Goal: Task Accomplishment & Management: Use online tool/utility

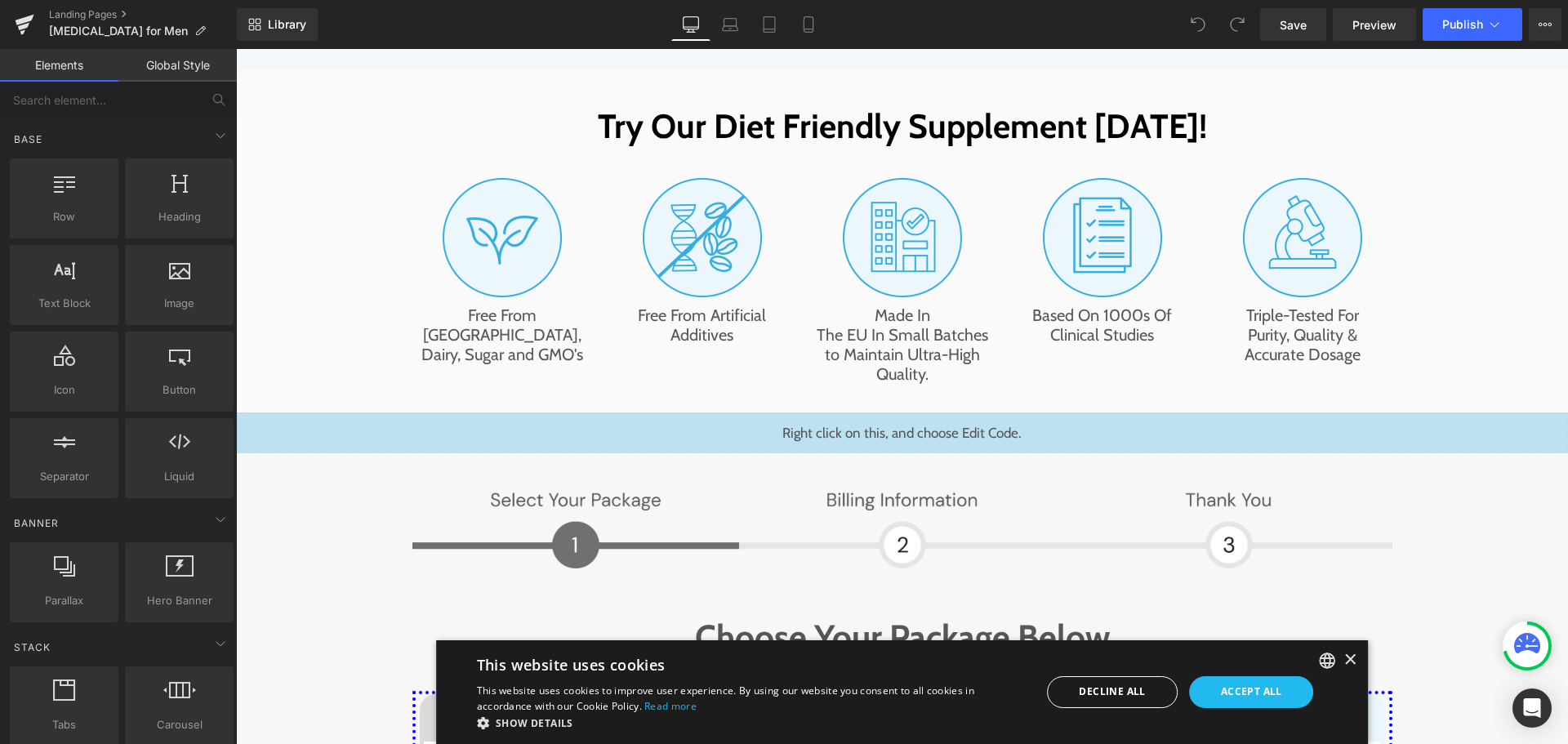
scroll to position [8032, 0]
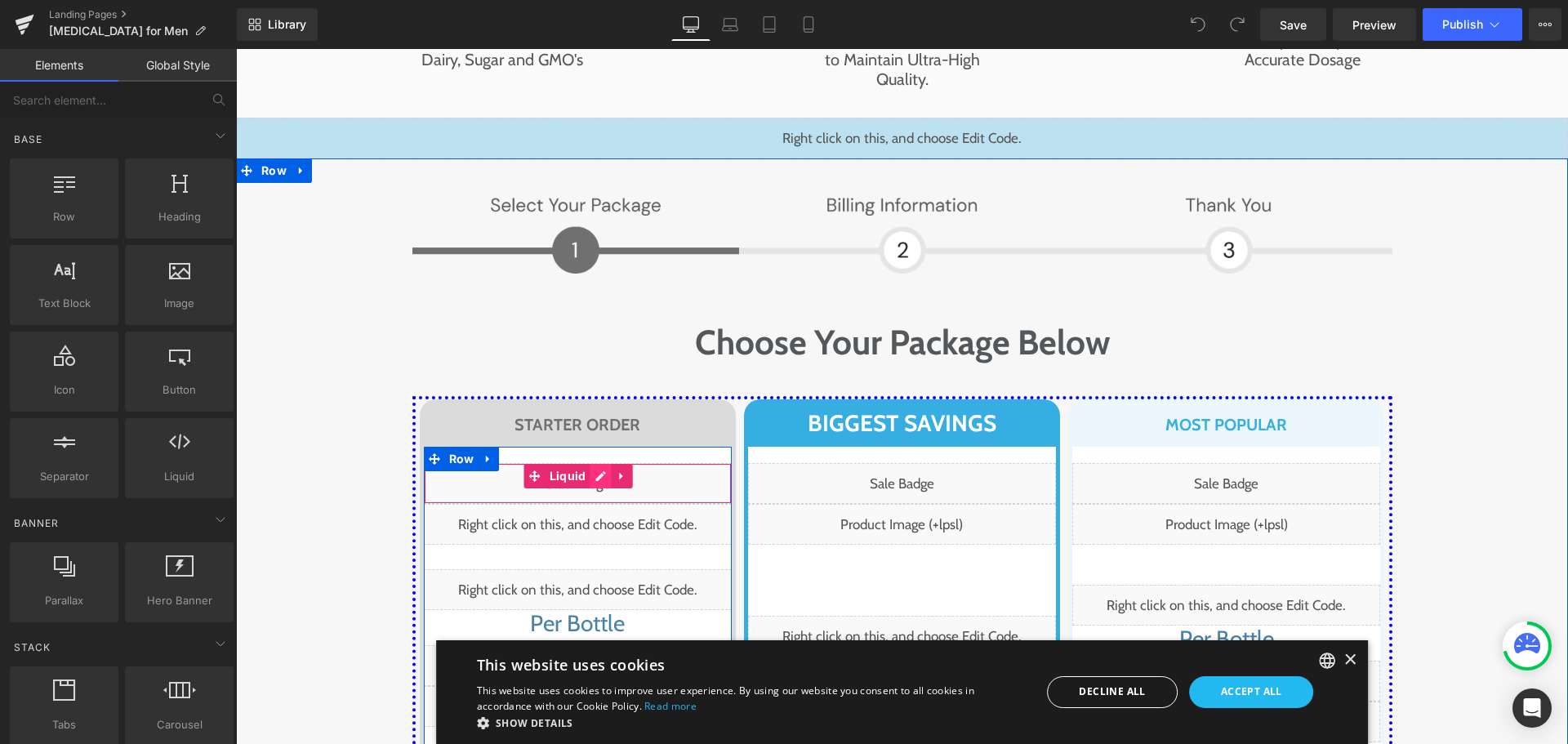
click at [592, 463] on div "Liquid" at bounding box center [578, 483] width 308 height 41
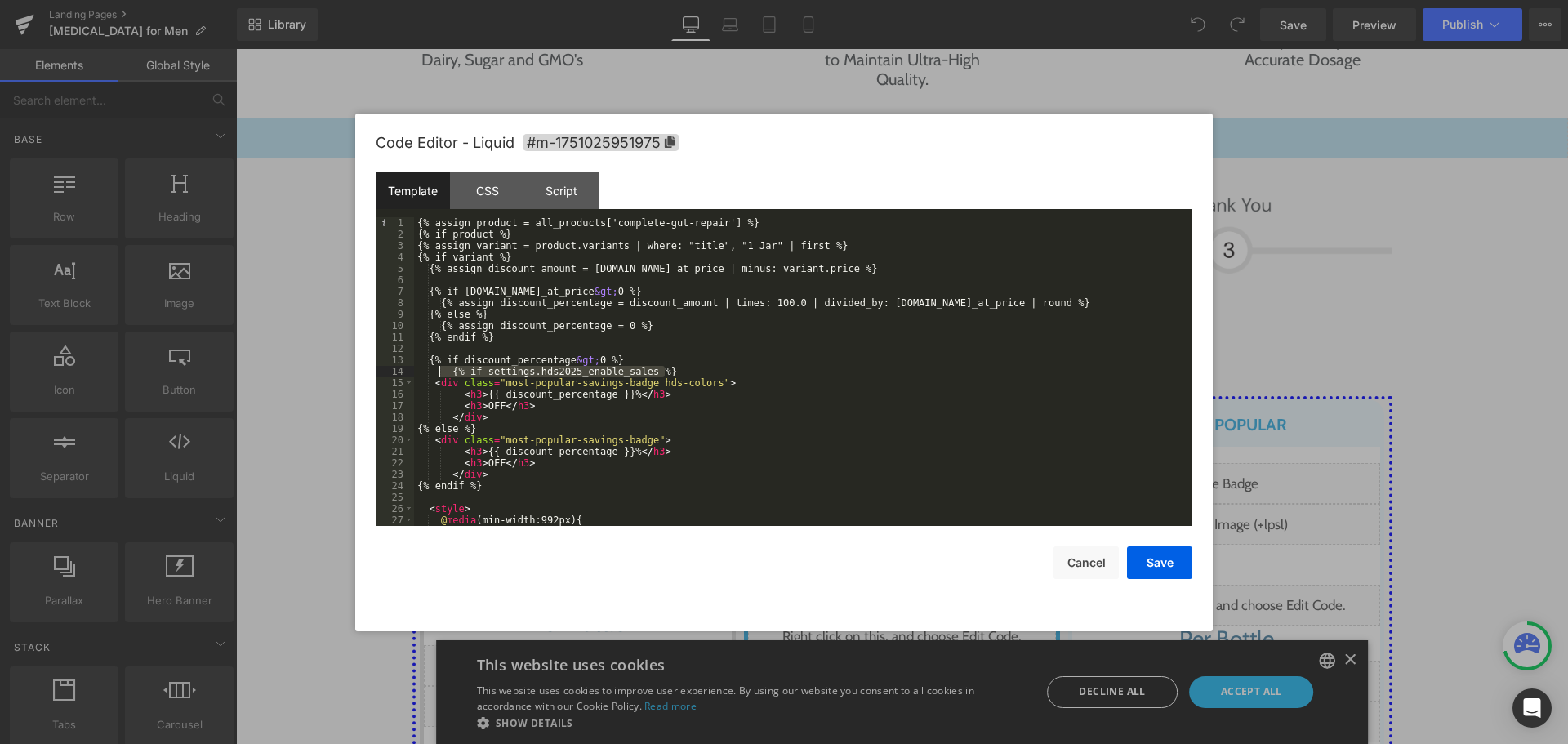
drag, startPoint x: 675, startPoint y: 373, endPoint x: 437, endPoint y: 366, distance: 238.1
click at [437, 366] on div "{% assign product = all_products['complete-gut-repair'] %} {% if product %} {% …" at bounding box center [799, 383] width 771 height 332
click at [561, 372] on div "{% assign product = all_products['complete-gut-repair'] %} {% if product %} {% …" at bounding box center [799, 372] width 771 height 309
drag, startPoint x: 542, startPoint y: 374, endPoint x: 647, endPoint y: 372, distance: 105.0
click at [647, 372] on div "{% assign product = all_products['complete-gut-repair'] %} {% if product %} {% …" at bounding box center [799, 383] width 771 height 332
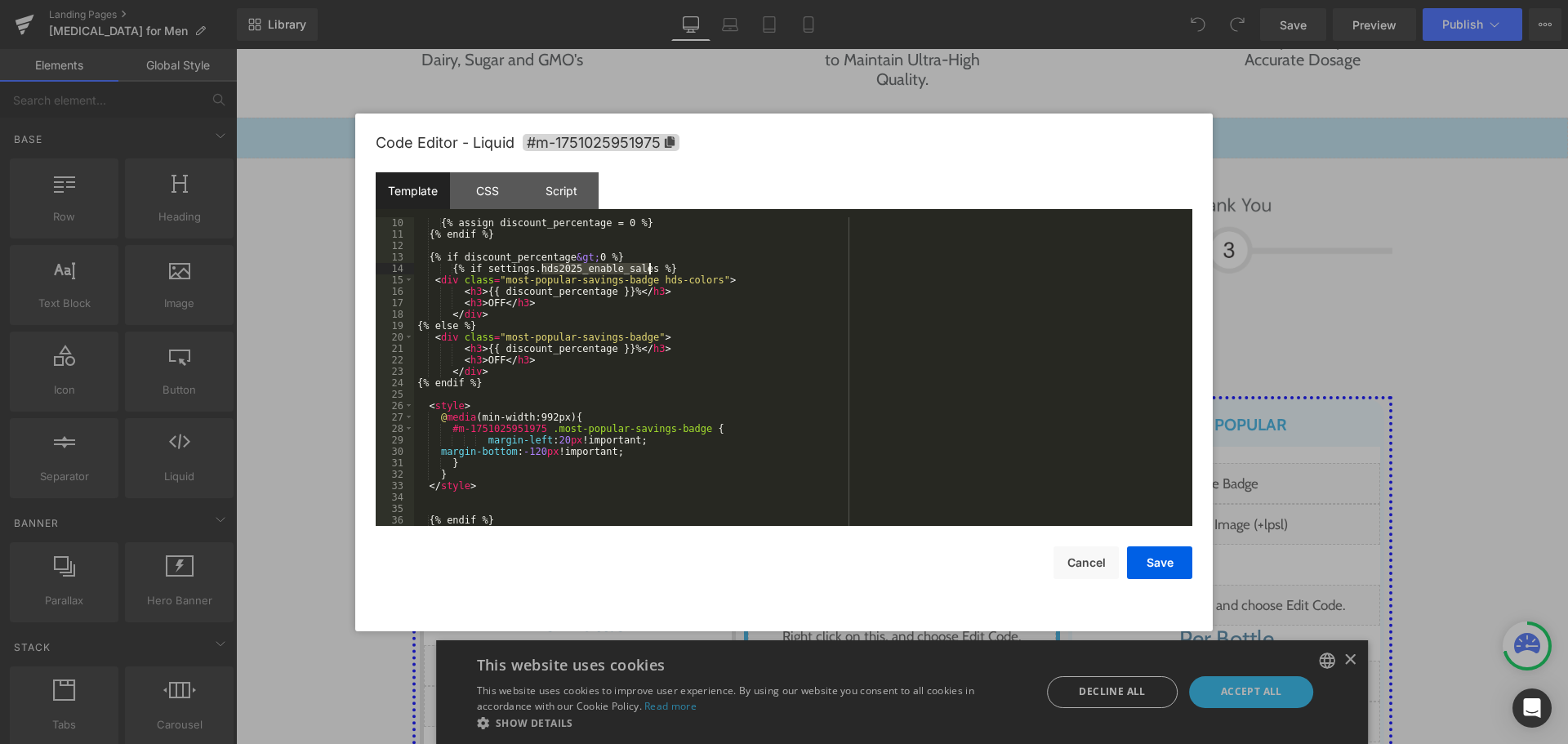
scroll to position [5, 0]
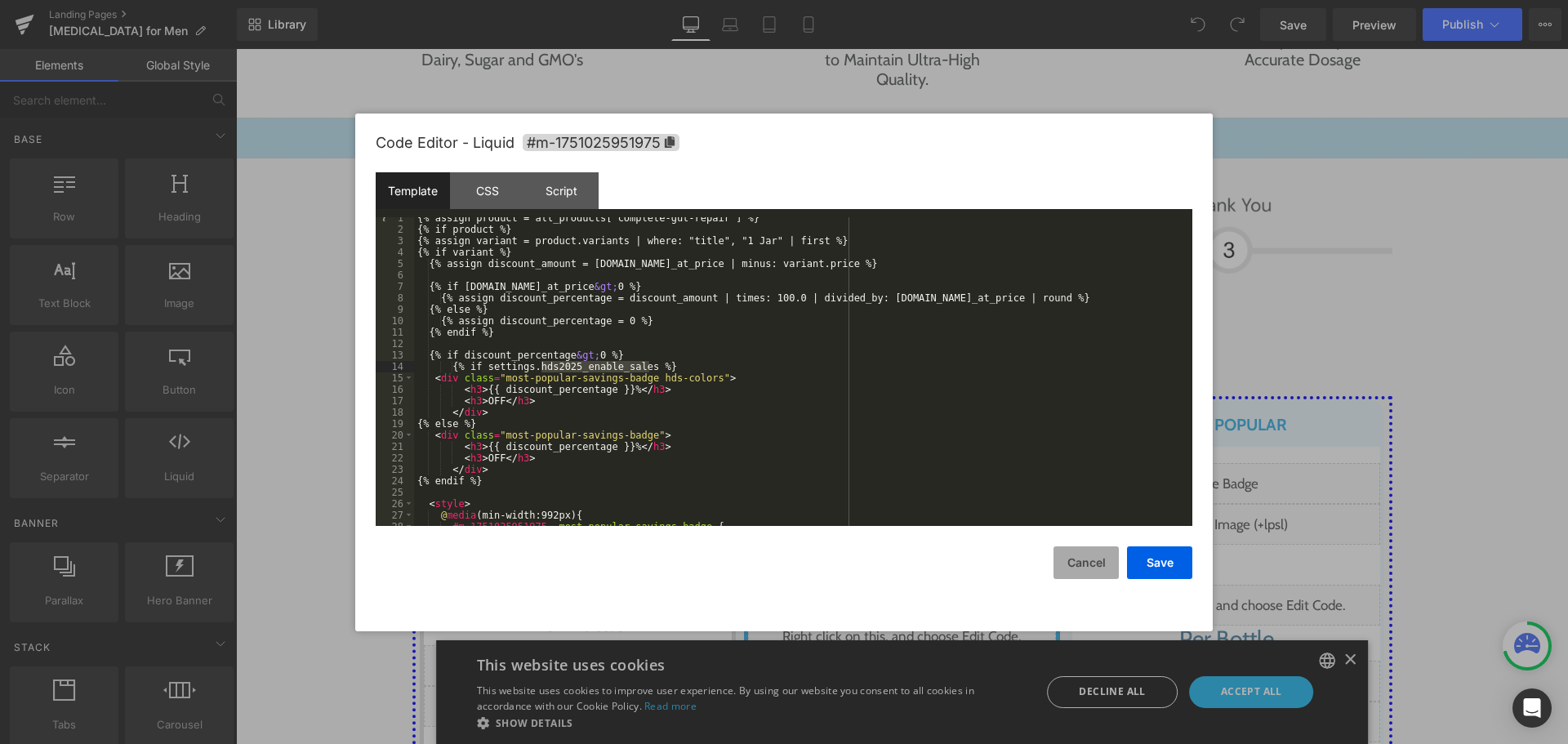
click at [1085, 558] on button "Cancel" at bounding box center [1086, 563] width 65 height 33
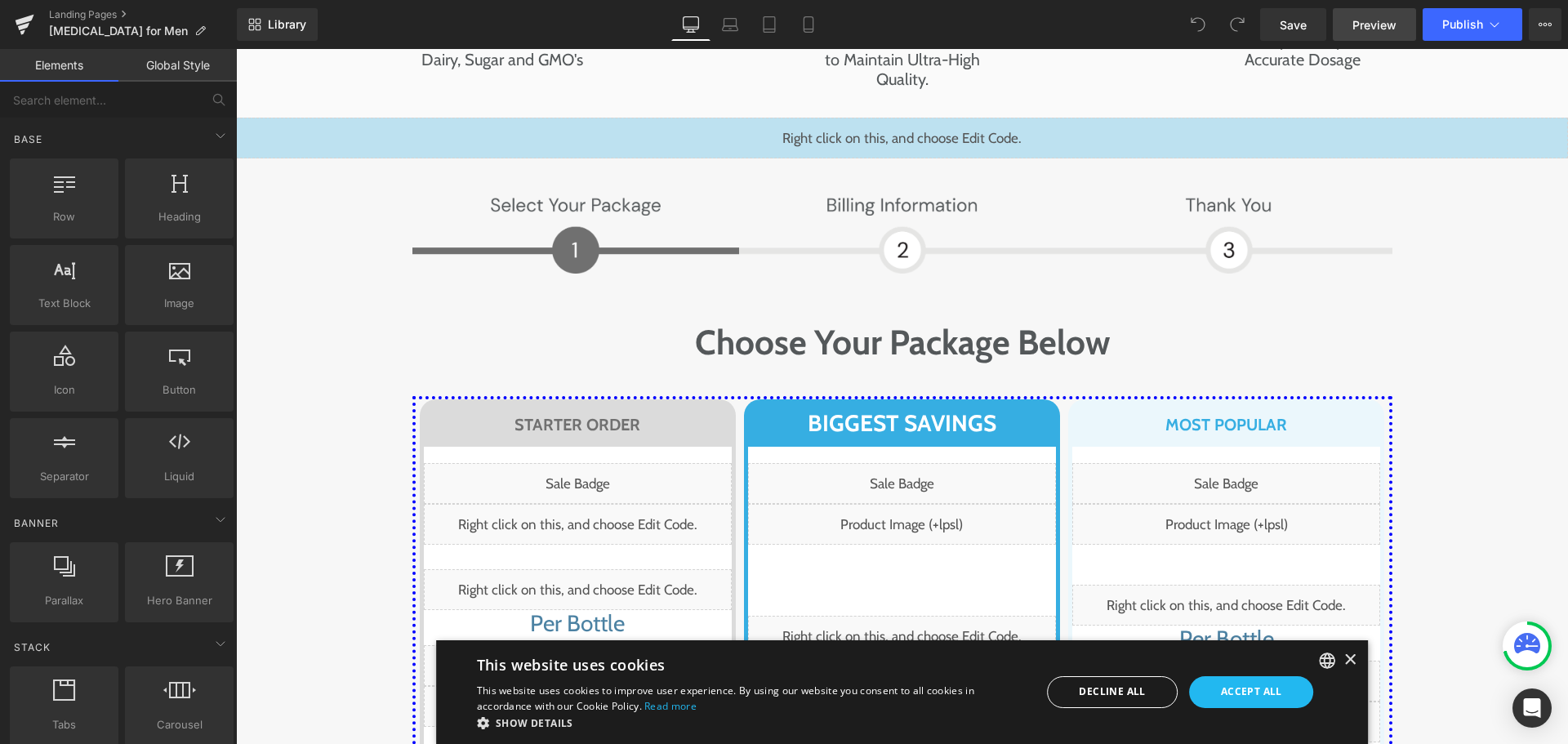
click at [1377, 22] on span "Preview" at bounding box center [1374, 24] width 44 height 17
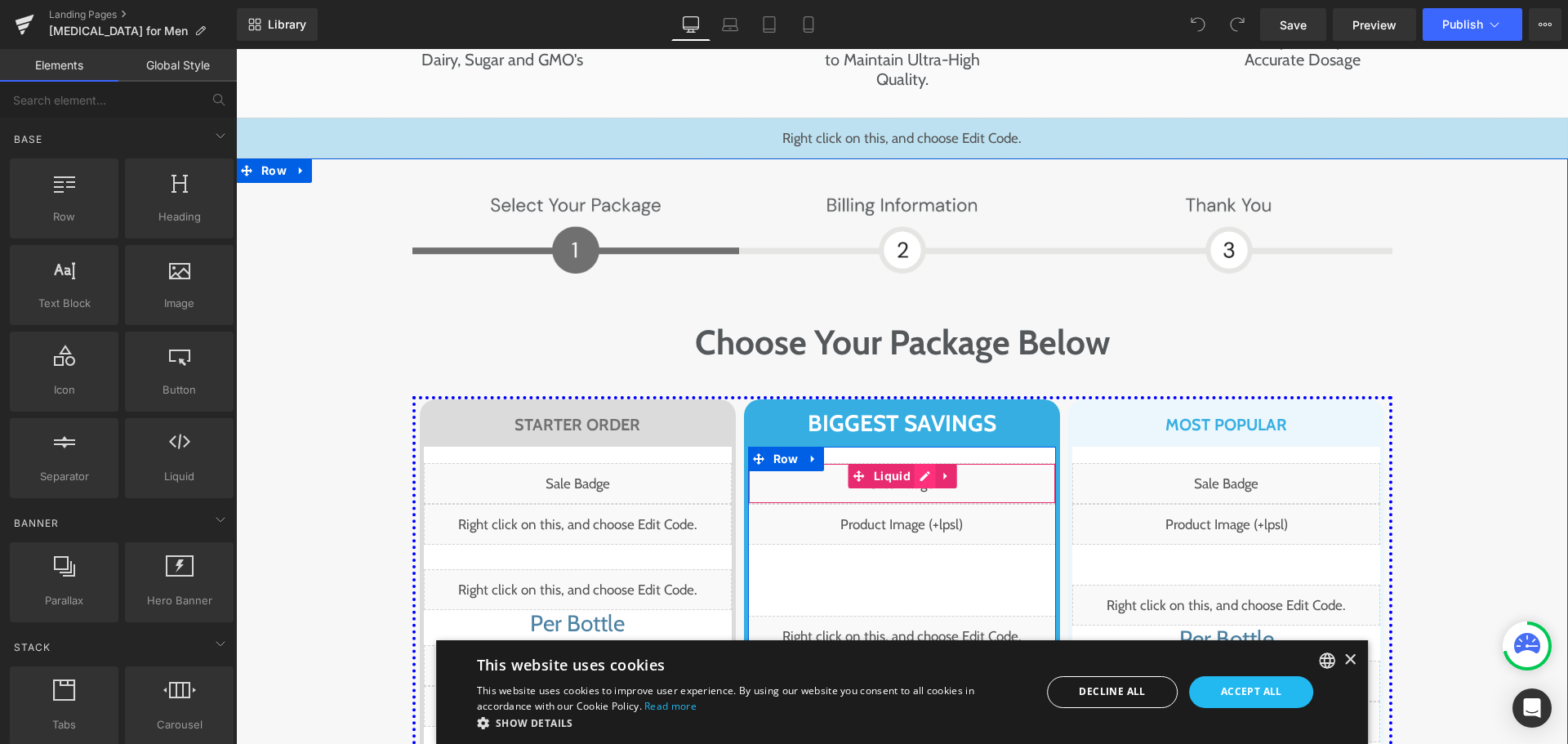
click at [919, 463] on div "Liquid" at bounding box center [902, 483] width 308 height 41
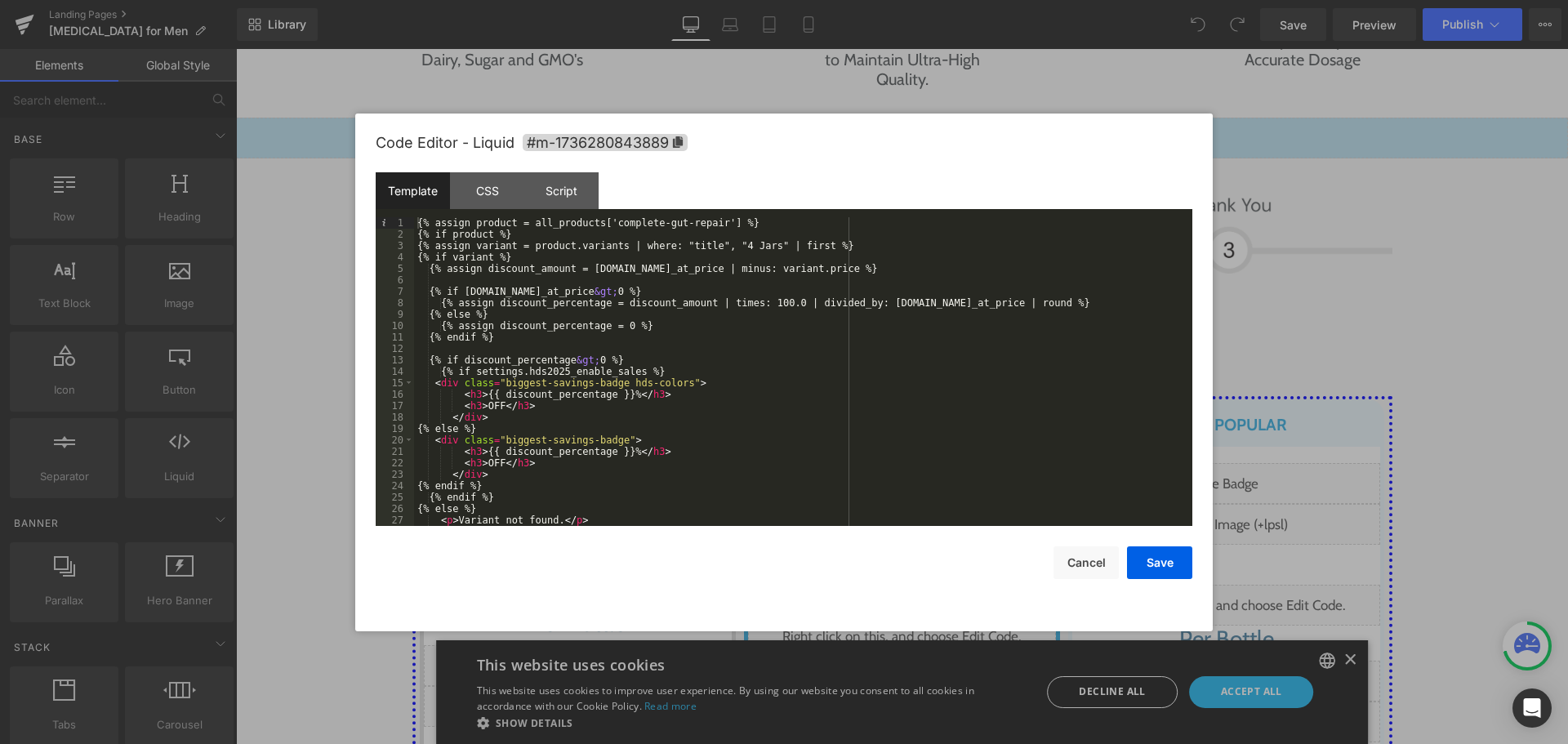
scroll to position [0, 0]
drag, startPoint x: 619, startPoint y: 382, endPoint x: 656, endPoint y: 381, distance: 37.0
click at [656, 381] on div "{% assign product = all_products['complete-gut-repair'] %} {% if product %} {% …" at bounding box center [799, 383] width 771 height 332
drag, startPoint x: 656, startPoint y: 381, endPoint x: 557, endPoint y: 375, distance: 99.2
click at [656, 382] on div "{% assign product = all_products['complete-gut-repair'] %} {% if product %} {% …" at bounding box center [799, 372] width 771 height 309
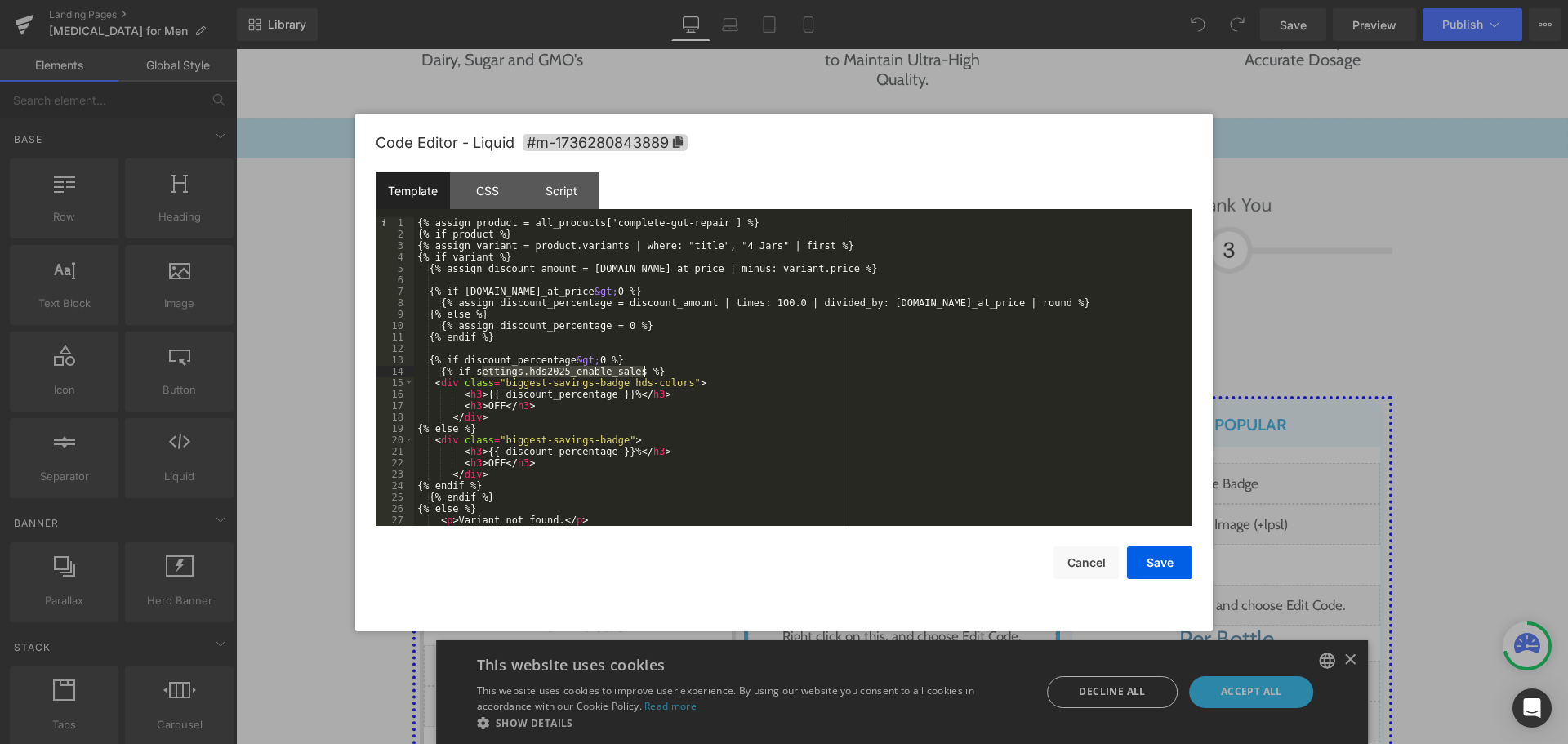
drag, startPoint x: 482, startPoint y: 371, endPoint x: 645, endPoint y: 375, distance: 163.0
click at [645, 375] on div "{% assign product = all_products['complete-gut-repair'] %} {% if product %} {% …" at bounding box center [799, 383] width 771 height 332
click at [1083, 561] on button "Cancel" at bounding box center [1086, 563] width 65 height 33
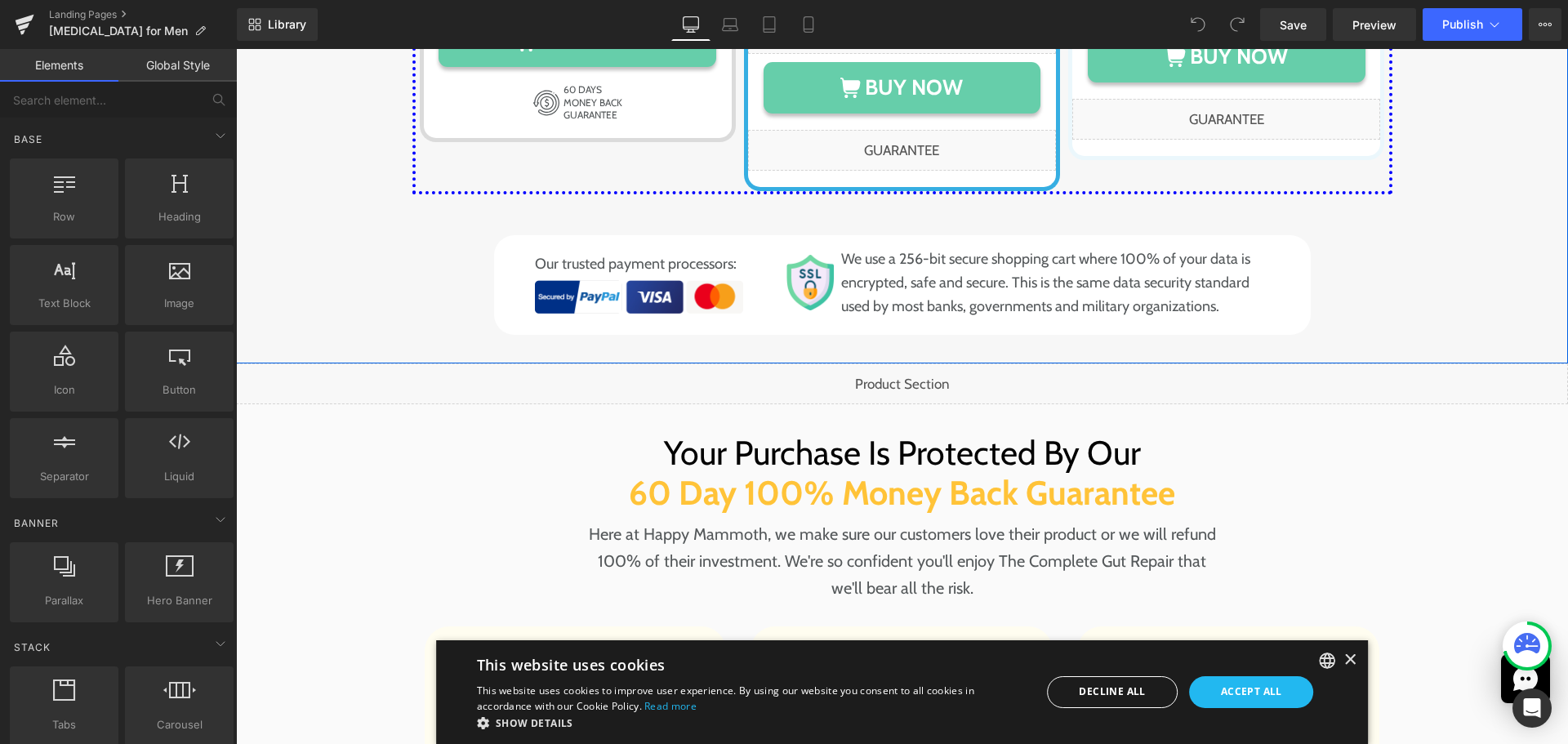
scroll to position [8767, 0]
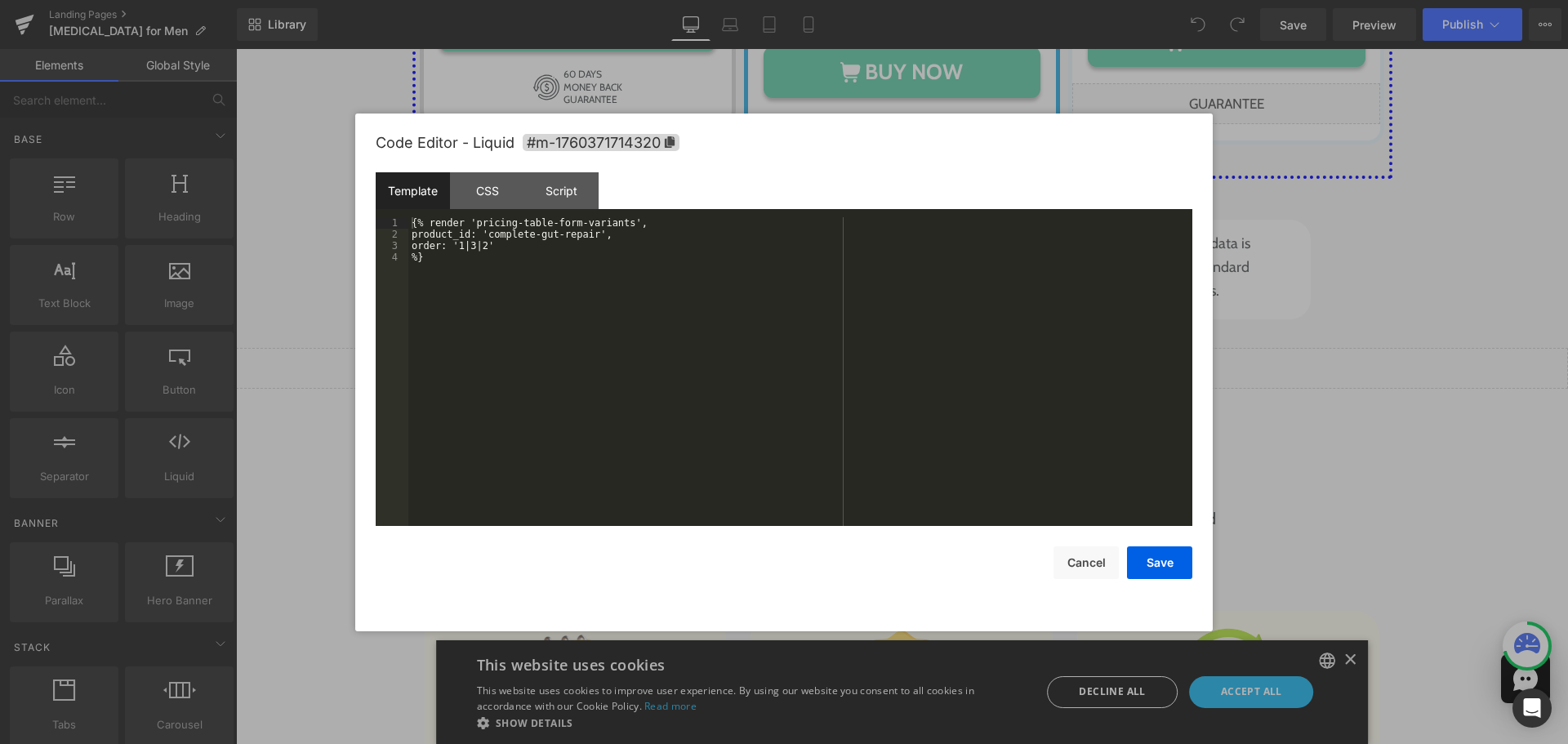
click at [689, 0] on div "You are previewing how the will restyle your page. You can not edit Elements in…" at bounding box center [784, 0] width 1568 height 0
click at [508, 188] on div "CSS" at bounding box center [487, 190] width 74 height 37
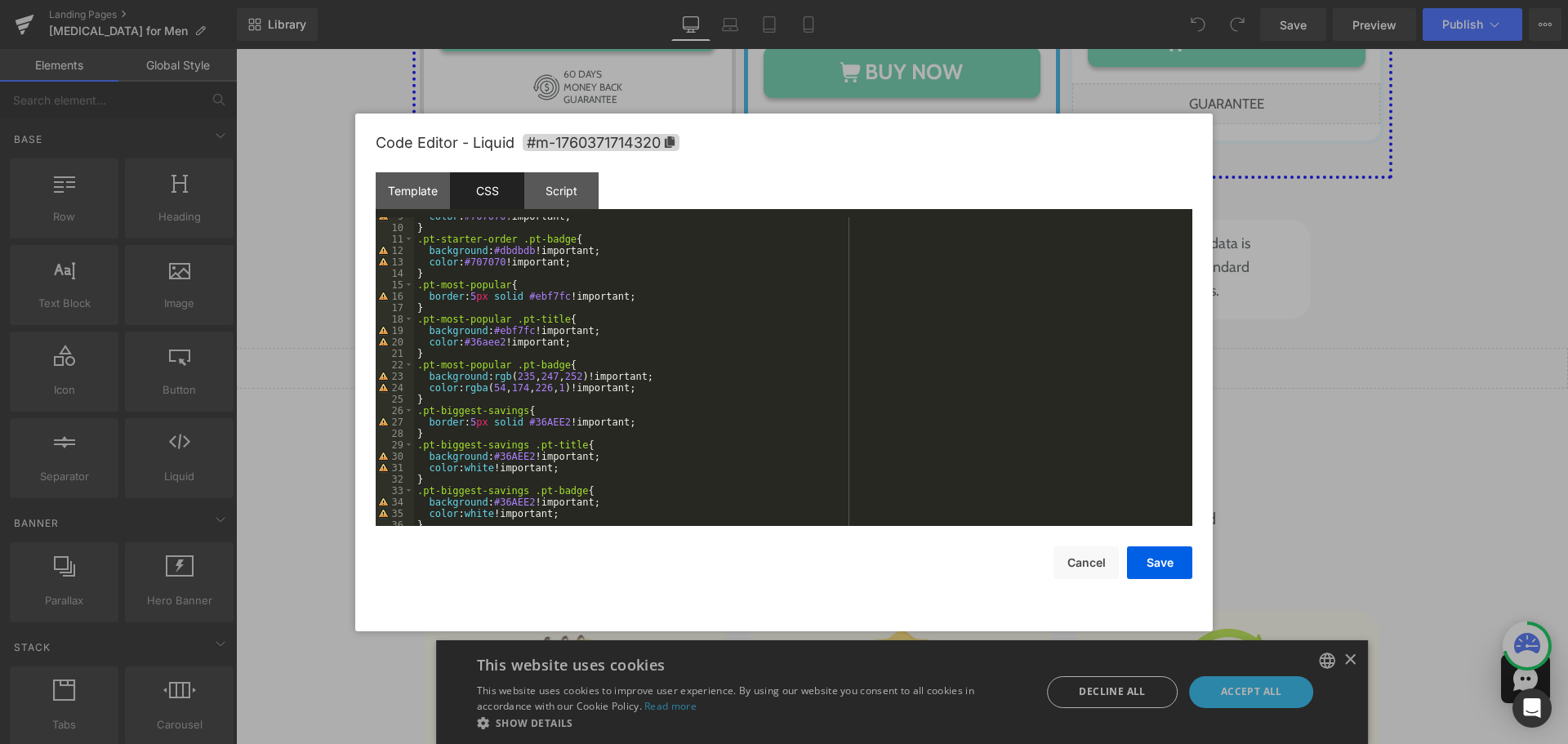
scroll to position [149, 0]
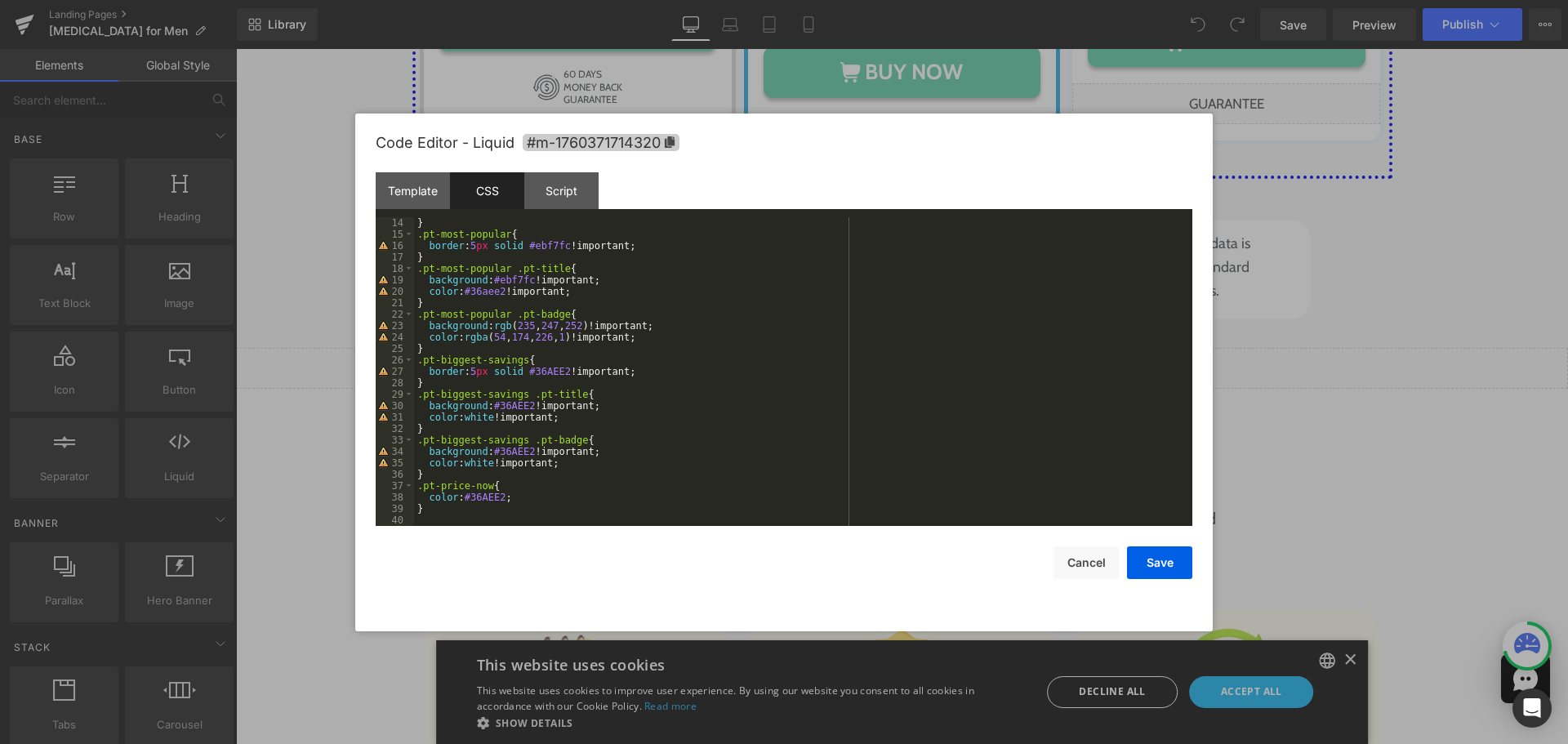
click at [591, 144] on span "#m-1760371714320" at bounding box center [601, 142] width 157 height 17
click at [490, 522] on div "} .pt-most-popular { border : 5 px solid #ebf7fc !important; } .pt-most-popular…" at bounding box center [799, 384] width 771 height 332
click at [461, 515] on div "} .pt-most-popular { border : 5 px solid #ebf7fc !important; } .pt-most-popular…" at bounding box center [799, 383] width 771 height 332
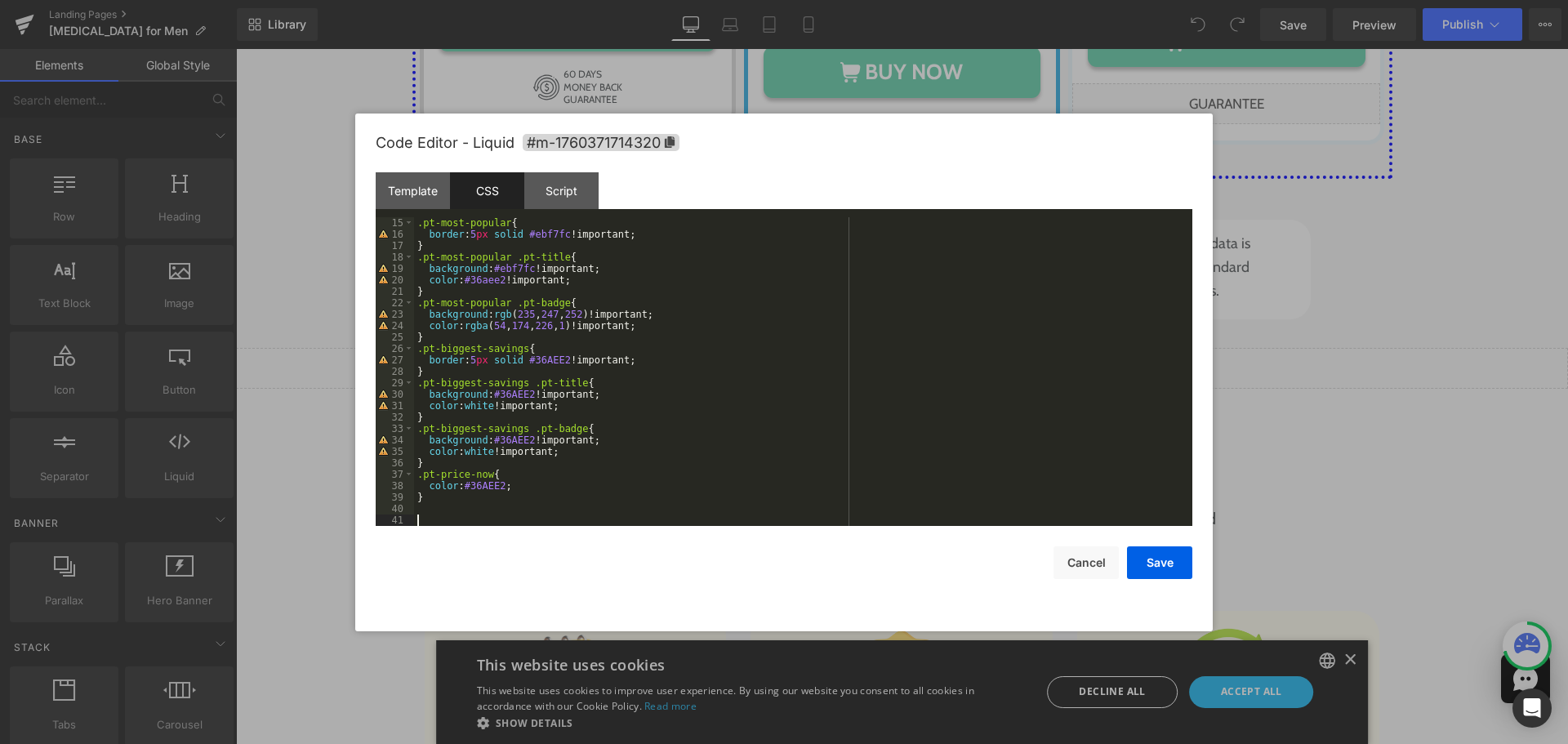
paste textarea
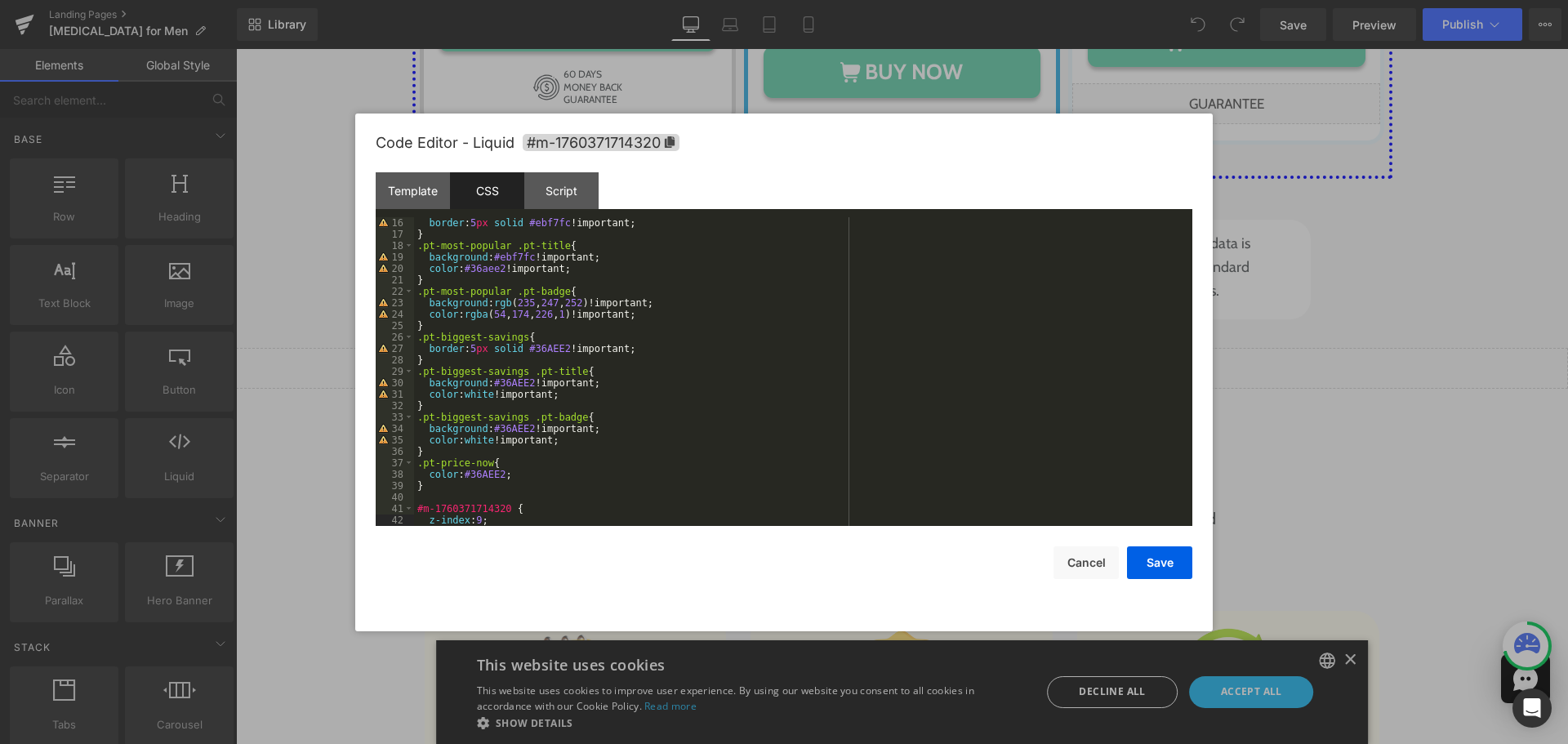
scroll to position [183, 0]
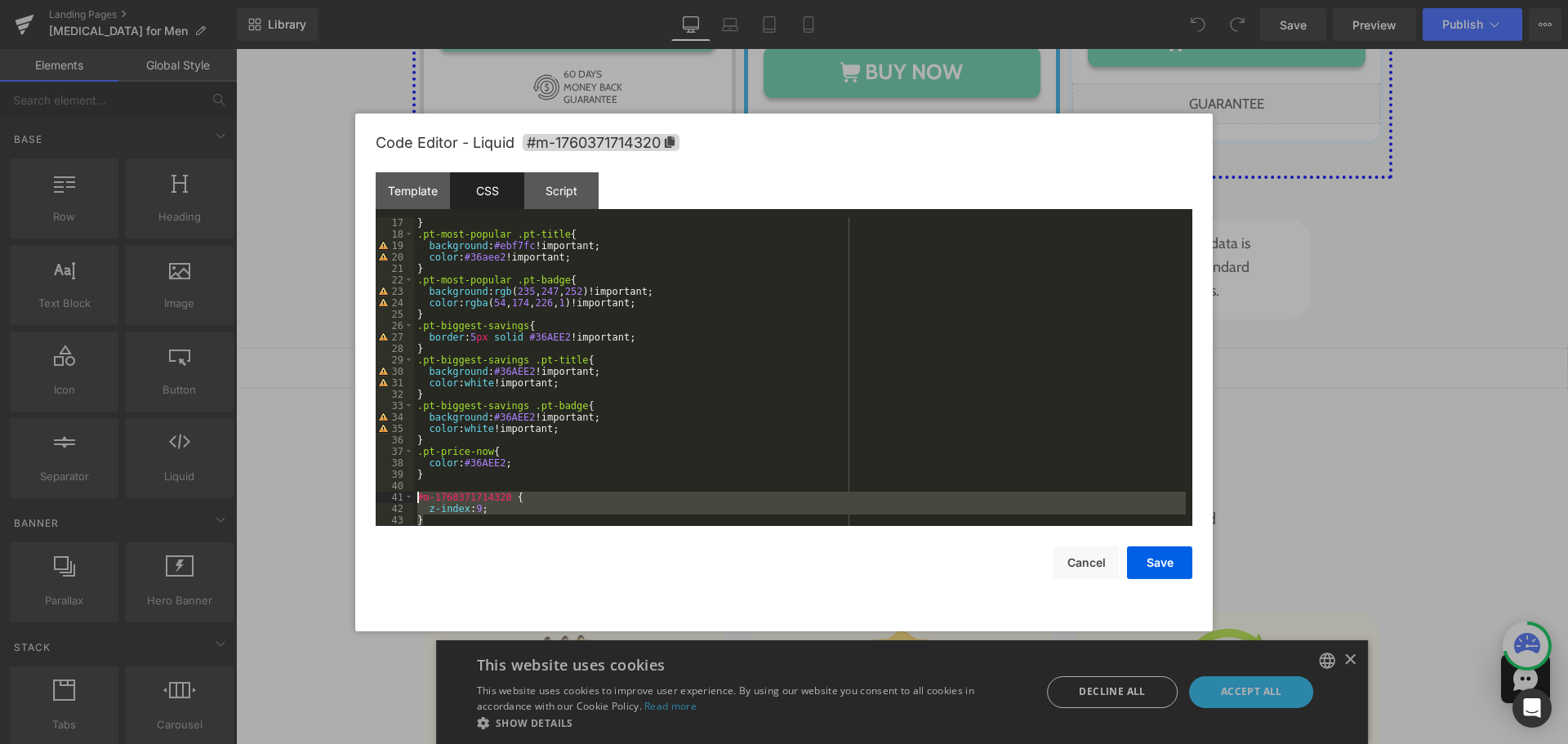
drag, startPoint x: 431, startPoint y: 523, endPoint x: 391, endPoint y: 501, distance: 45.7
click at [391, 501] on pre "17 18 19 20 21 22 23 24 25 26 27 28 29 30 31 32 33 34 35 36 37 38 39 40 41 42 4…" at bounding box center [783, 372] width 817 height 309
drag, startPoint x: 1093, startPoint y: 571, endPoint x: 1054, endPoint y: 556, distance: 41.8
click at [1093, 571] on button "Cancel" at bounding box center [1086, 563] width 65 height 33
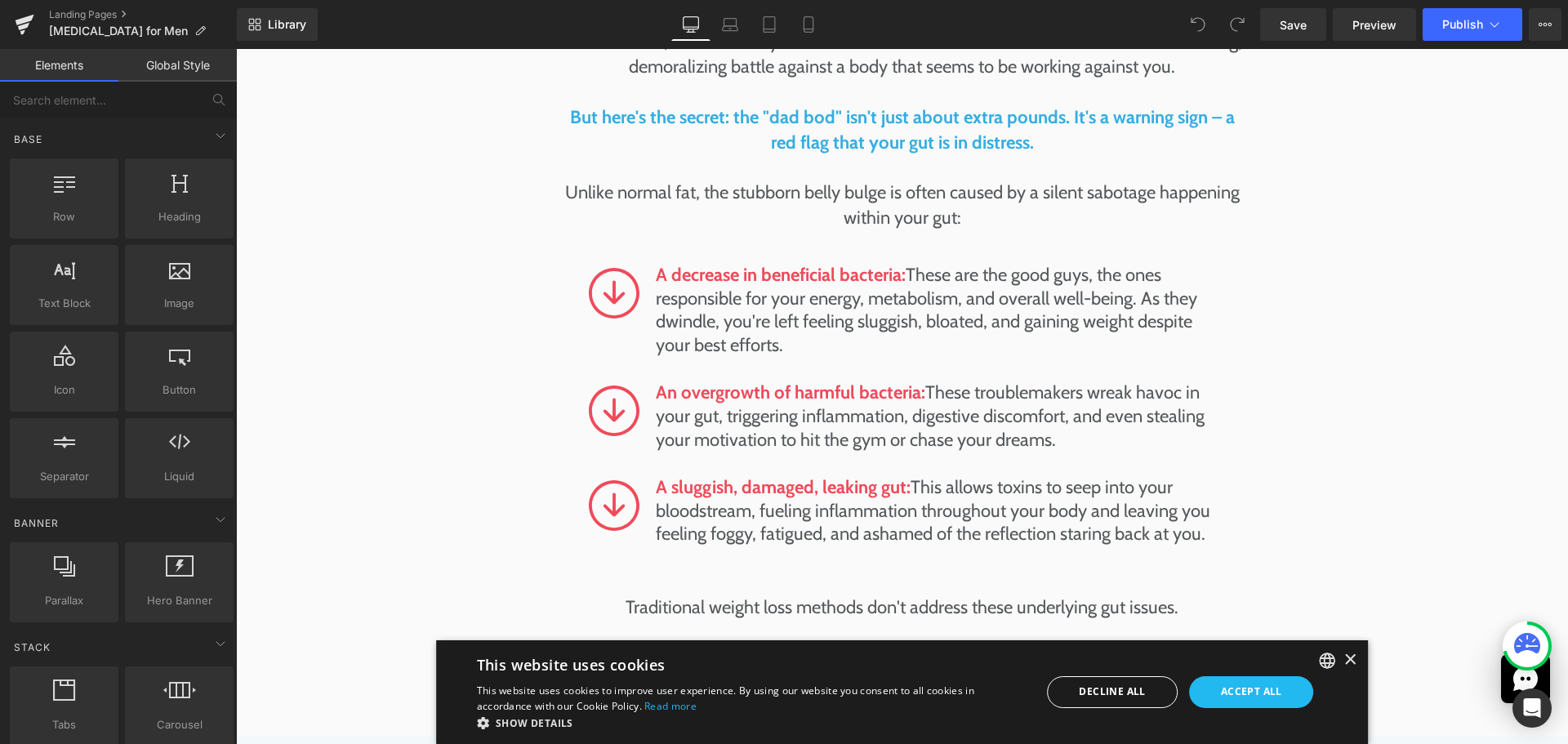
scroll to position [0, 0]
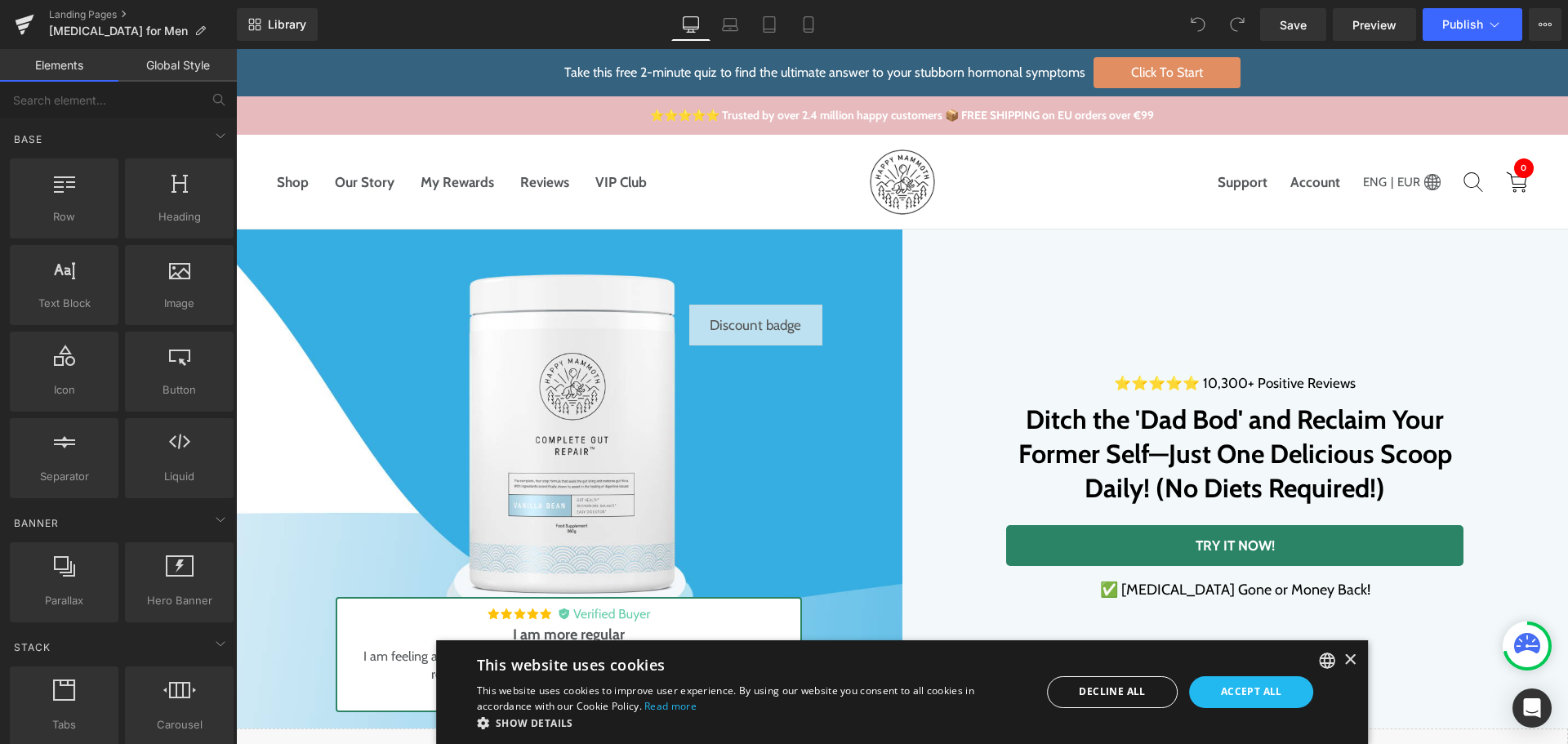
drag, startPoint x: 1559, startPoint y: 295, endPoint x: 1757, endPoint y: 94, distance: 282.1
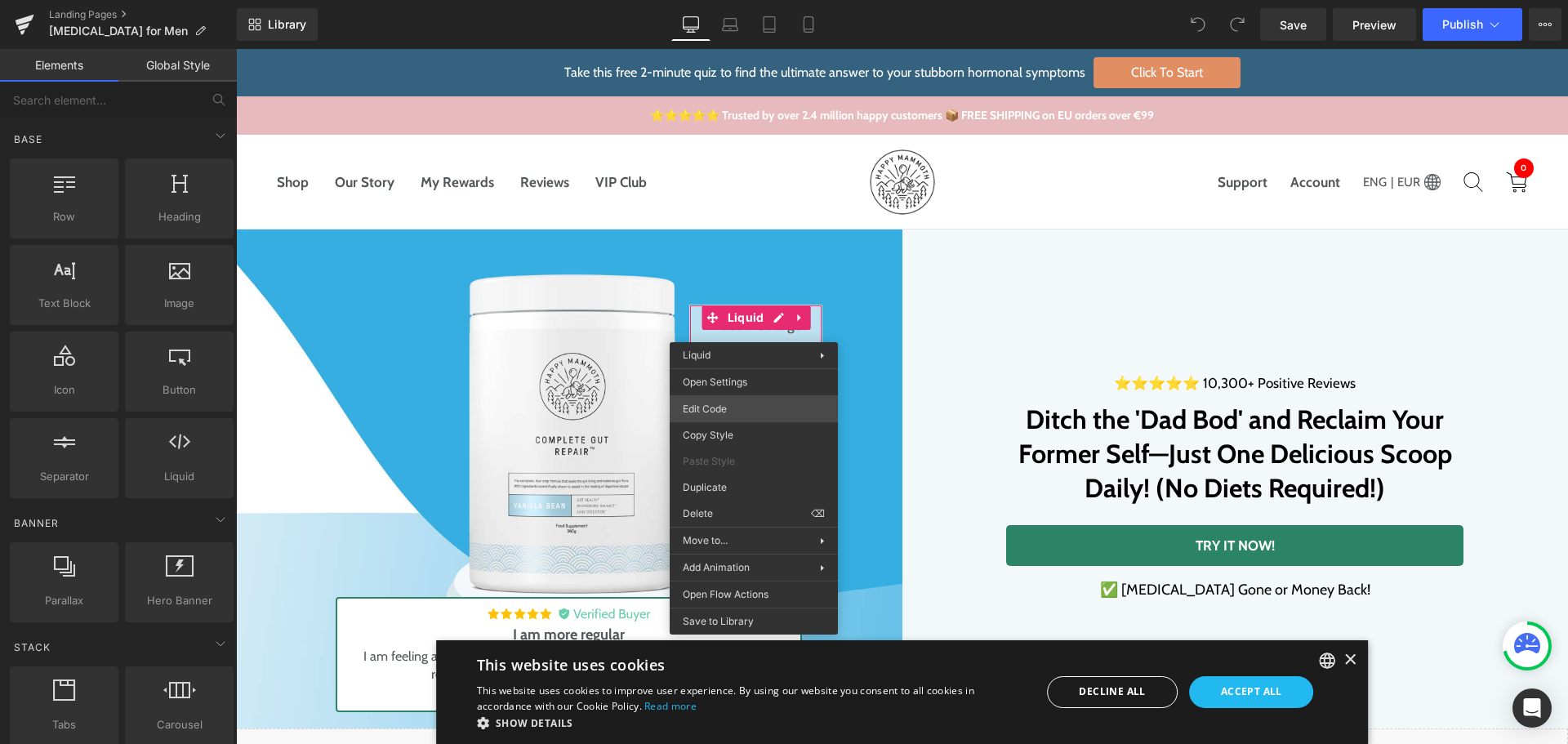
click at [749, 0] on div "You are previewing how the will restyle your page. You can not edit Elements in…" at bounding box center [784, 0] width 1568 height 0
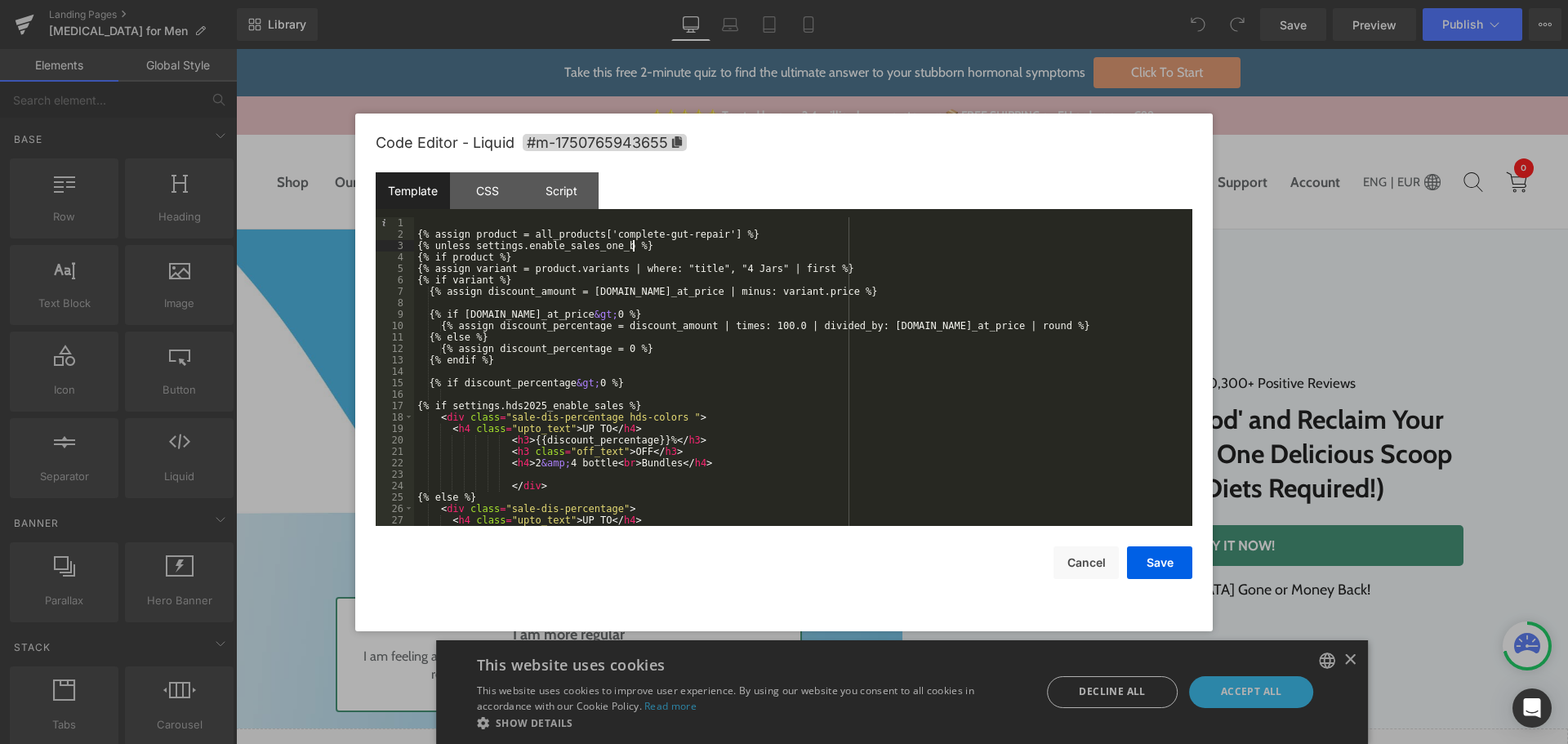
drag, startPoint x: 659, startPoint y: 243, endPoint x: 466, endPoint y: 245, distance: 193.0
click at [466, 238] on div "{% assign product = all_products['complete-gut-repair'] %} {% unless settings.e…" at bounding box center [799, 383] width 771 height 332
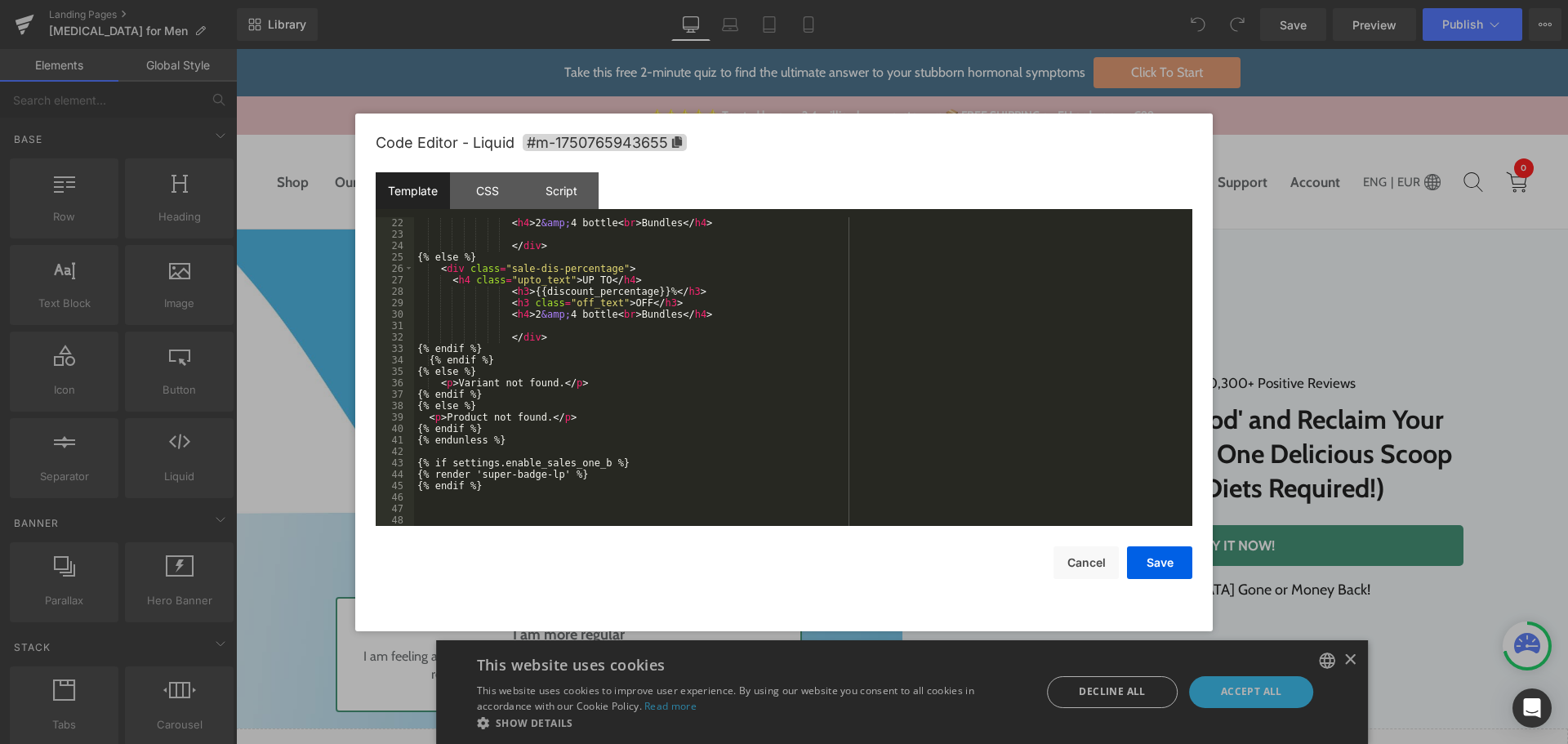
scroll to position [240, 0]
click at [508, 192] on div "CSS" at bounding box center [487, 190] width 74 height 37
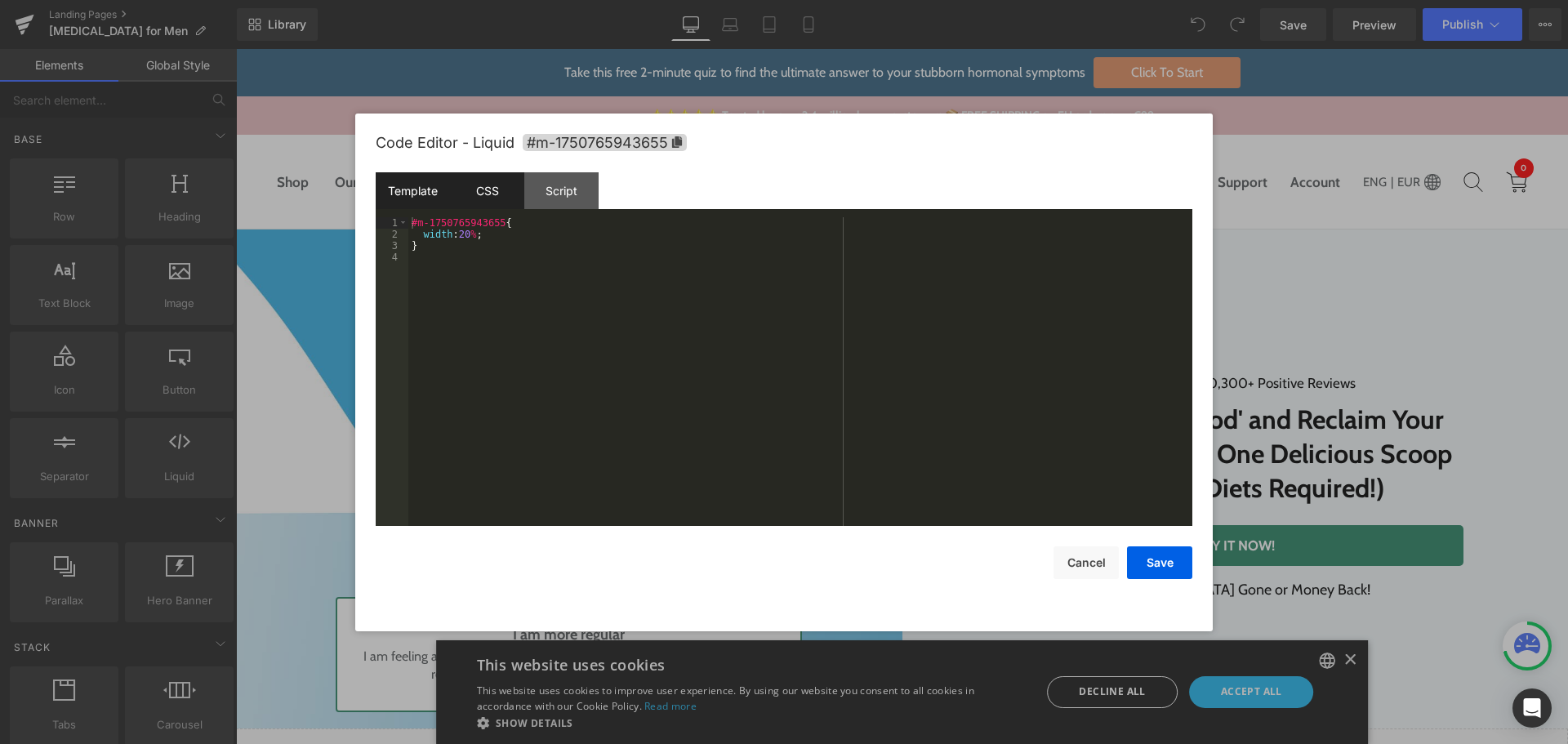
click at [420, 192] on div "Template" at bounding box center [412, 190] width 74 height 37
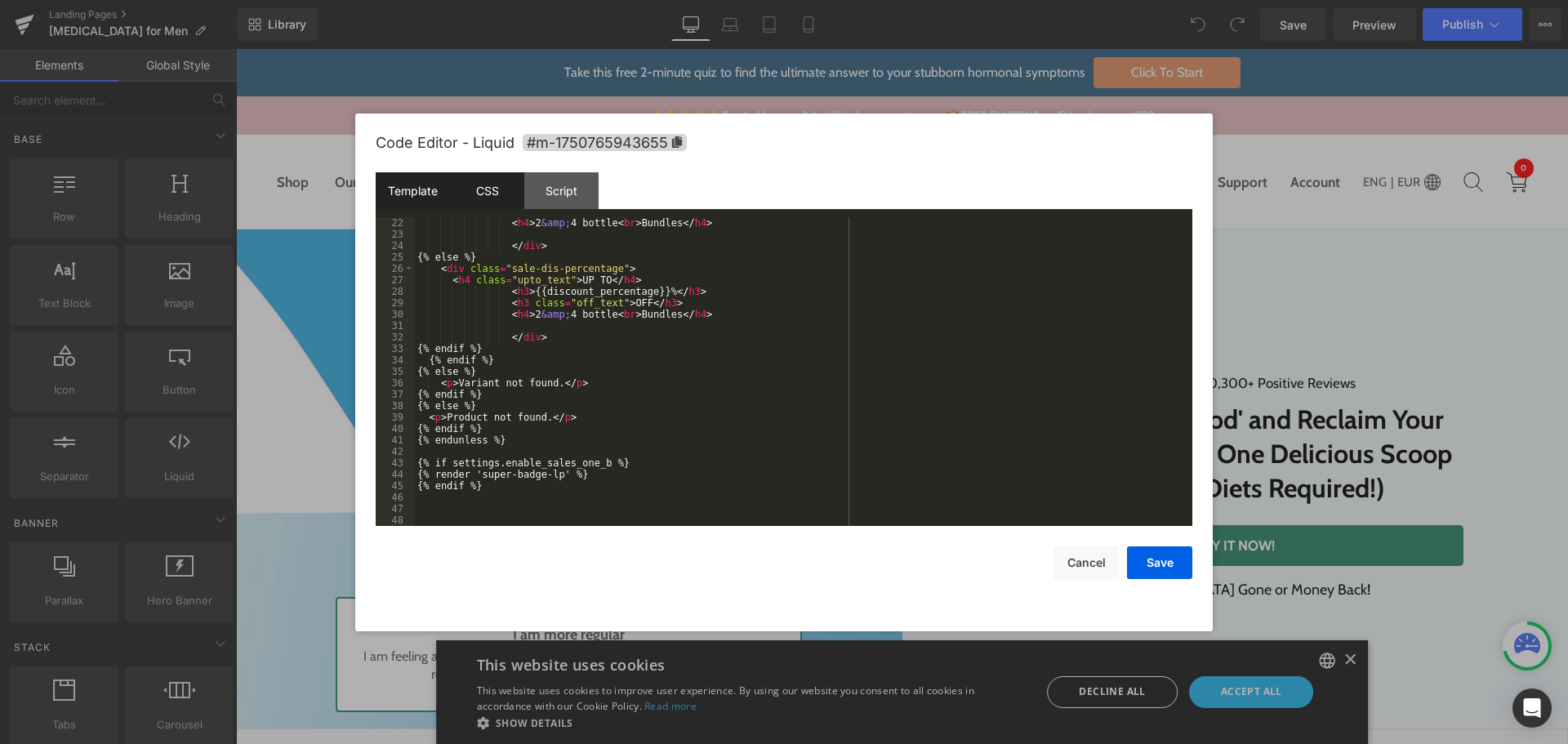
click at [471, 189] on div "CSS" at bounding box center [487, 190] width 74 height 37
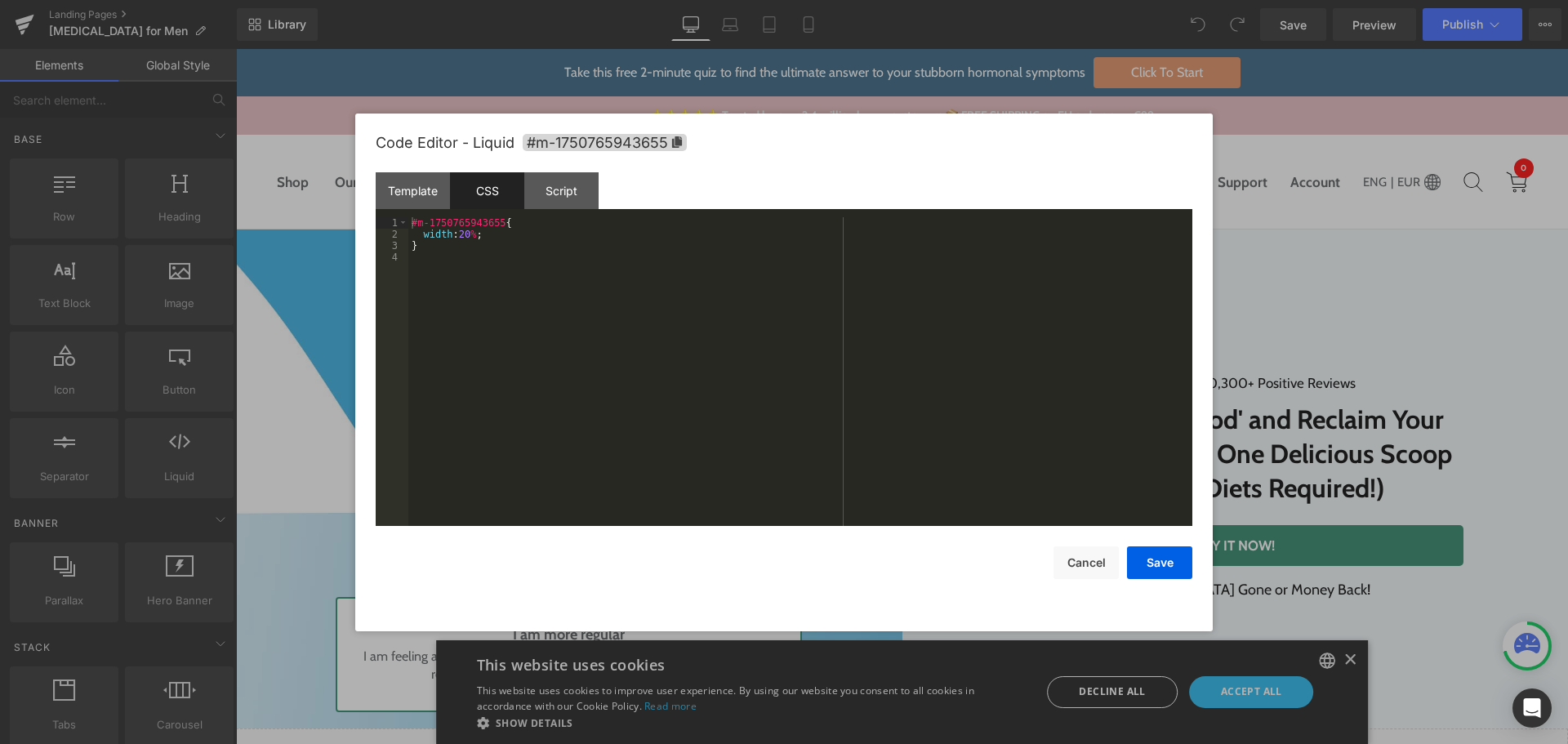
click at [1072, 580] on div "Code Editor - Liquid #m-1750765943655 Template CSS Script Data 22 23 24 25 26 2…" at bounding box center [783, 372] width 817 height 517
click at [1078, 565] on button "Cancel" at bounding box center [1086, 563] width 65 height 33
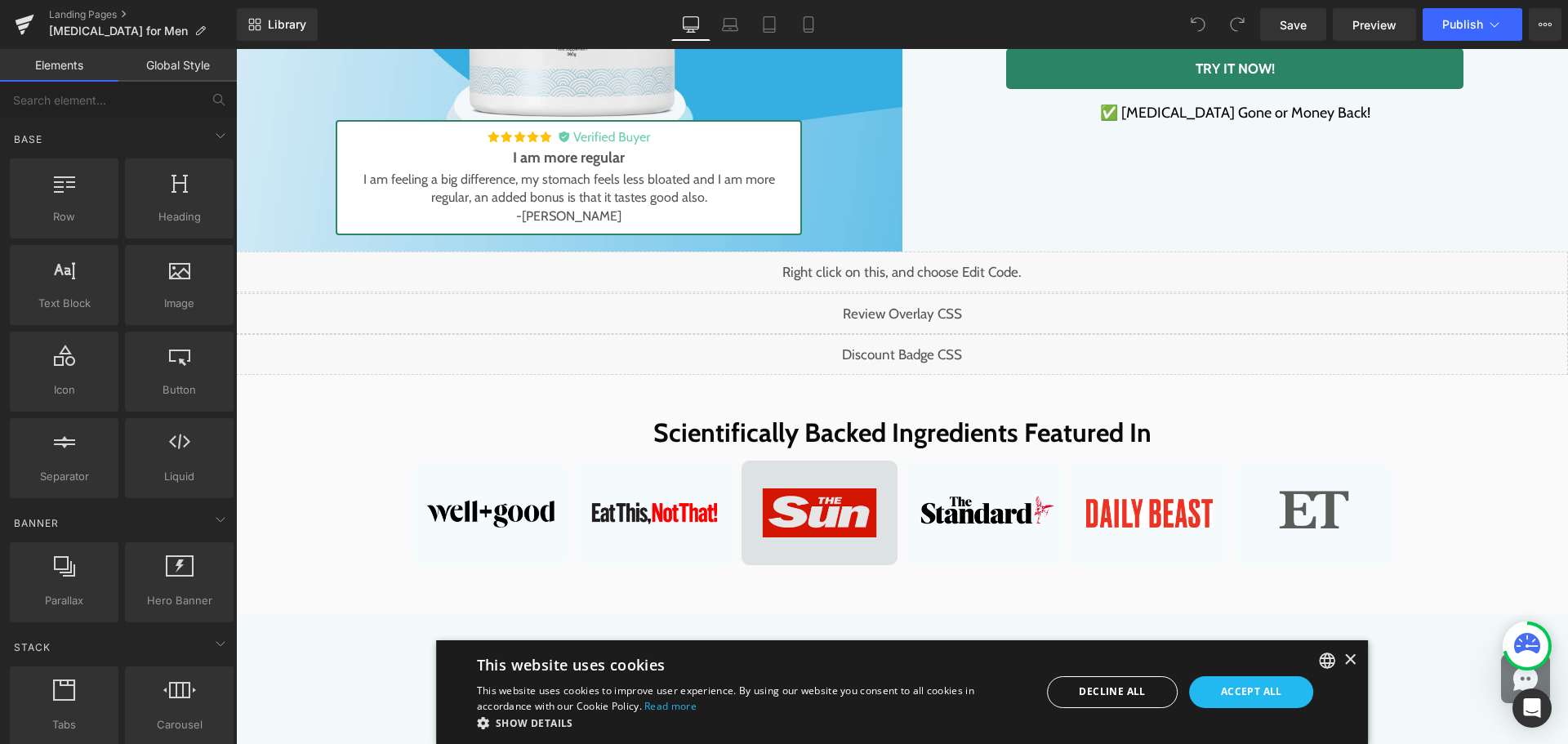
scroll to position [653, 0]
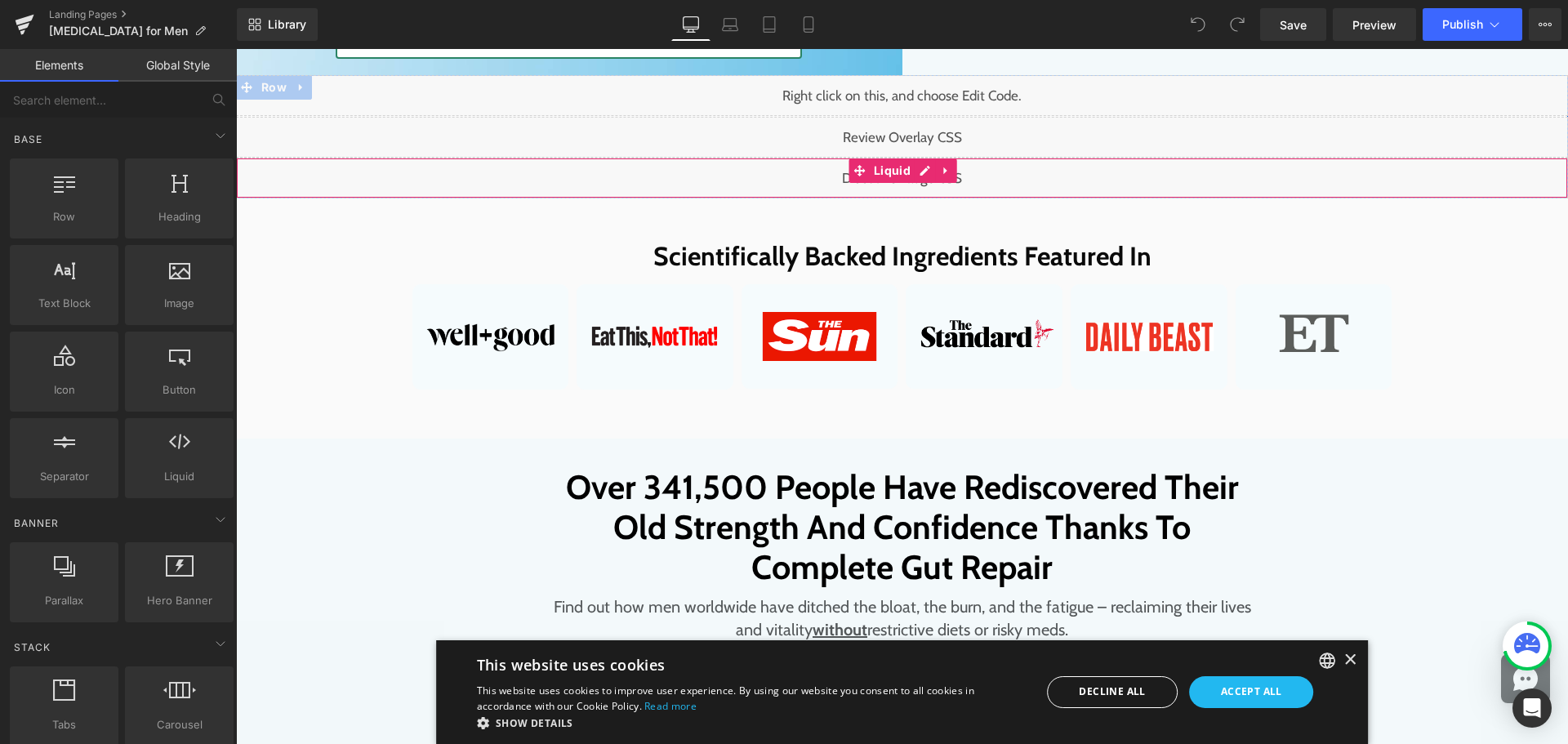
click at [924, 178] on div "Liquid" at bounding box center [902, 178] width 1332 height 41
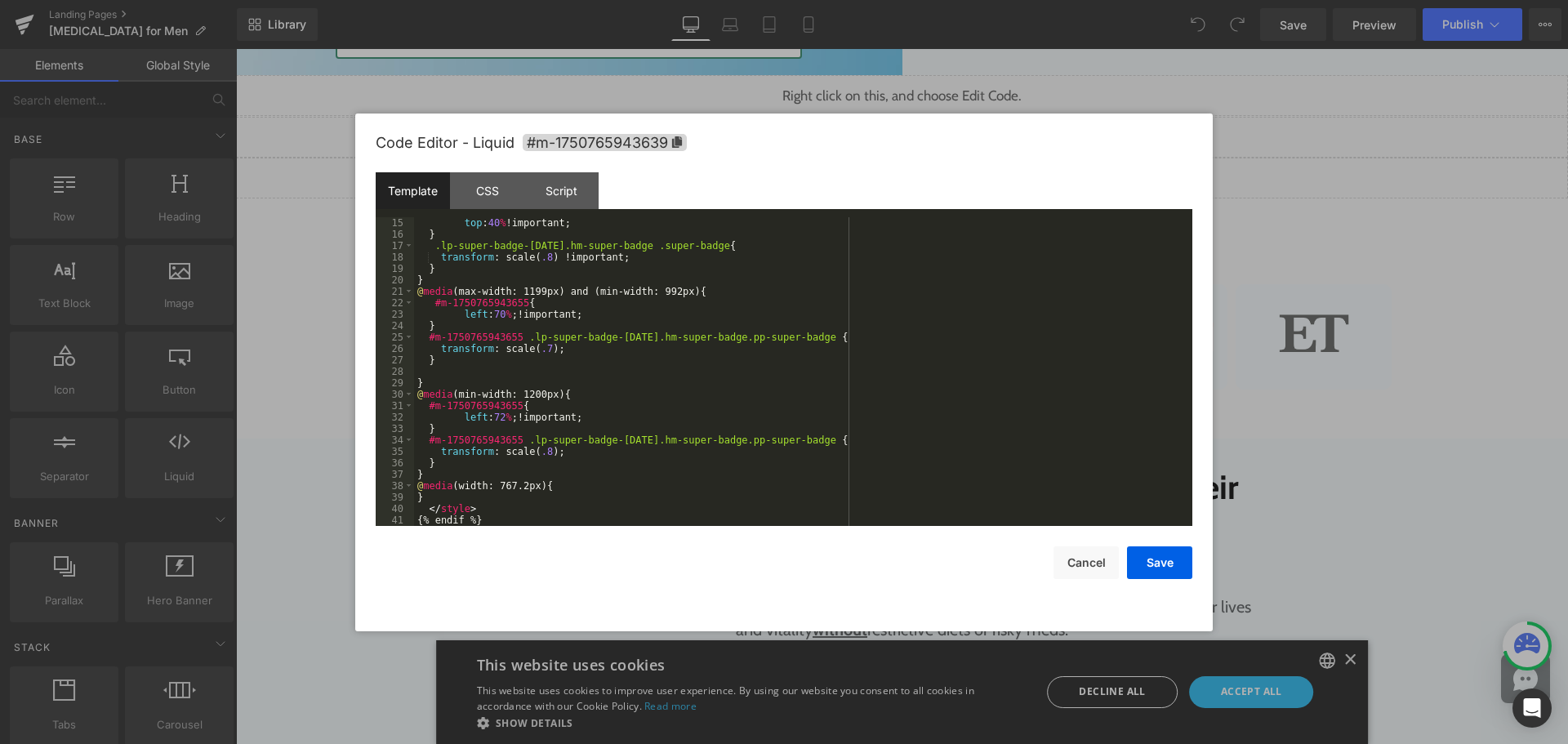
scroll to position [0, 0]
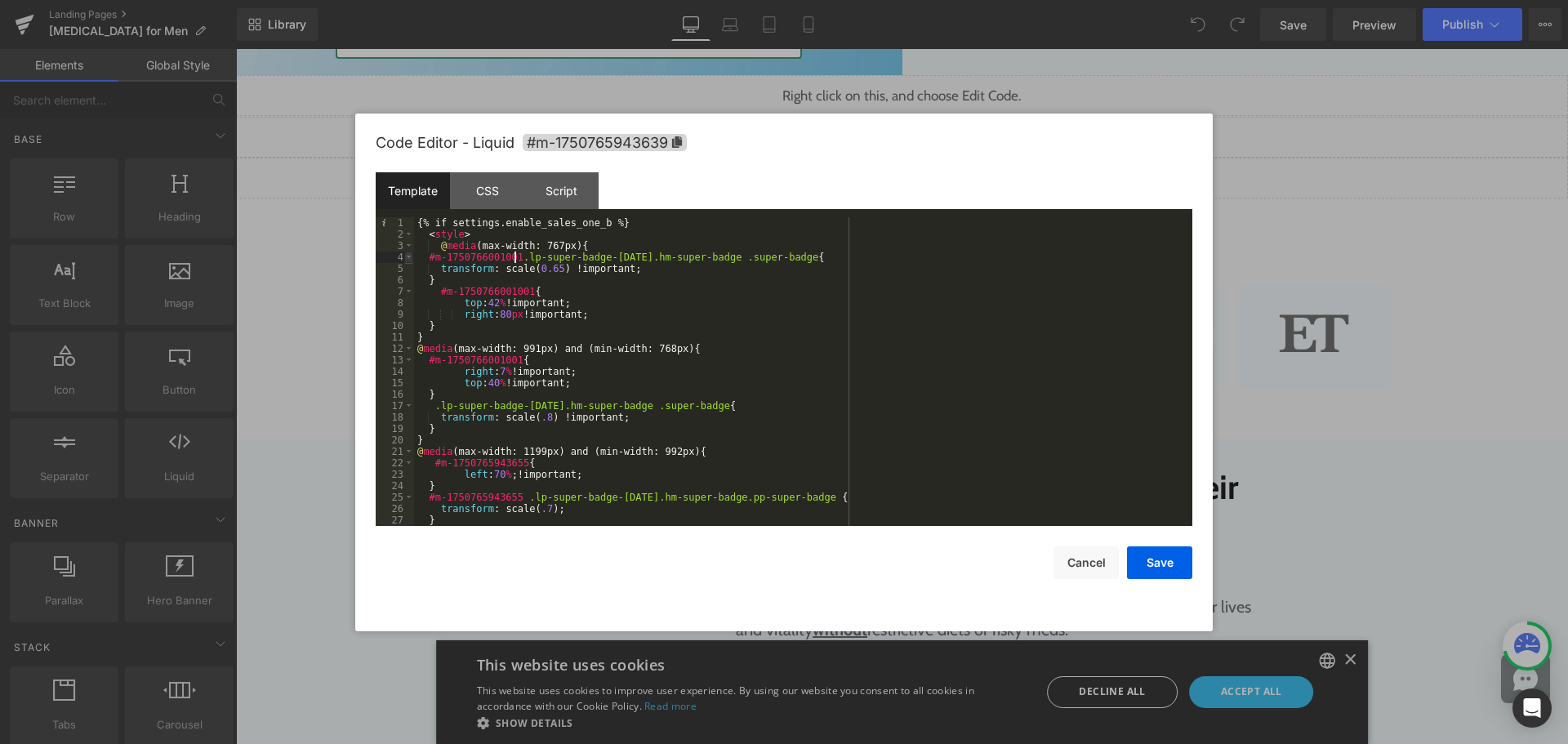
drag, startPoint x: 514, startPoint y: 255, endPoint x: 404, endPoint y: 261, distance: 110.2
click at [404, 261] on pre "1 2 3 4 5 6 7 8 9 10 11 12 13 14 15 16 17 18 19 20 21 22 23 24 25 26 27 28 {% i…" at bounding box center [783, 372] width 817 height 309
click at [605, 269] on div "{% if settings.enable_sales_one_b %} < style > @ media (max-width: 767px) { #m-…" at bounding box center [799, 383] width 771 height 332
drag, startPoint x: 514, startPoint y: 256, endPoint x: 400, endPoint y: 260, distance: 114.1
click at [400, 260] on pre "1 2 3 4 5 6 7 8 9 10 11 12 13 14 15 16 17 18 19 20 21 22 23 24 25 26 27 28 {% i…" at bounding box center [783, 372] width 817 height 309
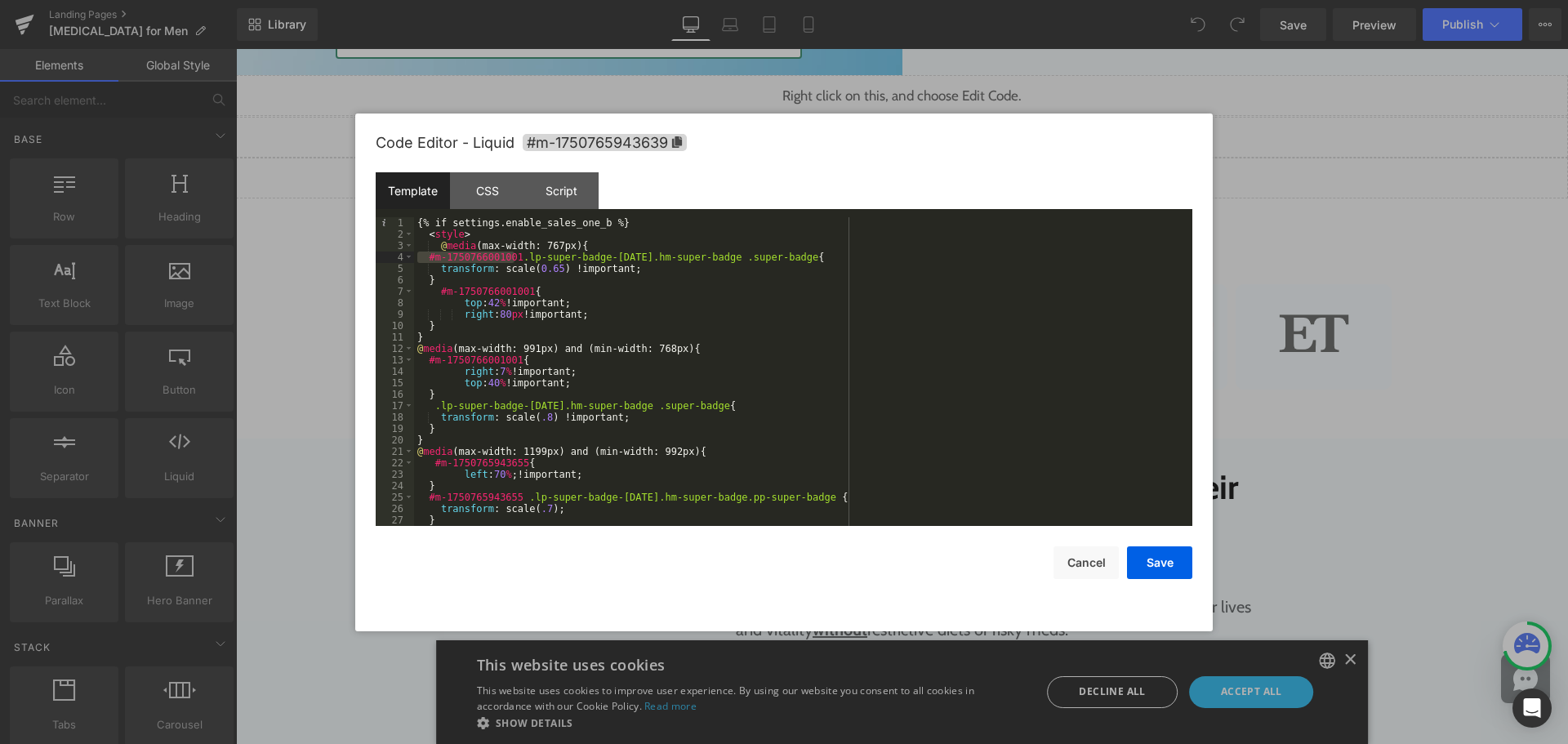
click at [1073, 542] on div "Save Cancel" at bounding box center [783, 552] width 817 height 53
drag, startPoint x: 1071, startPoint y: 568, endPoint x: 1068, endPoint y: 539, distance: 29.2
click at [1071, 568] on button "Cancel" at bounding box center [1086, 563] width 65 height 33
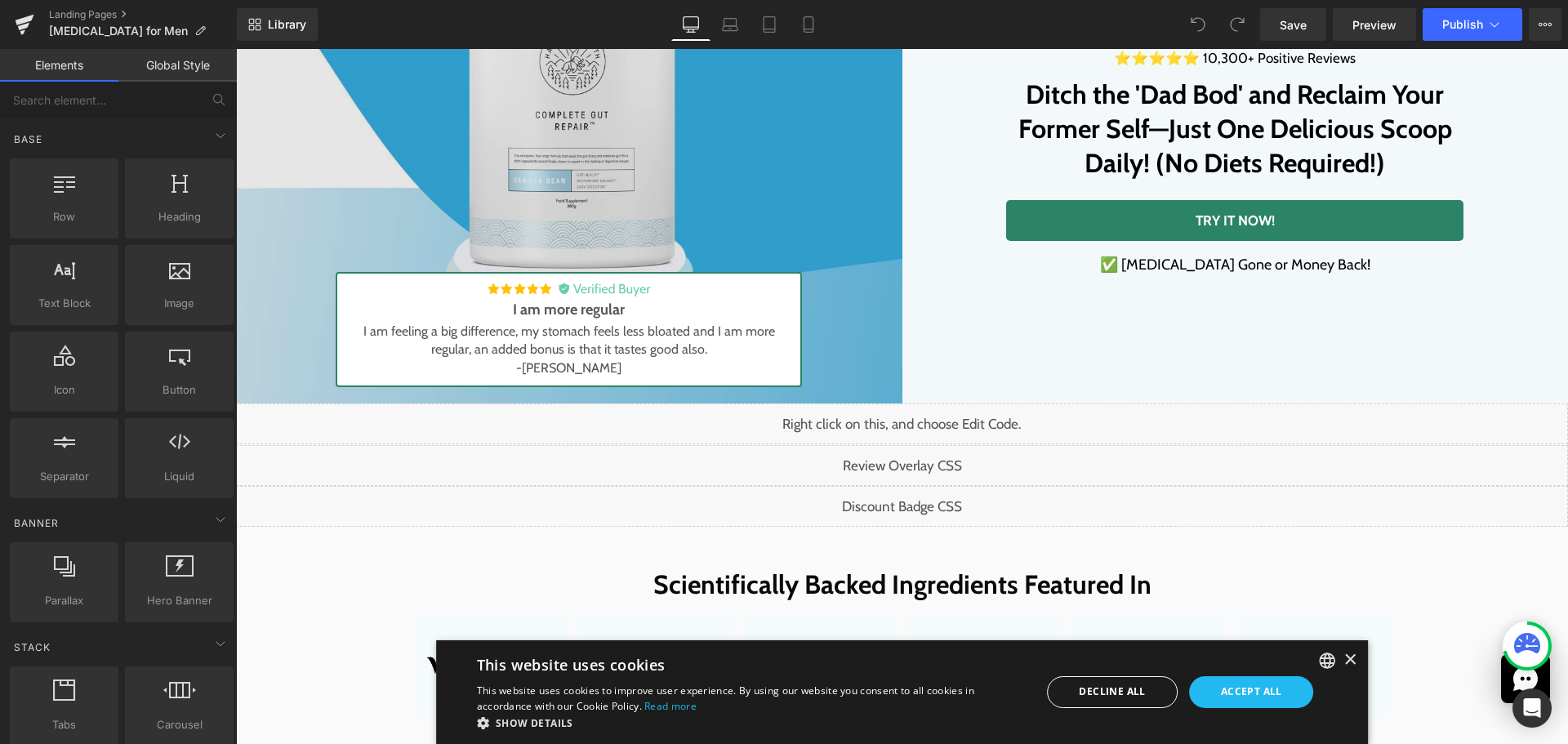
scroll to position [326, 0]
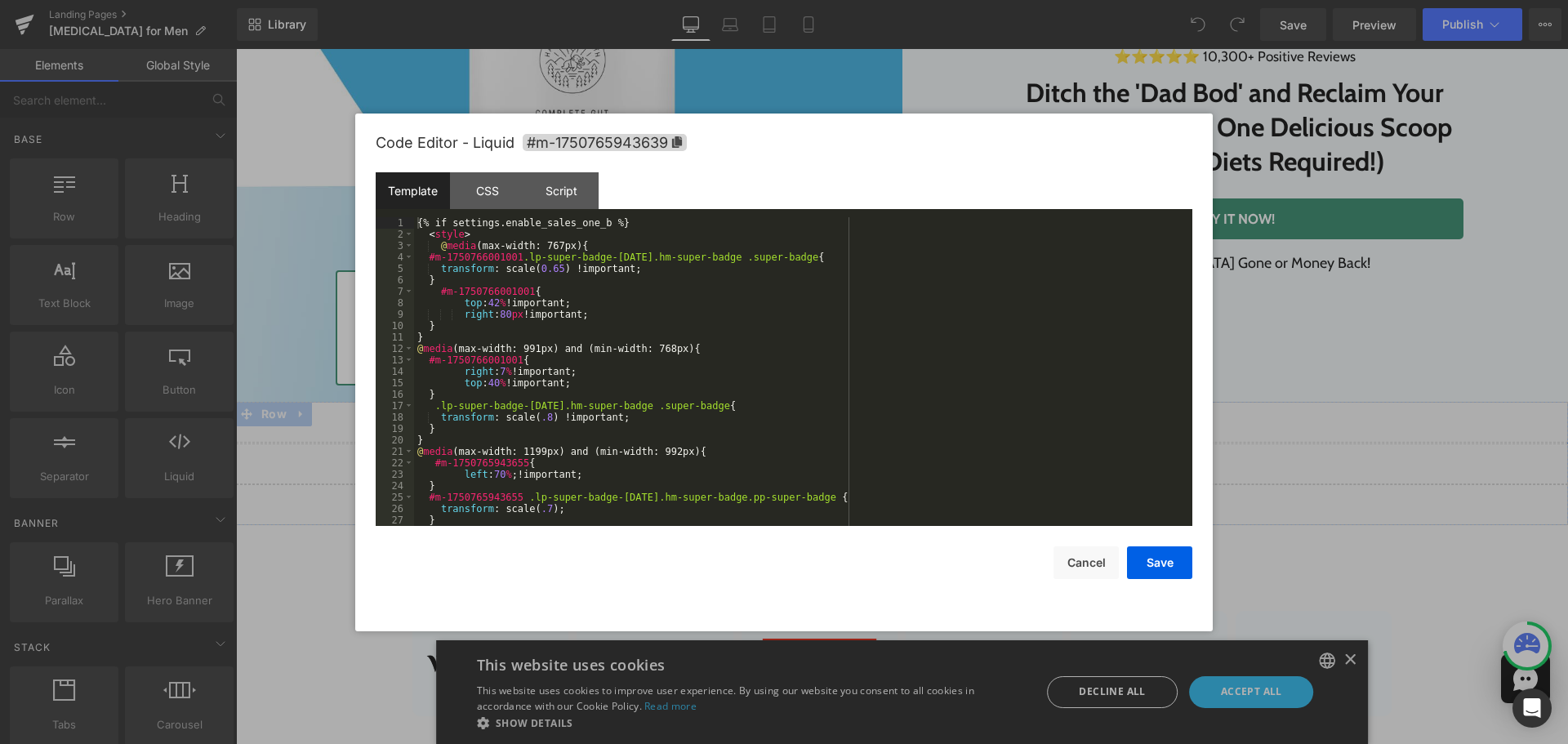
click at [924, 499] on div "Liquid" at bounding box center [902, 504] width 1332 height 41
click at [1099, 556] on button "Cancel" at bounding box center [1086, 563] width 65 height 33
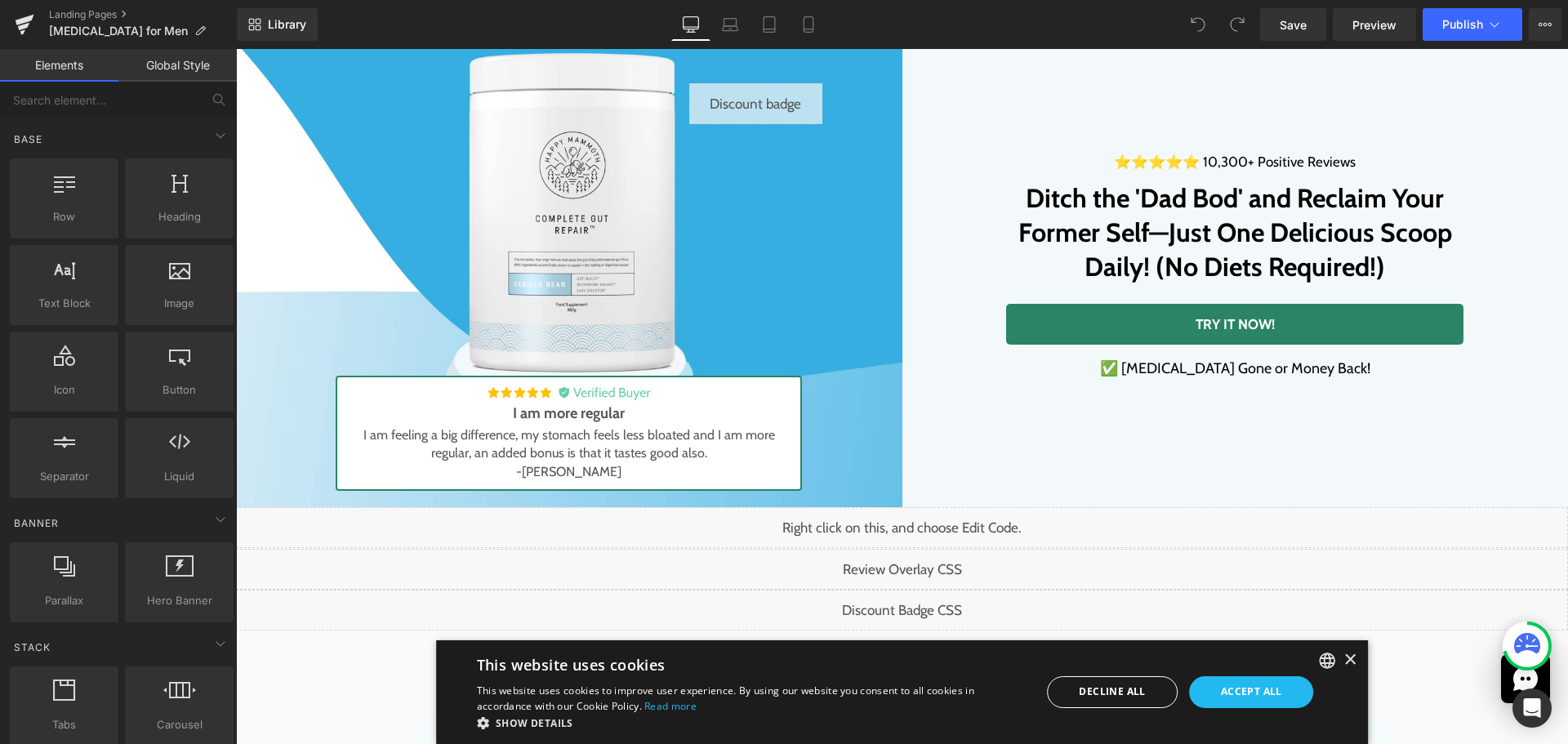
scroll to position [326, 0]
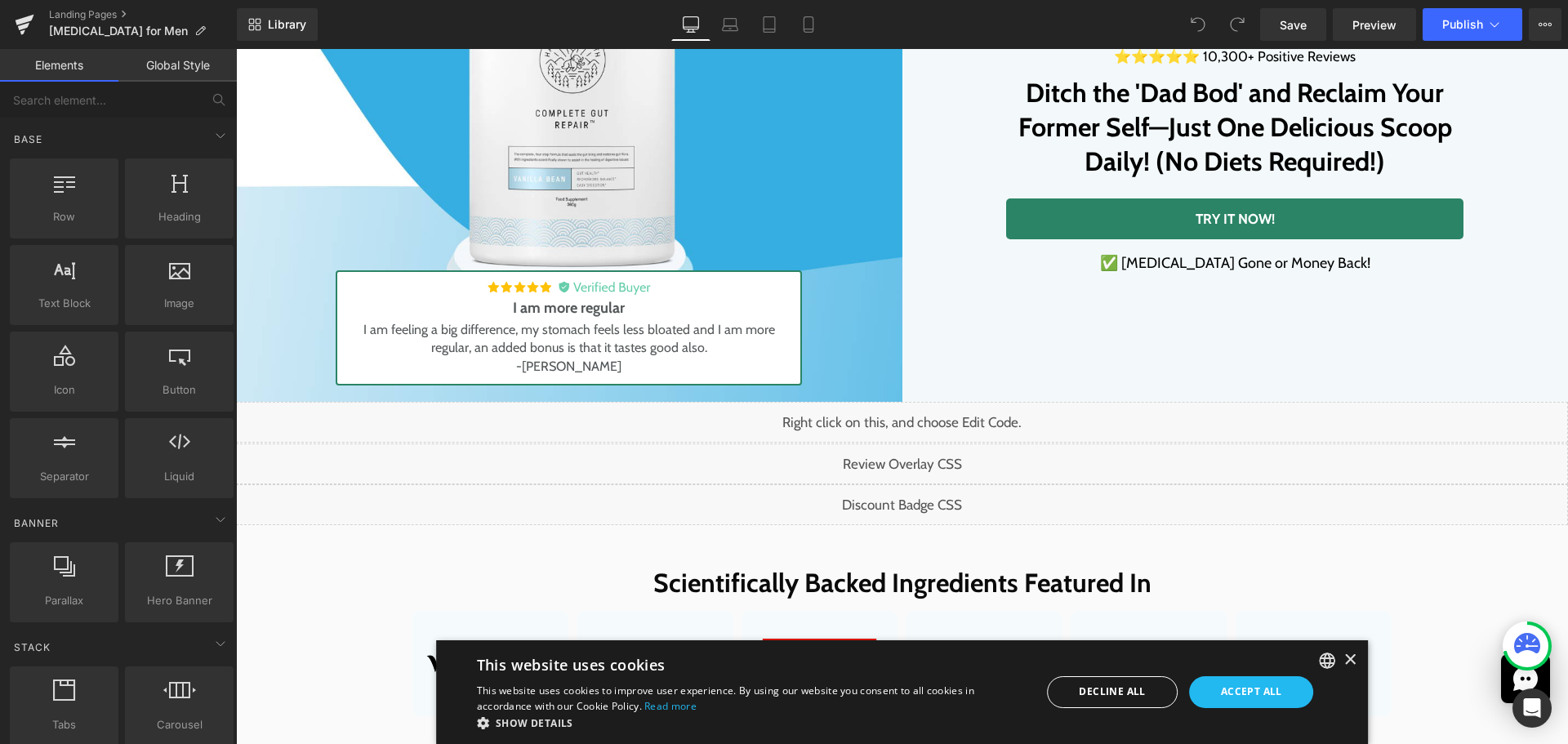
click at [922, 519] on div "Liquid" at bounding box center [902, 504] width 1332 height 41
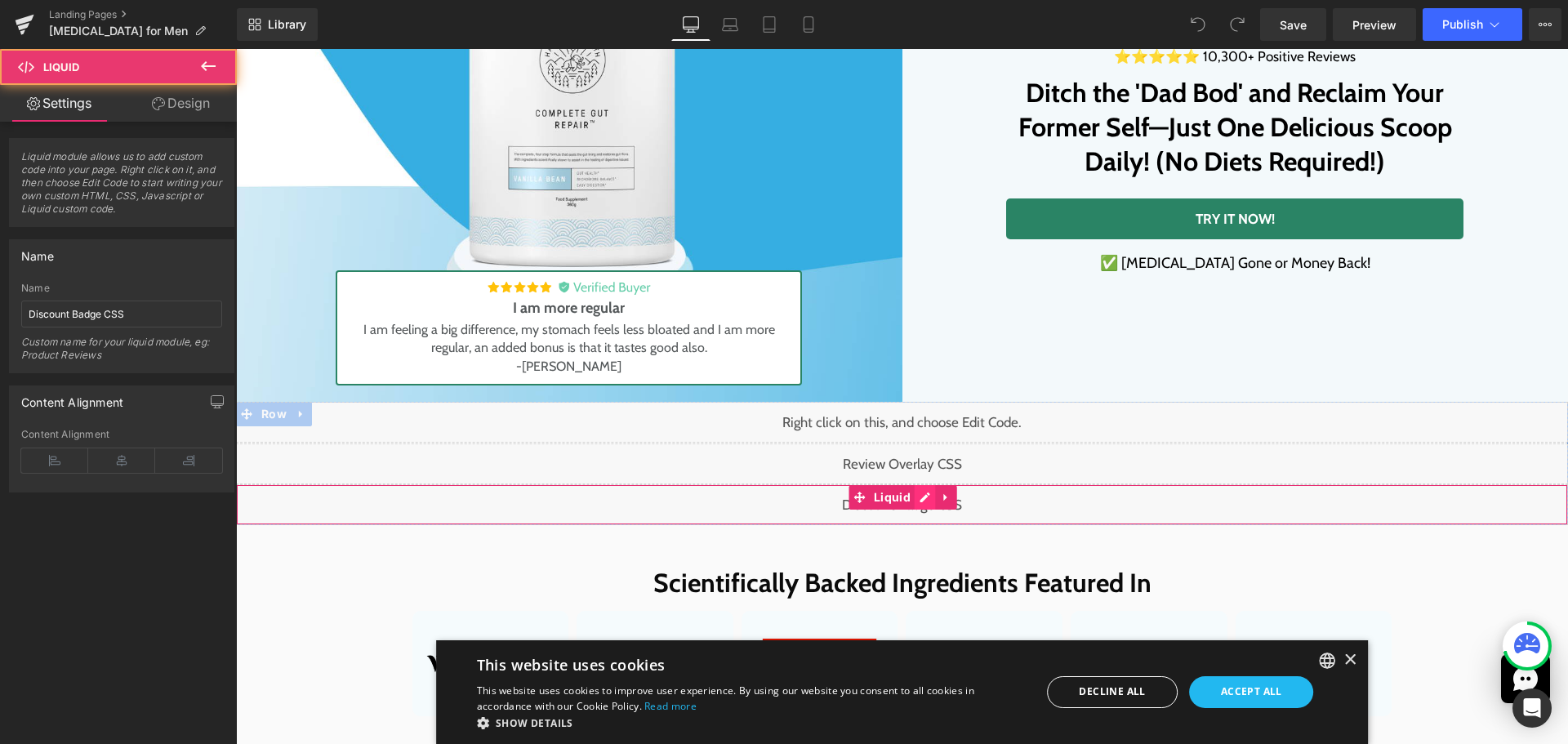
click at [924, 499] on div "Liquid" at bounding box center [902, 504] width 1332 height 41
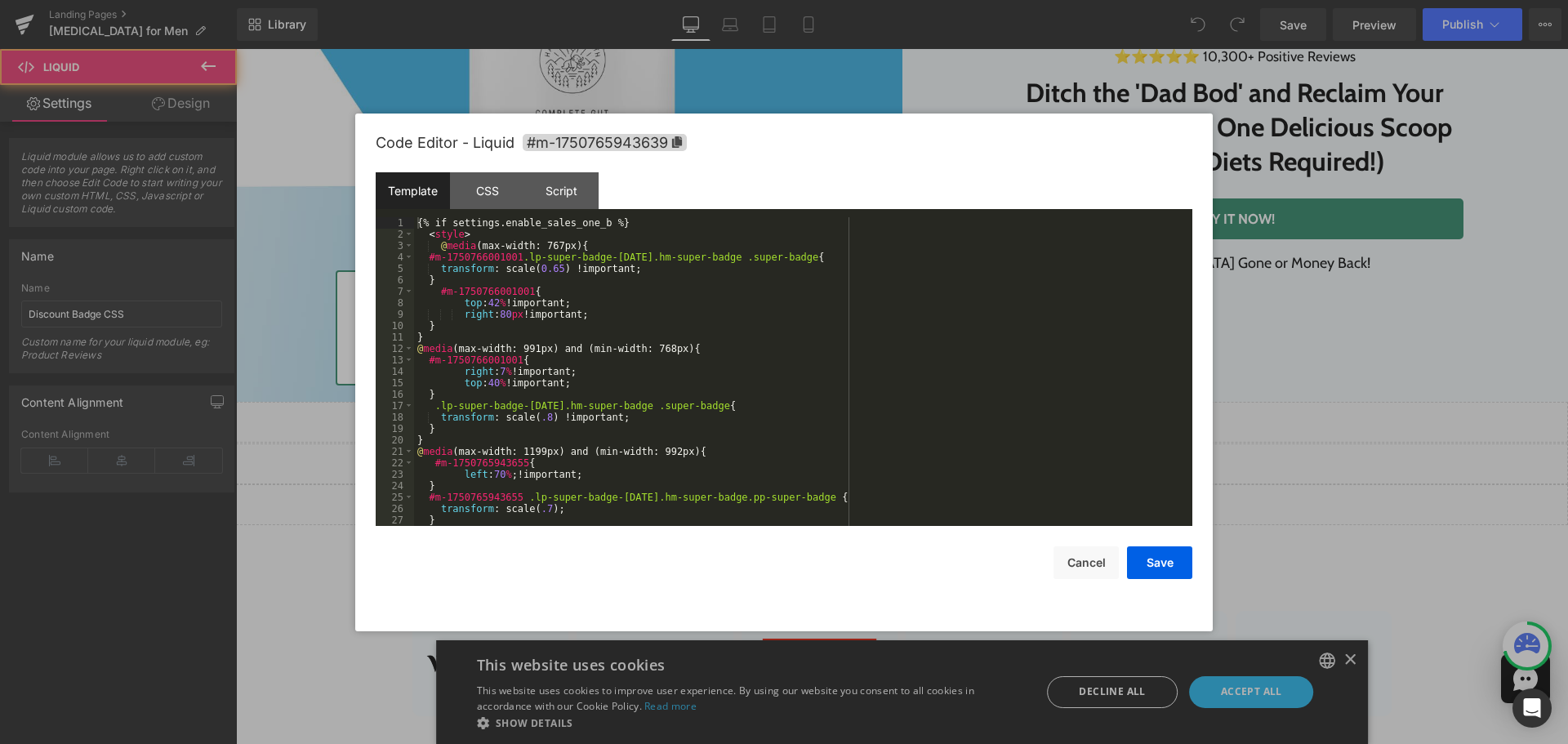
click at [721, 342] on div "{% if settings.enable_sales_one_b %} < style > @ media (max-width: 767px) { #m-…" at bounding box center [799, 383] width 771 height 332
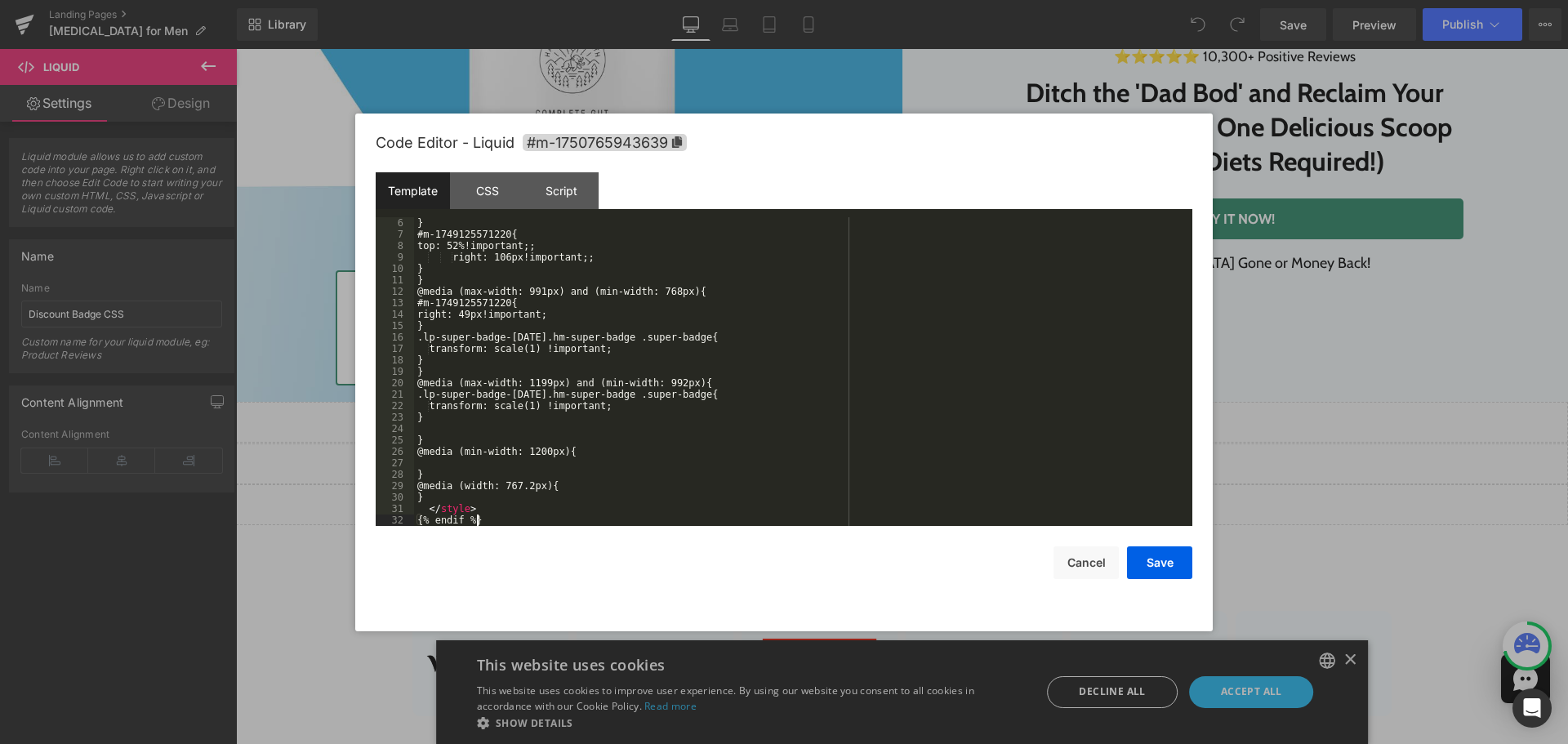
scroll to position [0, 0]
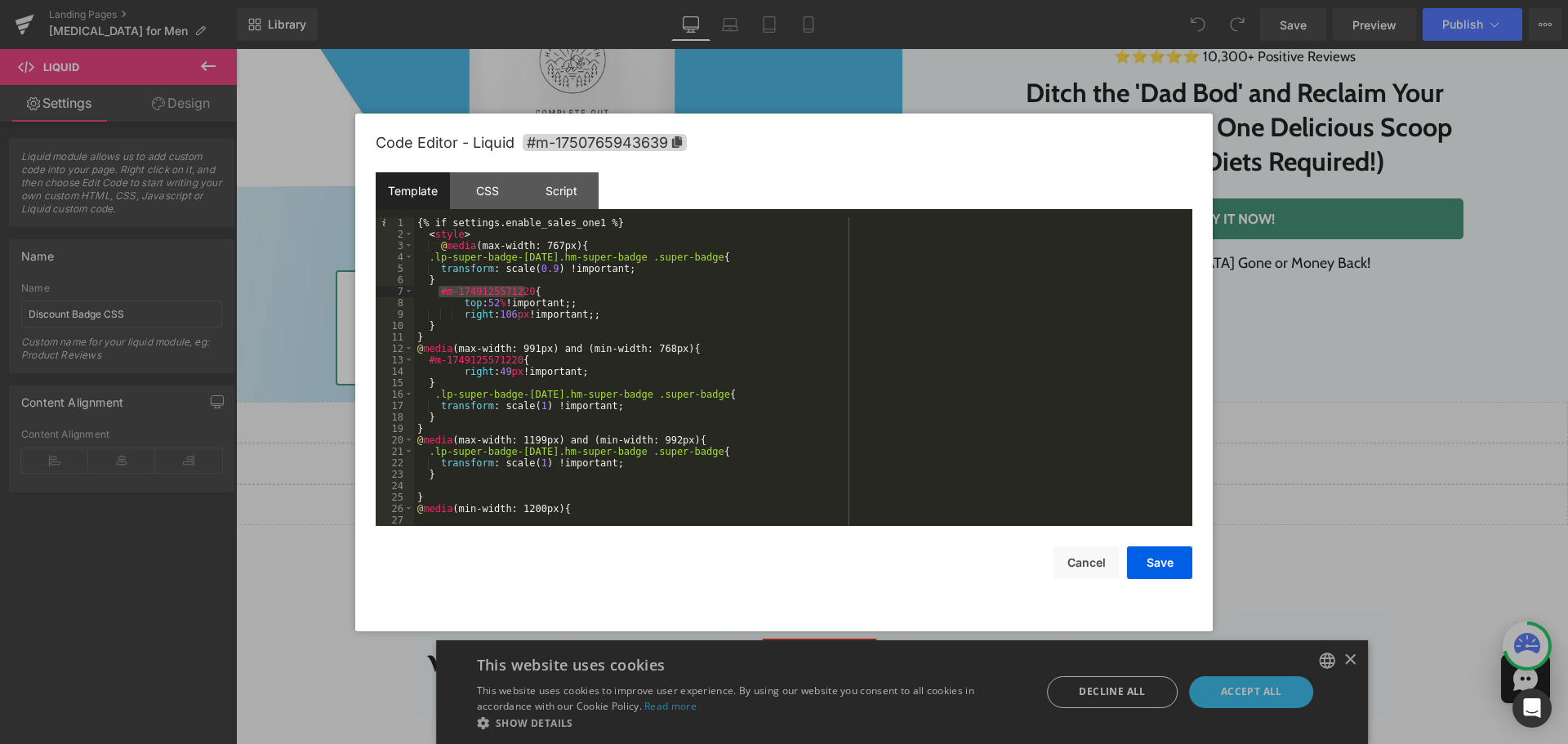
drag, startPoint x: 528, startPoint y: 292, endPoint x: 438, endPoint y: 295, distance: 90.0
click at [438, 295] on div "{% if settings.enable_sales_one1 %} < style > @ media (max-width: 767px) { .lp-…" at bounding box center [799, 383] width 771 height 332
click at [586, 246] on div "{% if settings.enable_sales_one1 %} < style > @ media (max-width: 767px) { .lp-…" at bounding box center [799, 383] width 771 height 332
click at [1089, 568] on button "Cancel" at bounding box center [1086, 563] width 65 height 33
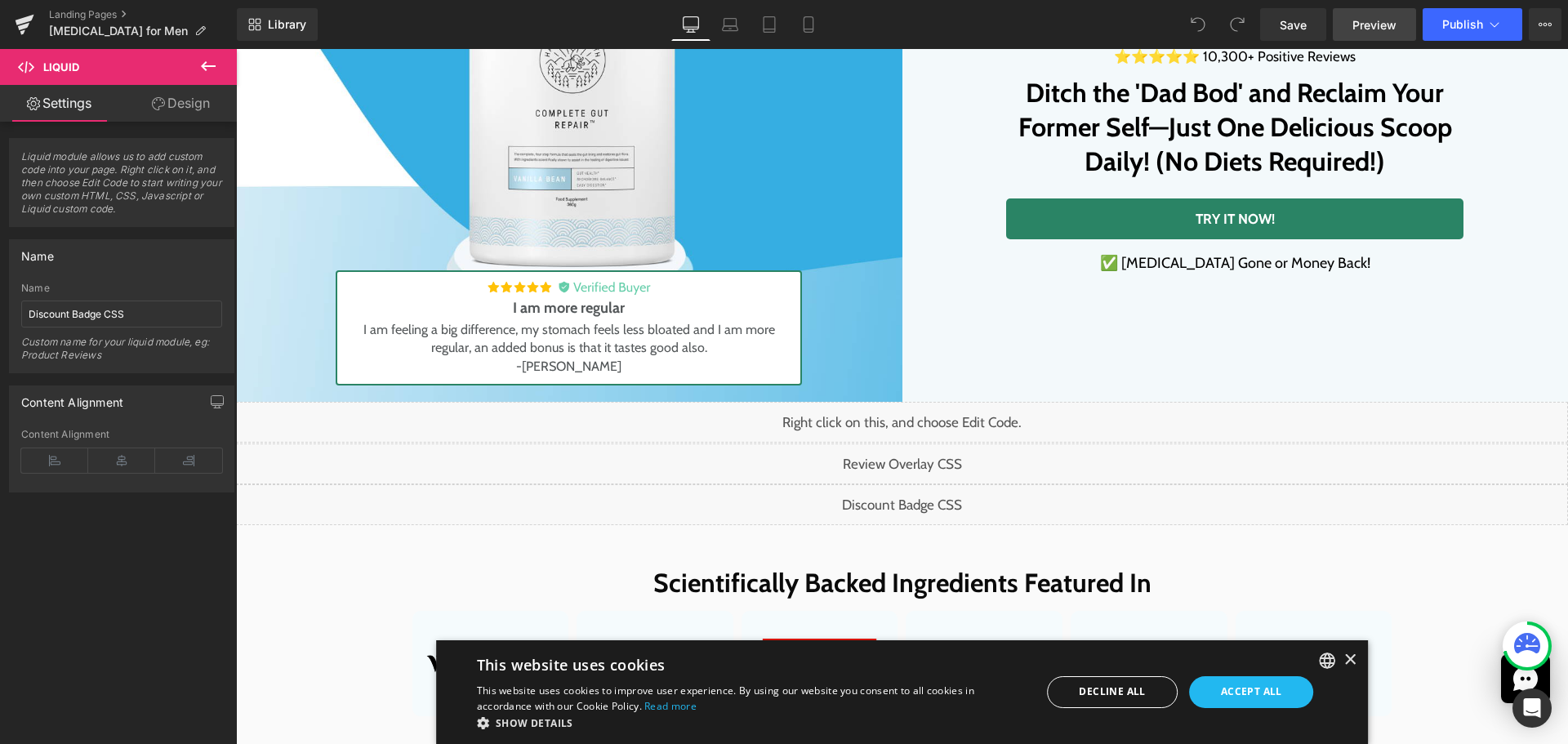
click at [1388, 23] on span "Preview" at bounding box center [1374, 24] width 44 height 17
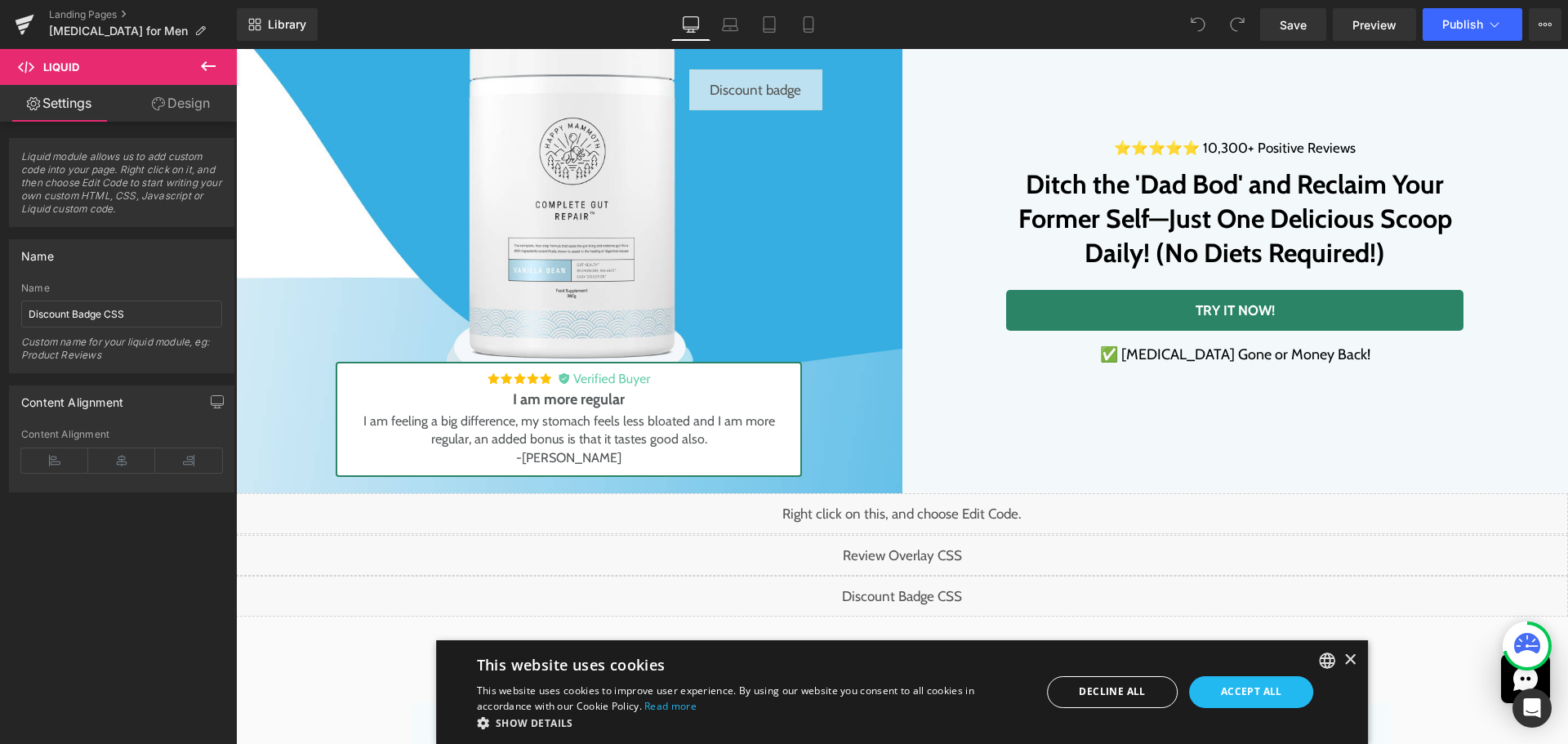
scroll to position [245, 0]
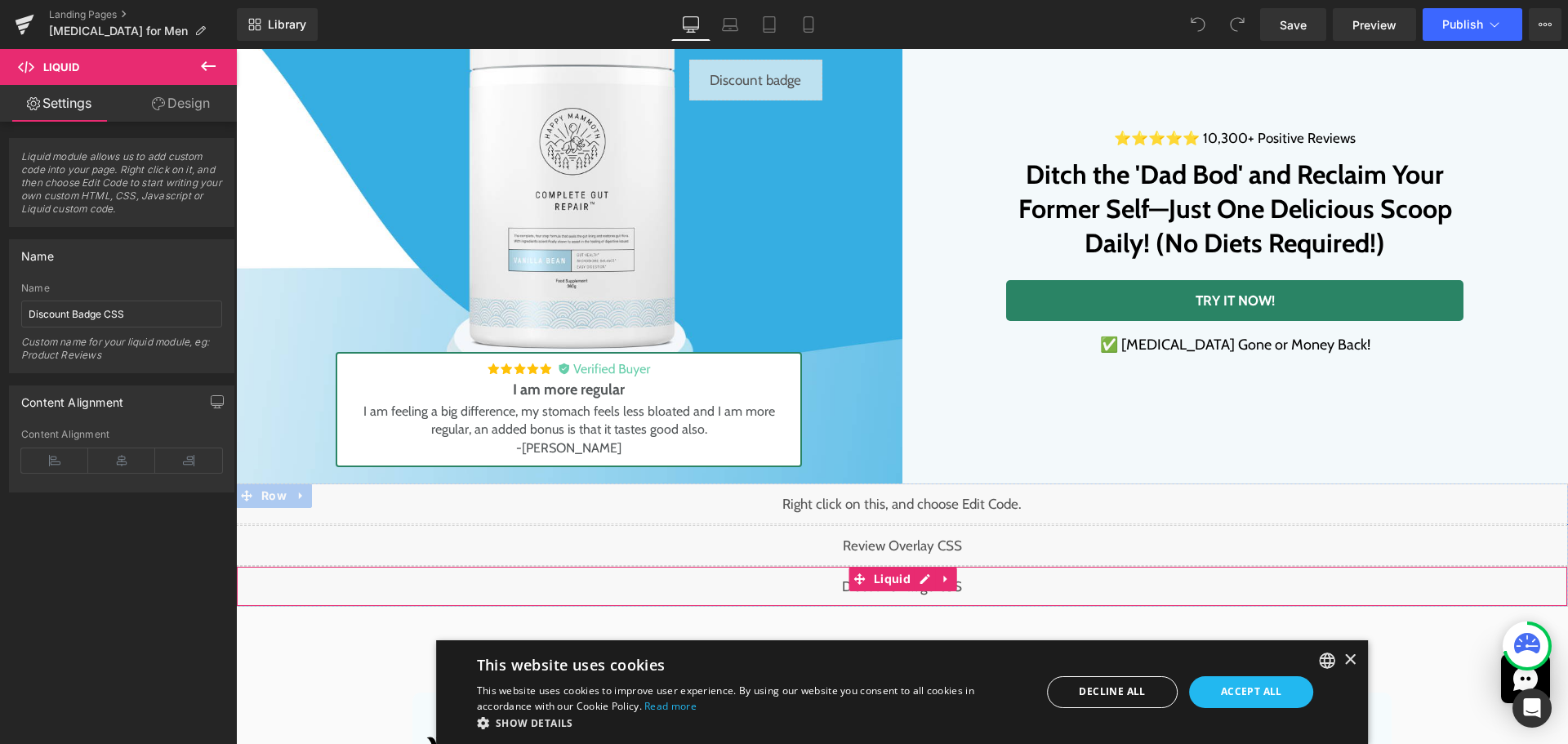
click at [920, 588] on div "Liquid" at bounding box center [902, 585] width 1332 height 41
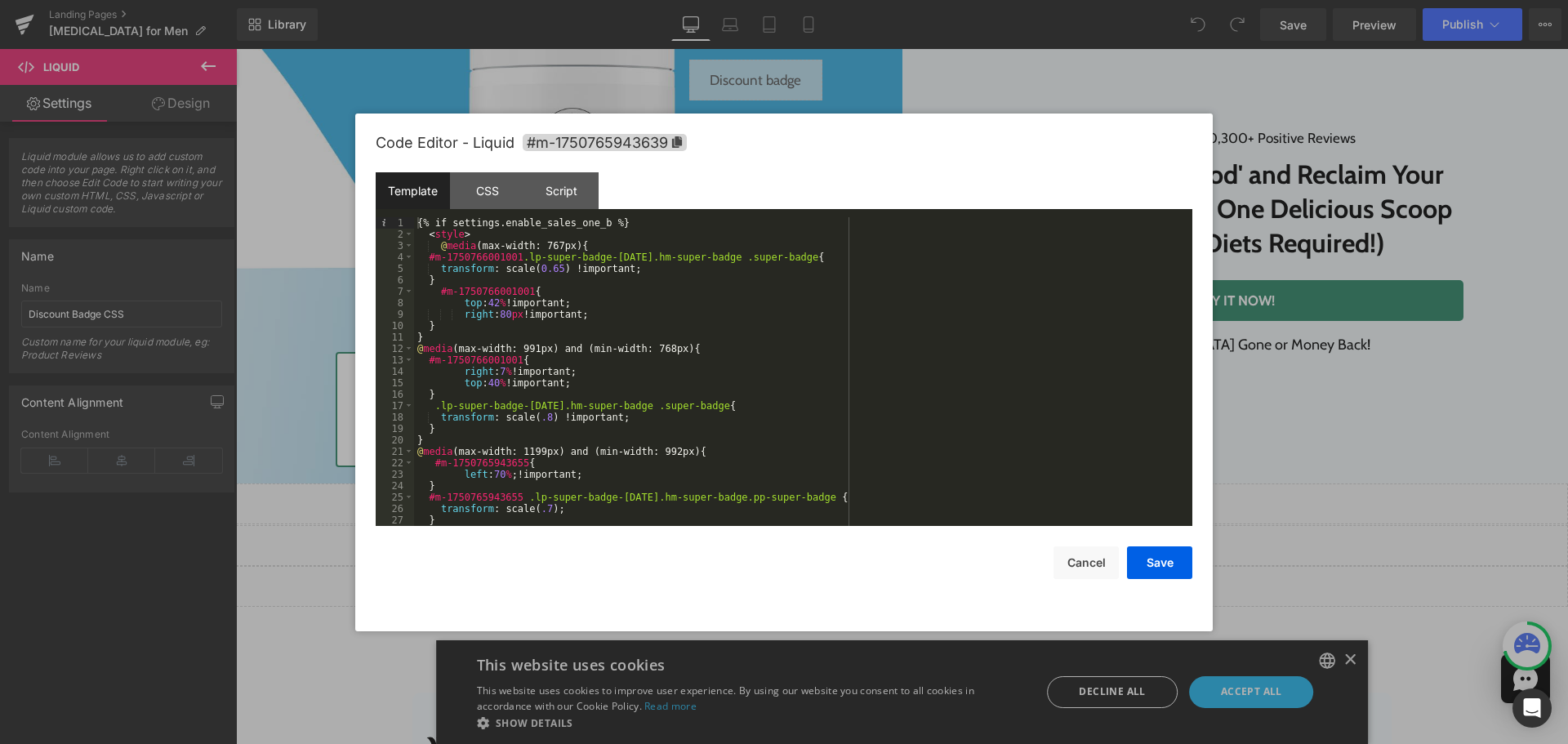
scroll to position [160, 0]
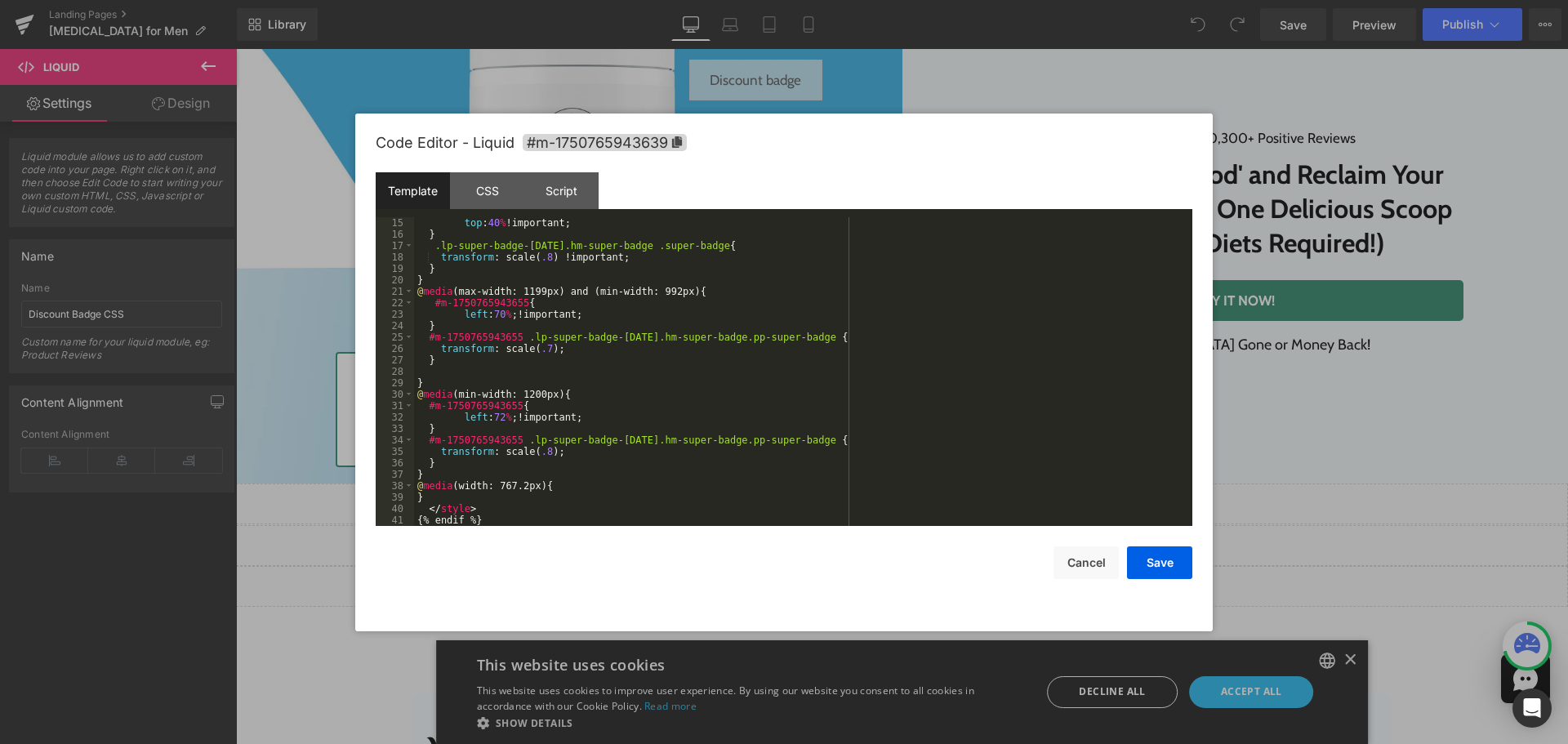
click at [769, 296] on div "top : 40 % !important; } .lp-super-badge-[DATE].hm-super-badge .super-badge { t…" at bounding box center [799, 383] width 771 height 332
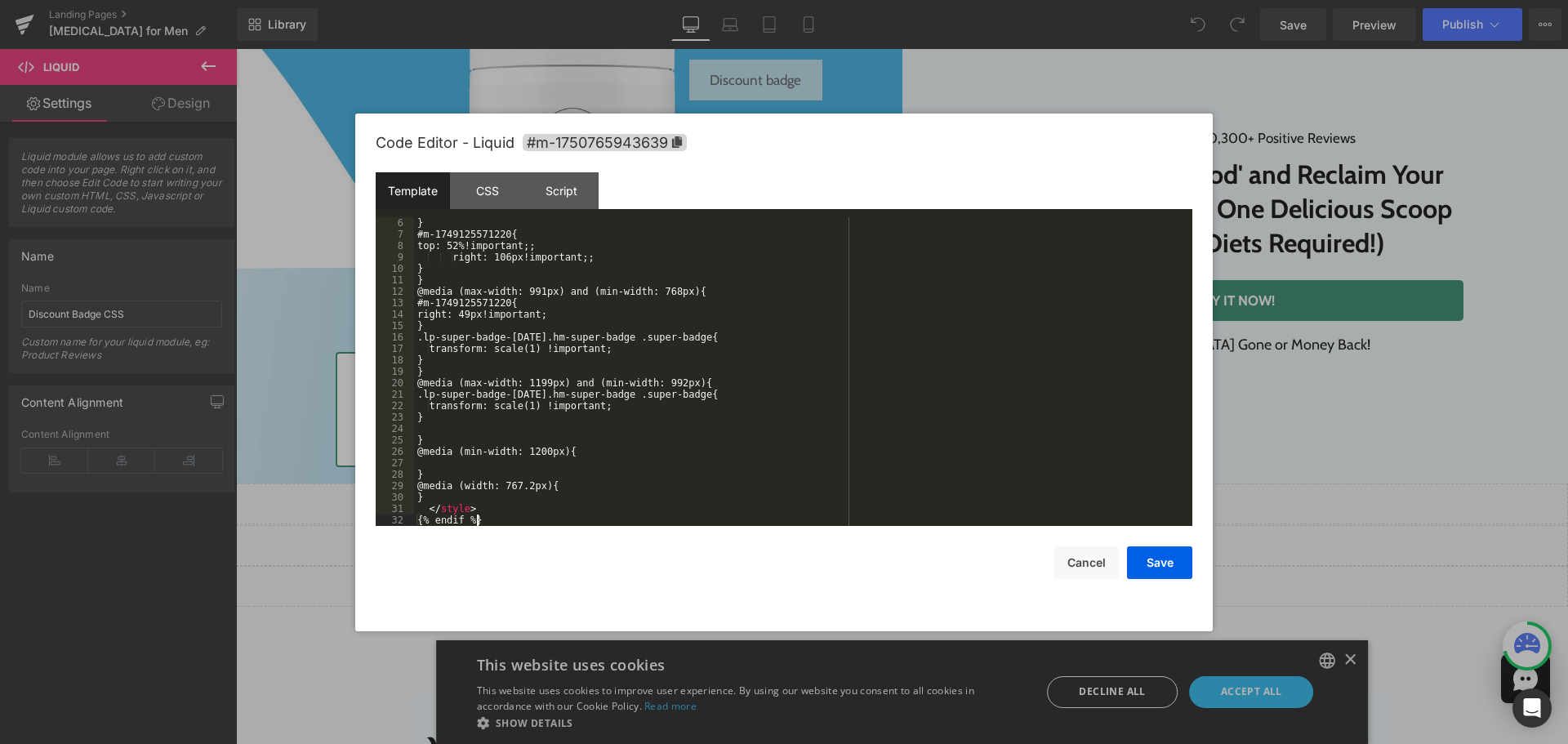
scroll to position [0, 0]
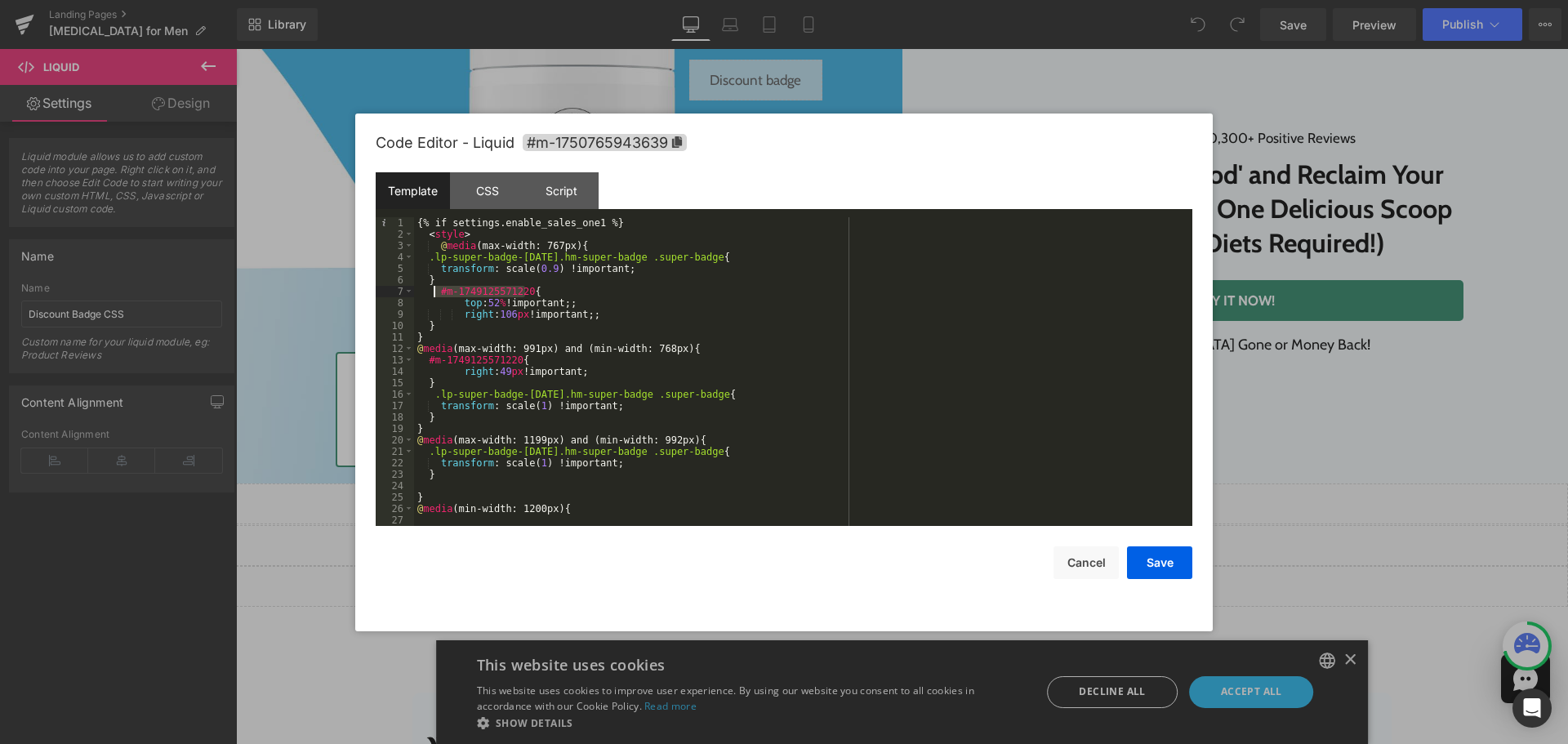
drag, startPoint x: 524, startPoint y: 290, endPoint x: 432, endPoint y: 285, distance: 92.1
click at [432, 285] on div "{% if settings.enable_sales_one1 %} < style > @ media (max-width: 767px) { .lp-…" at bounding box center [799, 383] width 771 height 332
click at [582, 367] on div "{% if settings.enable_sales_one1 %} < style > @ media (max-width: 767px) { .lp-…" at bounding box center [799, 383] width 771 height 332
click at [485, 277] on div "{% if settings.enable_sales_one1 %} < style > @ media (max-width: 767px) { .lp-…" at bounding box center [799, 383] width 771 height 332
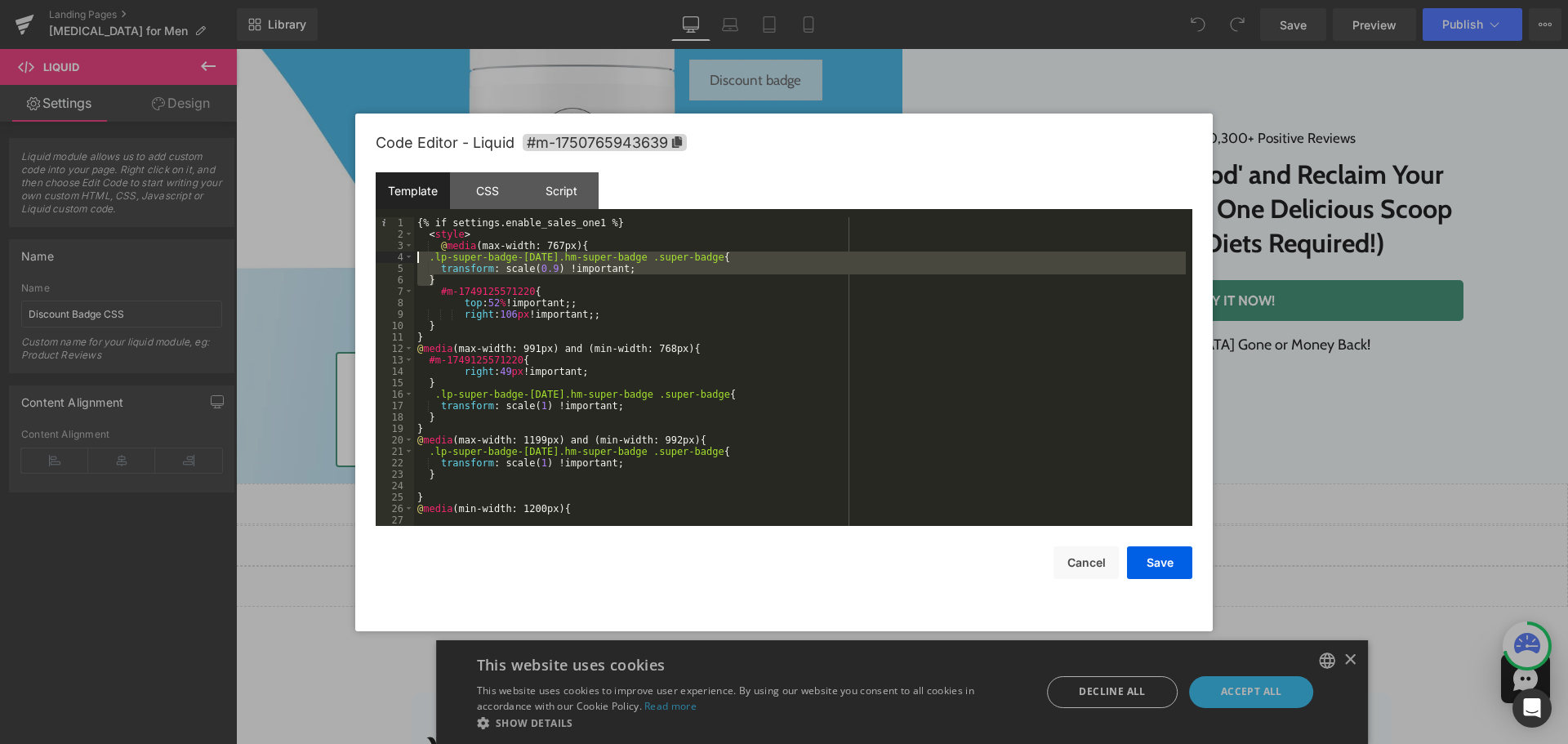
drag, startPoint x: 425, startPoint y: 276, endPoint x: 402, endPoint y: 254, distance: 31.8
click at [402, 254] on pre "1 2 3 4 5 6 7 8 9 10 11 12 13 14 15 16 17 18 19 20 21 22 23 24 25 26 27 28 {% i…" at bounding box center [783, 372] width 817 height 309
click at [692, 351] on div "{% if settings.enable_sales_one1 %} < style > @ media (max-width: 767px) { .lp-…" at bounding box center [799, 383] width 771 height 332
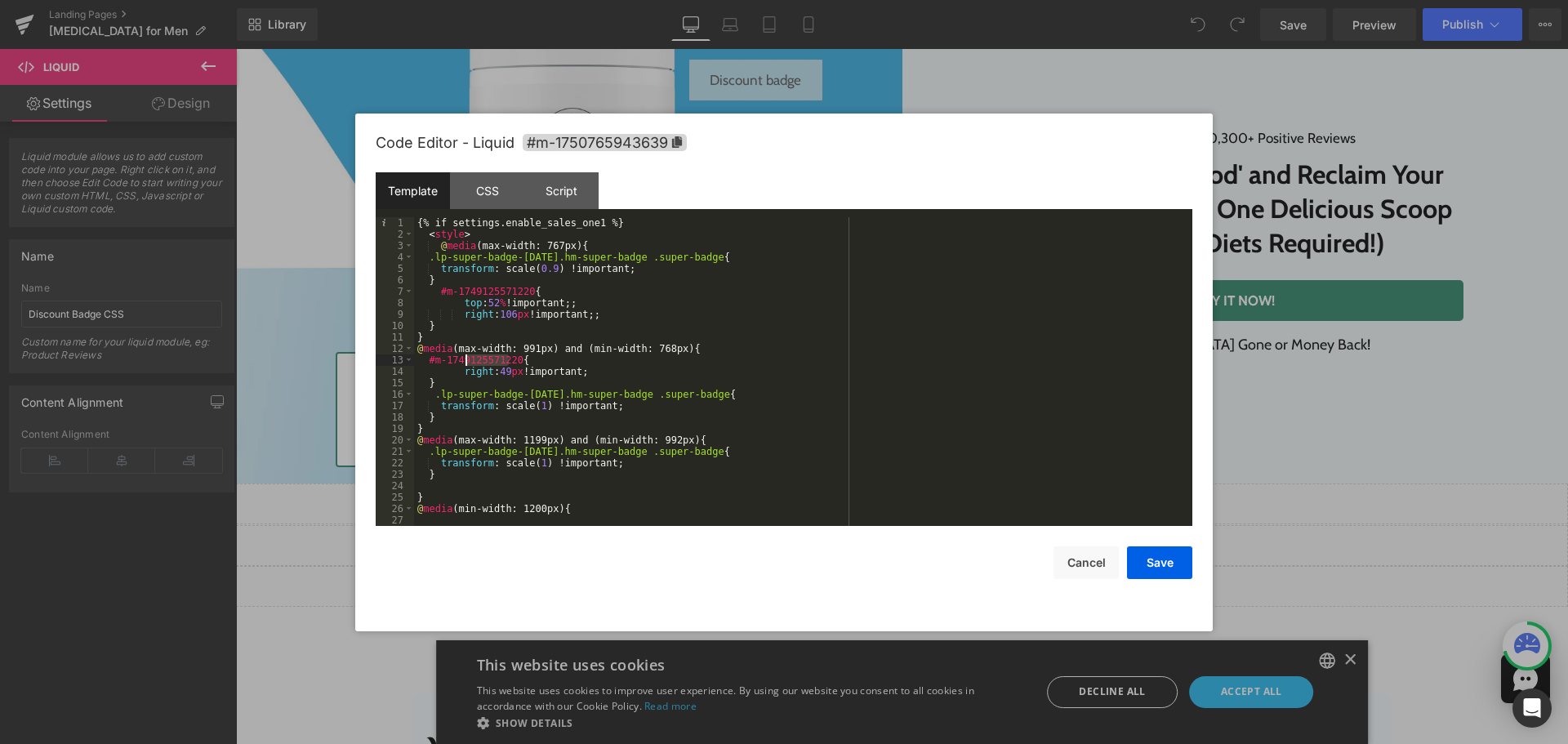
drag, startPoint x: 508, startPoint y: 359, endPoint x: 466, endPoint y: 358, distance: 42.0
click at [466, 358] on div "{% if settings.enable_sales_one1 %} < style > @ media (max-width: 767px) { .lp-…" at bounding box center [799, 383] width 771 height 332
click at [493, 362] on div "{% if settings.enable_sales_one1 %} < style > @ media (max-width: 767px) { .lp-…" at bounding box center [799, 372] width 771 height 309
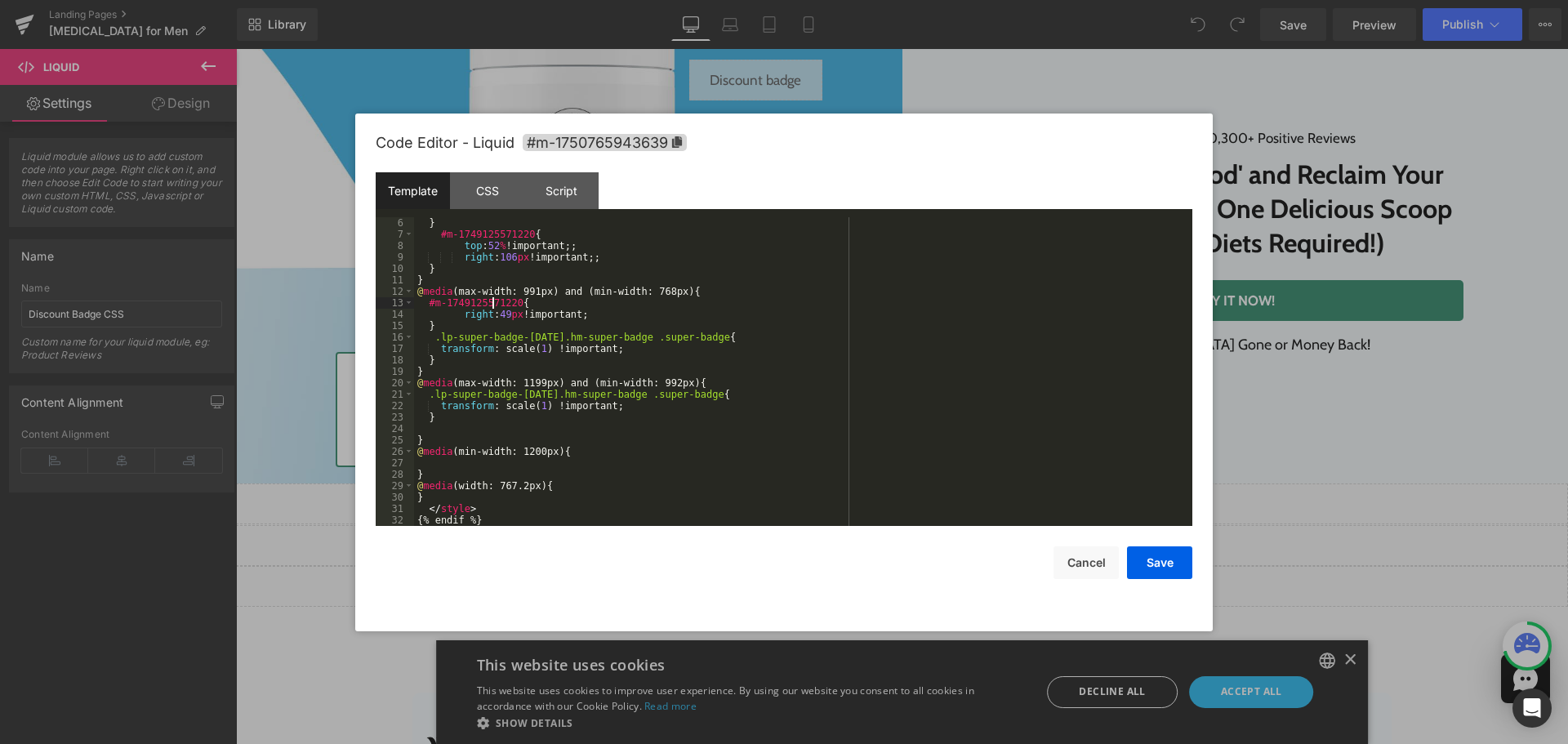
scroll to position [57, 0]
click at [485, 188] on div "CSS" at bounding box center [487, 190] width 74 height 37
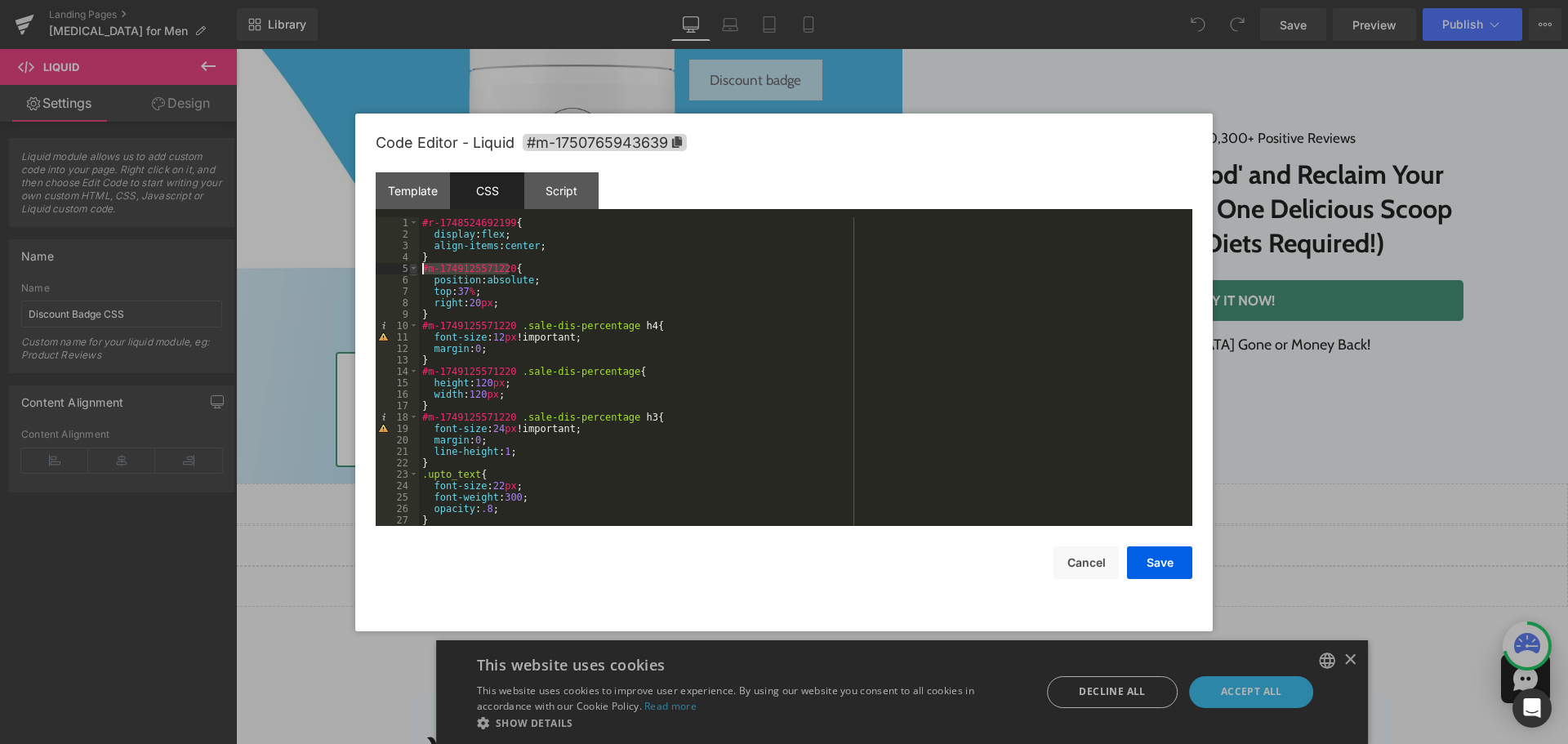
drag, startPoint x: 508, startPoint y: 269, endPoint x: 411, endPoint y: 271, distance: 97.0
click at [411, 271] on pre "1 2 3 4 5 6 7 8 9 10 11 12 13 14 15 16 17 18 19 20 21 22 23 24 25 26 27 28 #r-1…" at bounding box center [783, 372] width 817 height 309
click at [502, 244] on div "#r-1748524692199 { display : flex ; align-items : center ; } #m-1749125571220 {…" at bounding box center [802, 383] width 767 height 332
click at [440, 188] on div "Template" at bounding box center [412, 190] width 74 height 37
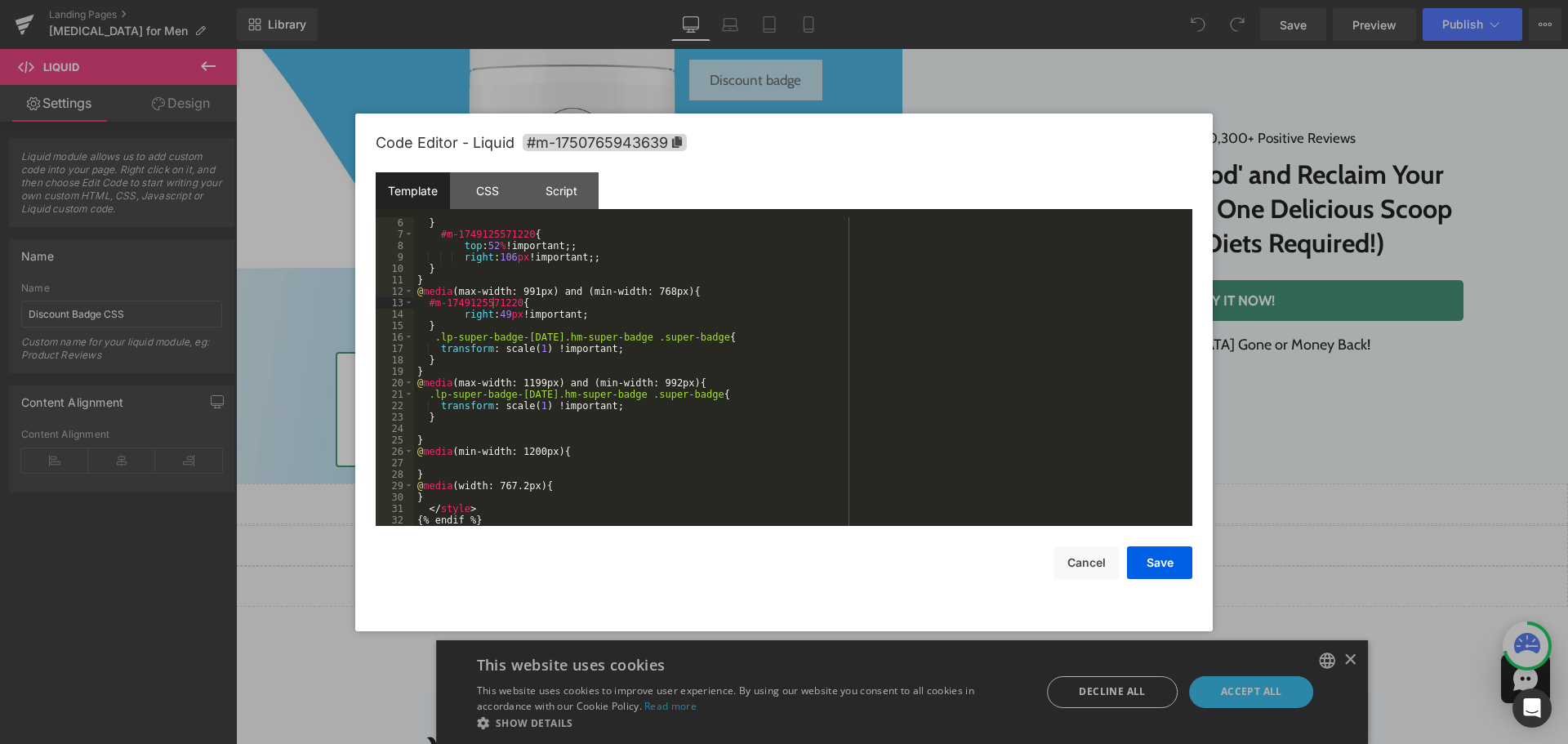
click at [446, 176] on div "Template" at bounding box center [412, 190] width 74 height 37
click at [582, 334] on div "} #m-1749125571220 { top : 52 % !important;; right : 106 px !important;; } } @ …" at bounding box center [799, 383] width 771 height 332
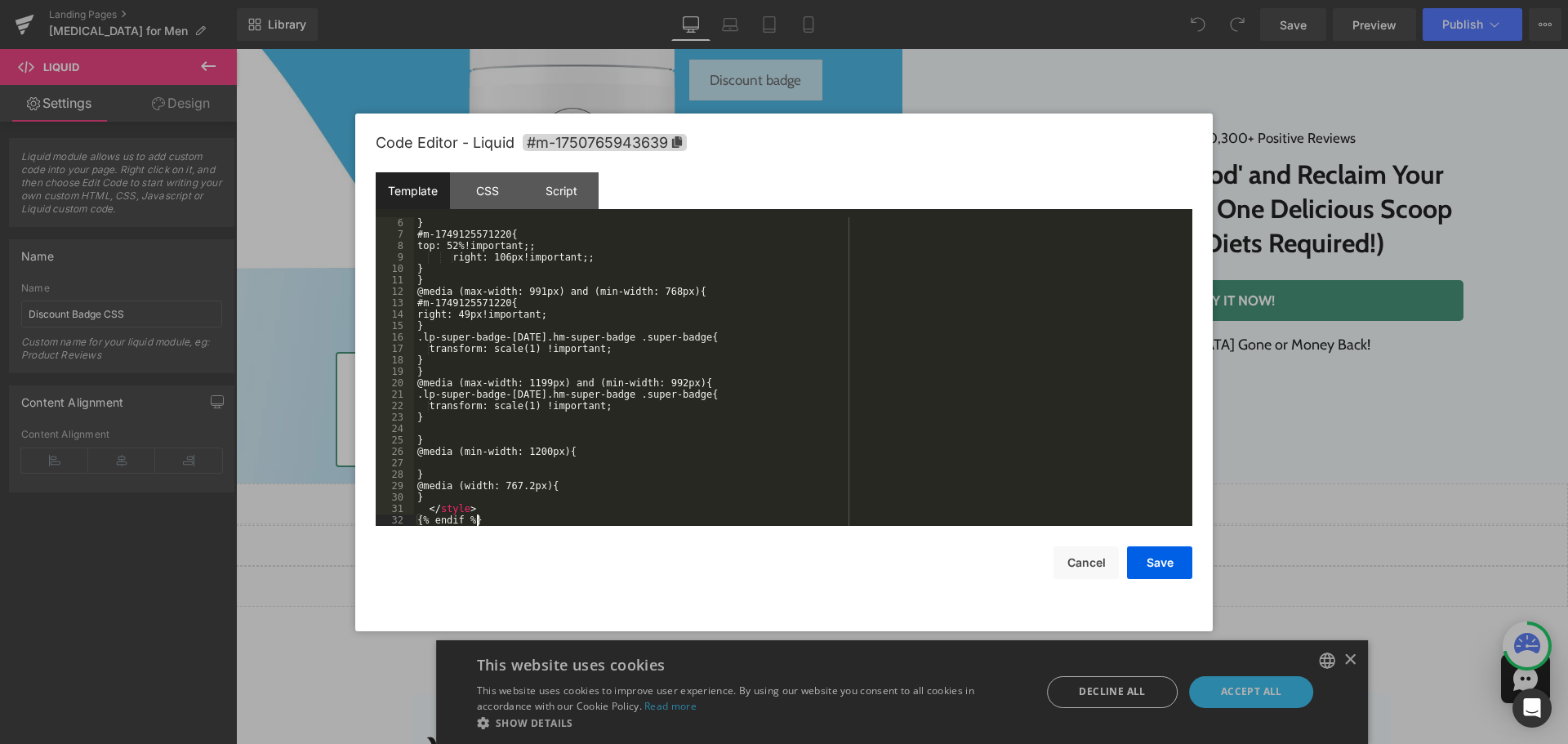
scroll to position [0, 0]
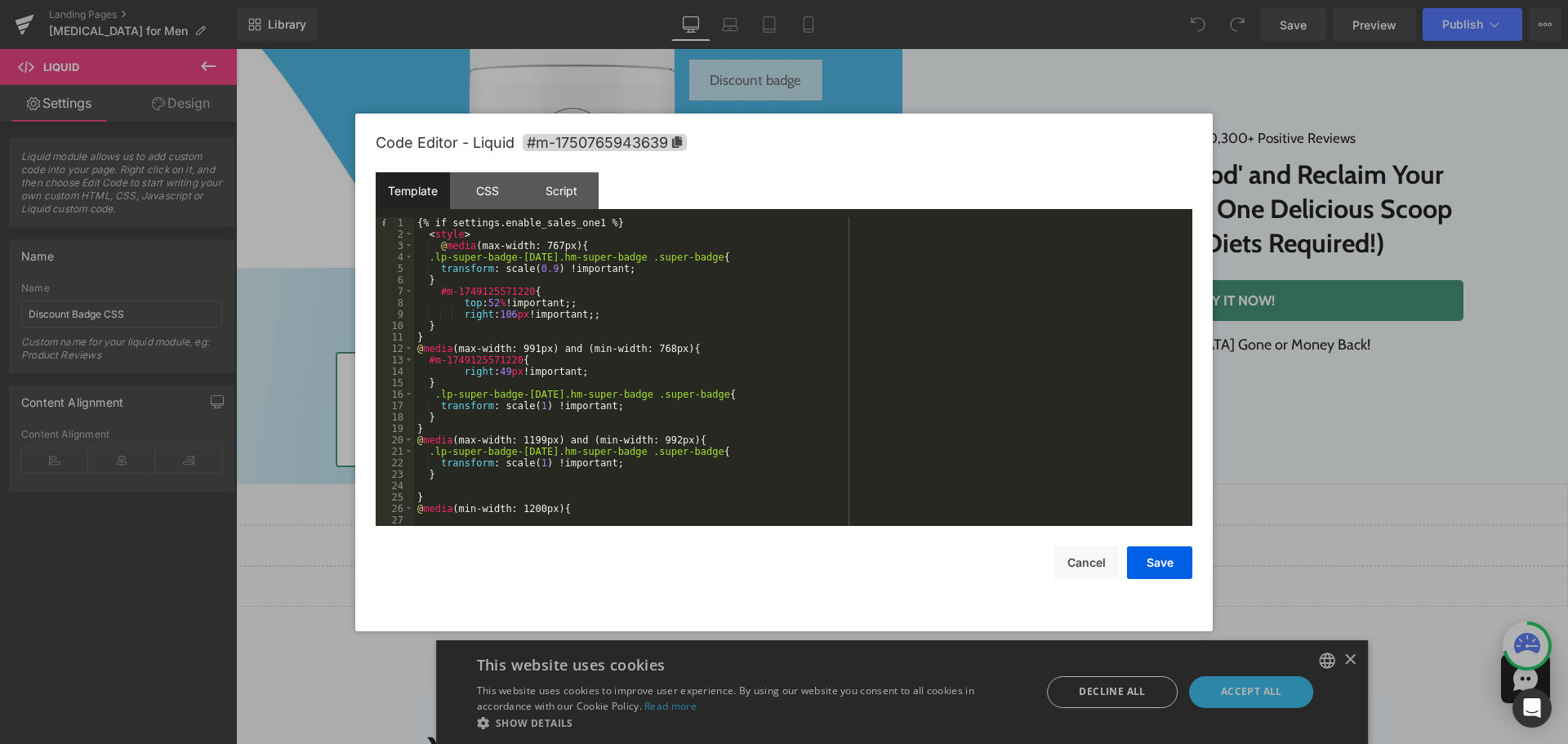
click at [590, 219] on div "{% if settings.enable_sales_one1 %} < style > @ media (max-width: 767px) { .lp-…" at bounding box center [799, 383] width 771 height 332
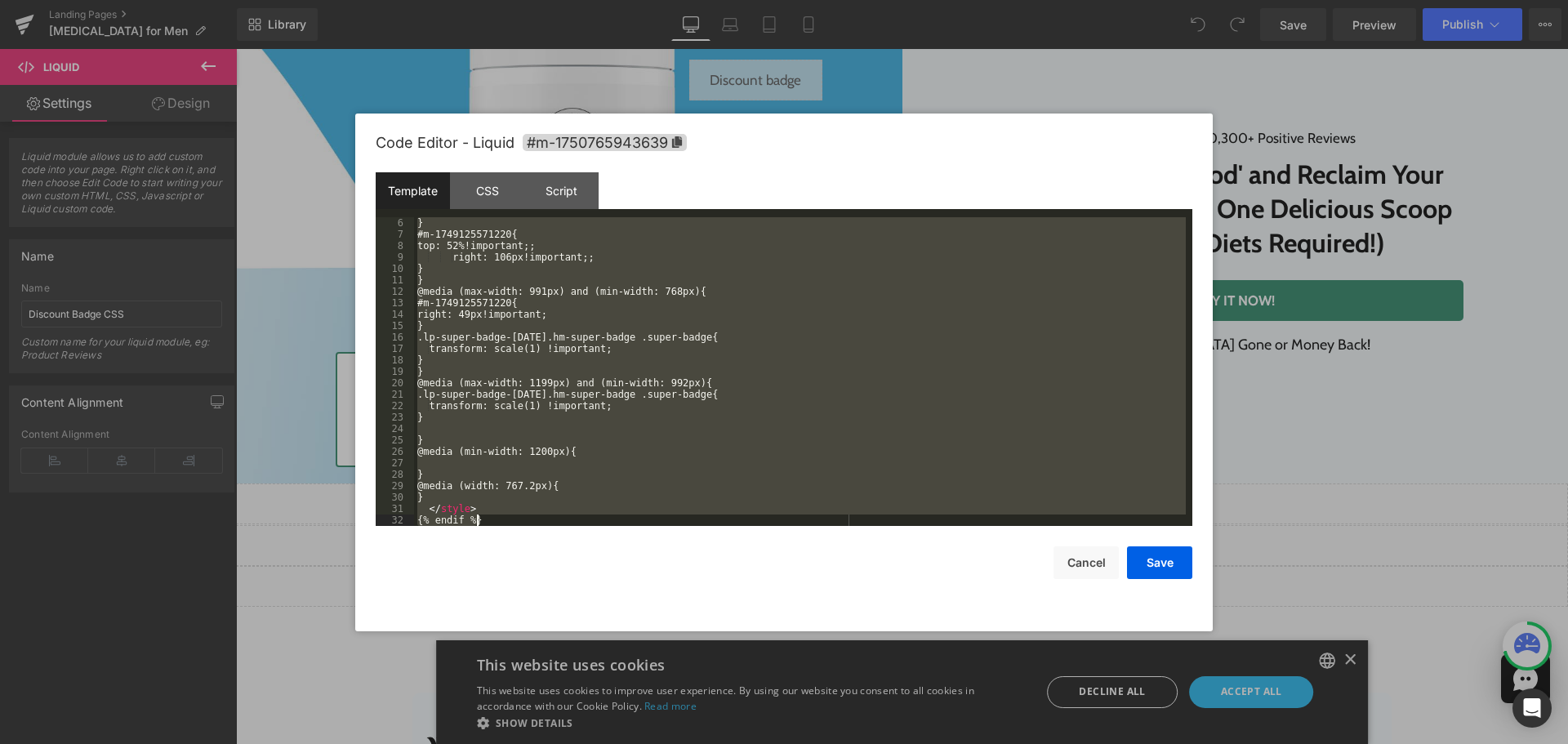
scroll to position [160, 0]
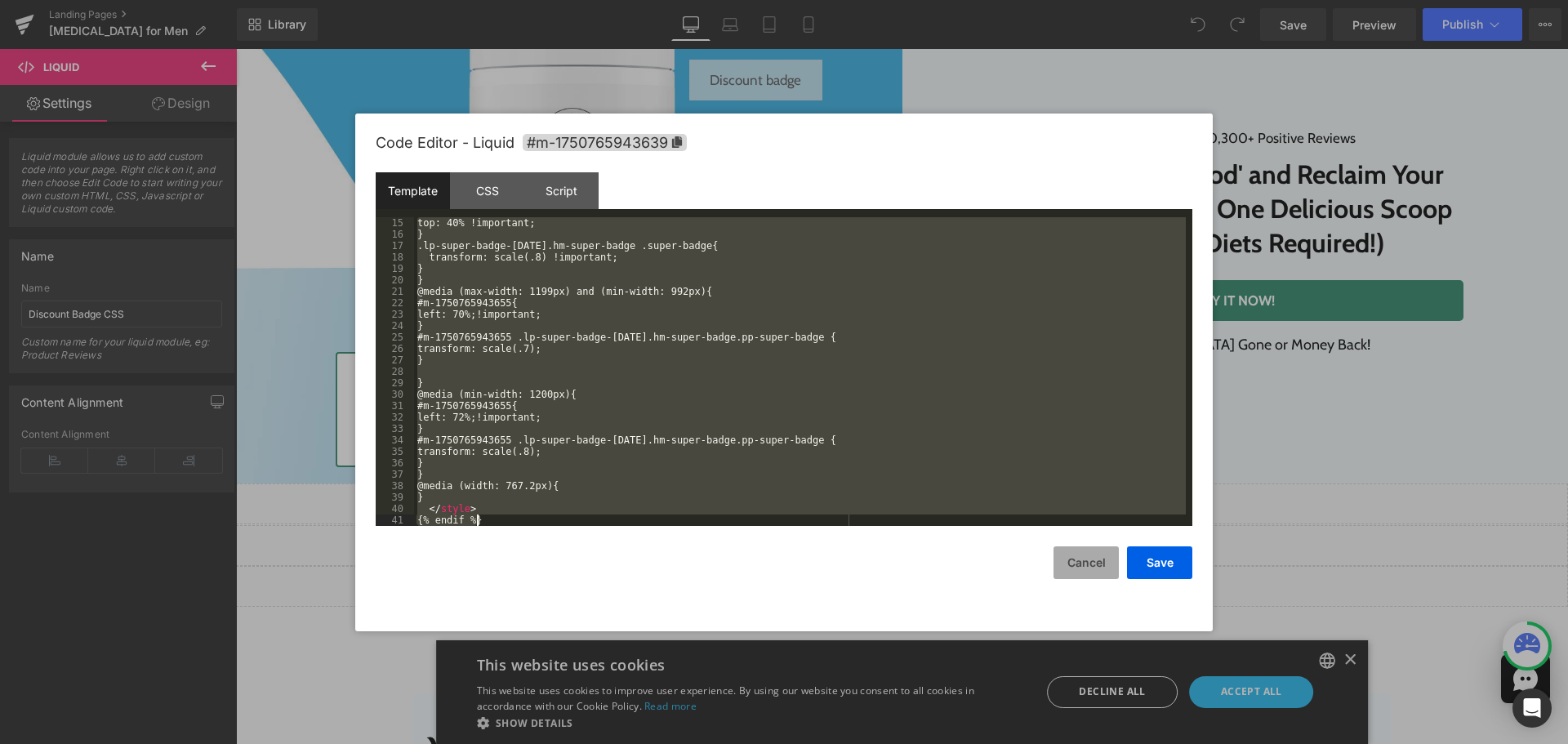
drag, startPoint x: 1091, startPoint y: 575, endPoint x: 1072, endPoint y: 554, distance: 28.3
click at [1090, 568] on button "Cancel" at bounding box center [1086, 563] width 65 height 33
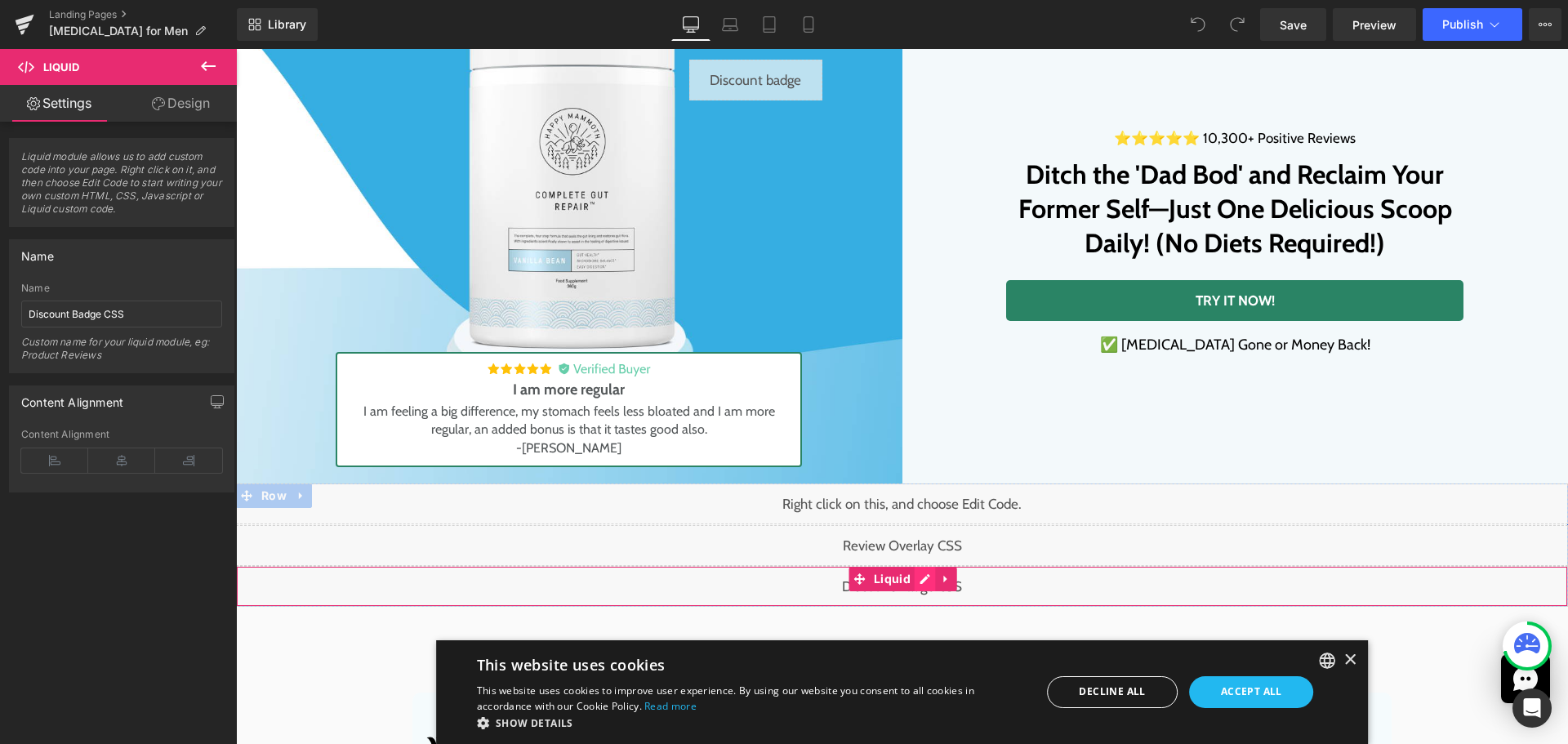
click at [922, 584] on div "Liquid" at bounding box center [902, 585] width 1332 height 41
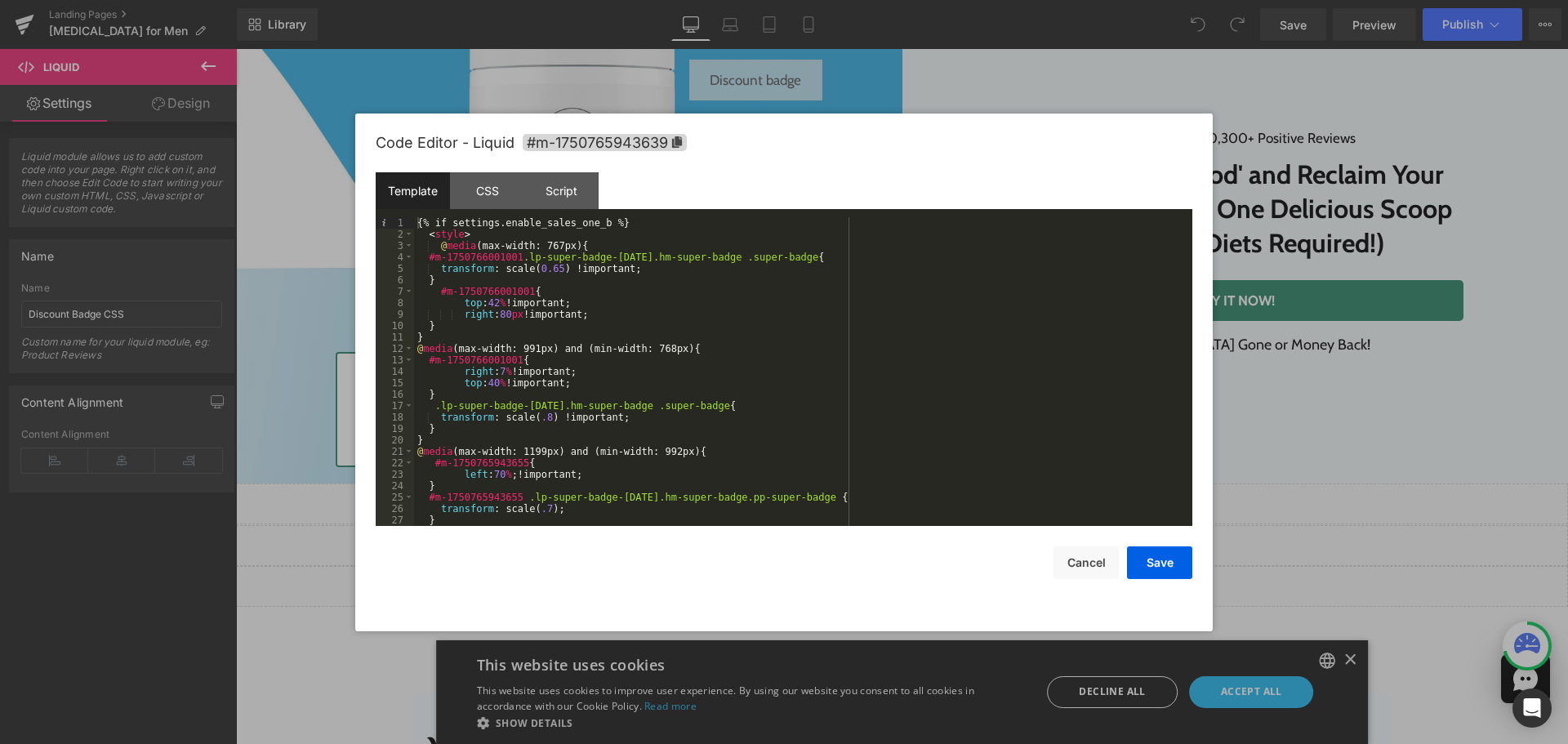
click at [595, 220] on div "{% if settings.enable_sales_one_b %} < style > @ media (max-width: 767px) { #m-…" at bounding box center [799, 383] width 771 height 332
click at [738, 307] on div "{% if settings.enable_sales_one_b %} < style > @ media (max-width: 767px) { #m-…" at bounding box center [799, 383] width 771 height 332
click at [1111, 565] on button "Cancel" at bounding box center [1086, 563] width 65 height 33
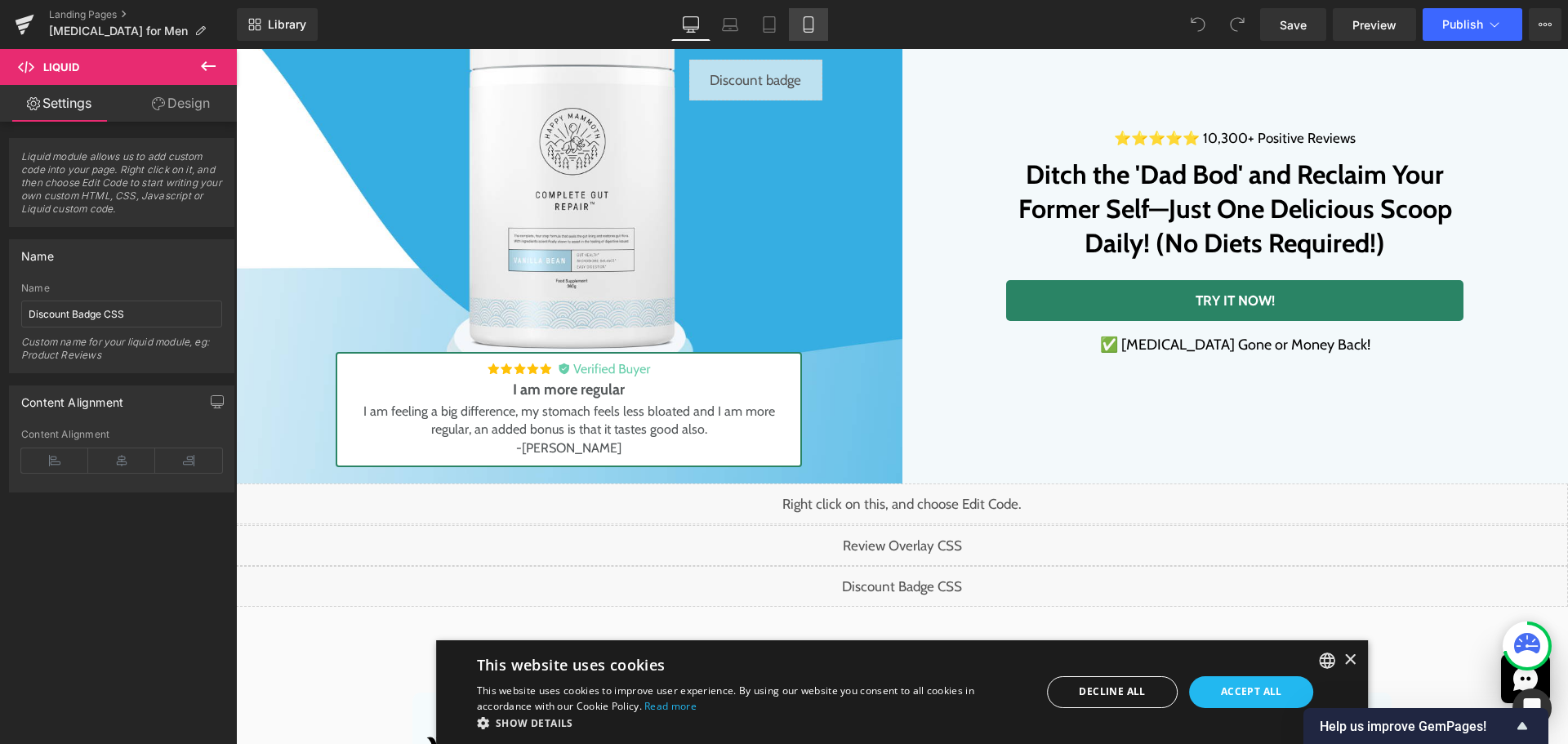
drag, startPoint x: 151, startPoint y: 285, endPoint x: 811, endPoint y: 14, distance: 713.5
click at [811, 14] on link "Mobile" at bounding box center [808, 24] width 39 height 33
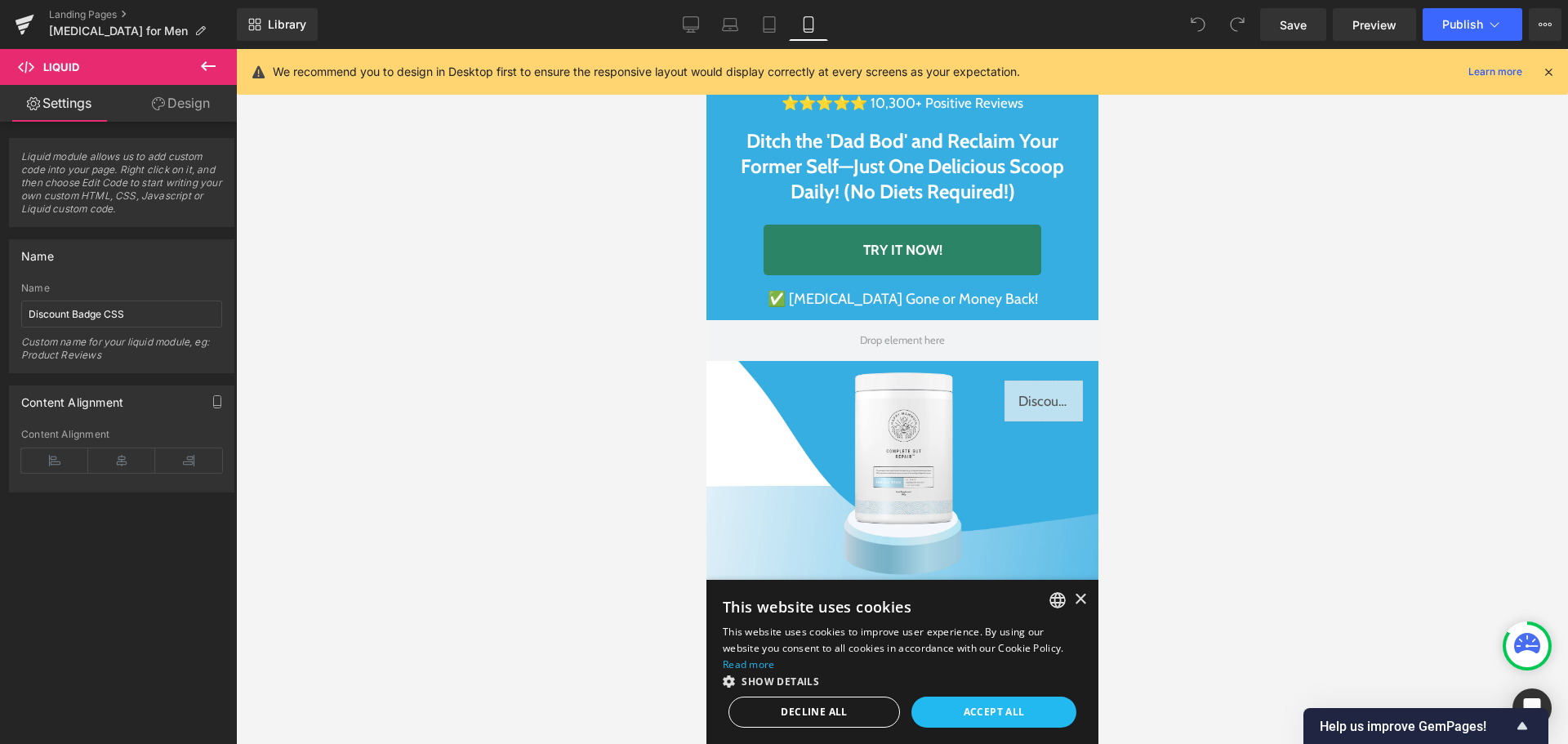
scroll to position [490, 0]
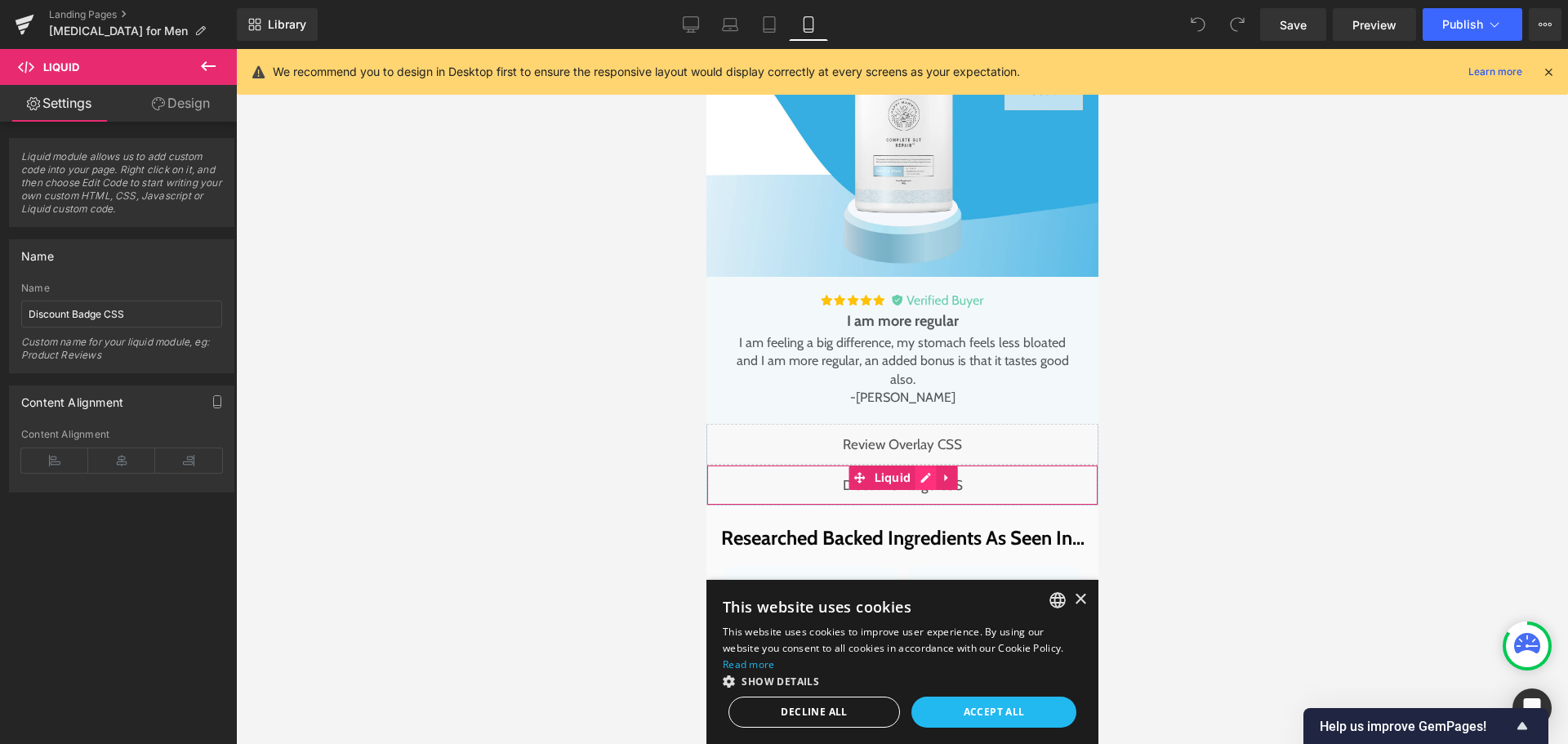
click at [919, 480] on div "Liquid" at bounding box center [901, 485] width 392 height 41
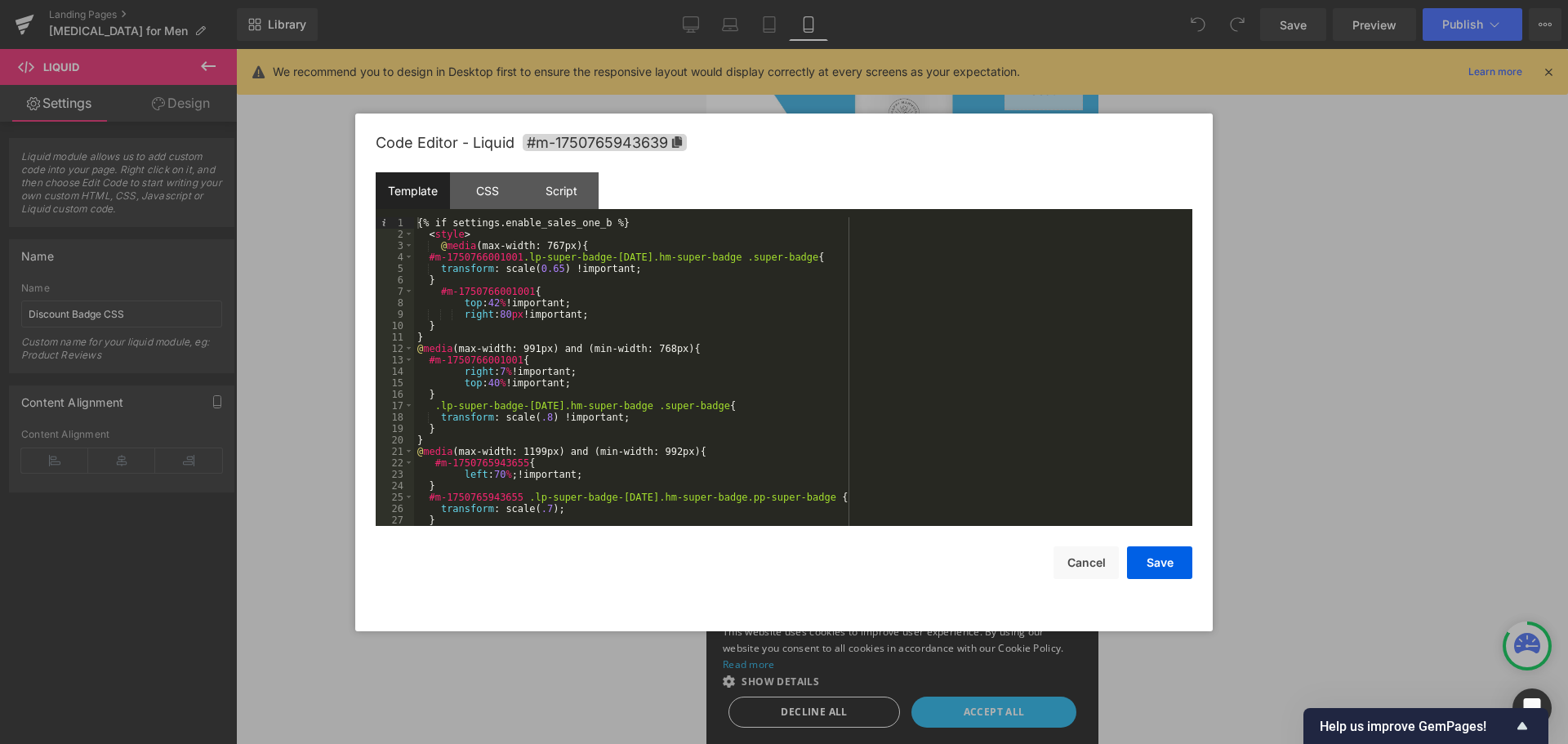
scroll to position [0, 0]
click at [1093, 563] on button "Cancel" at bounding box center [1086, 563] width 65 height 33
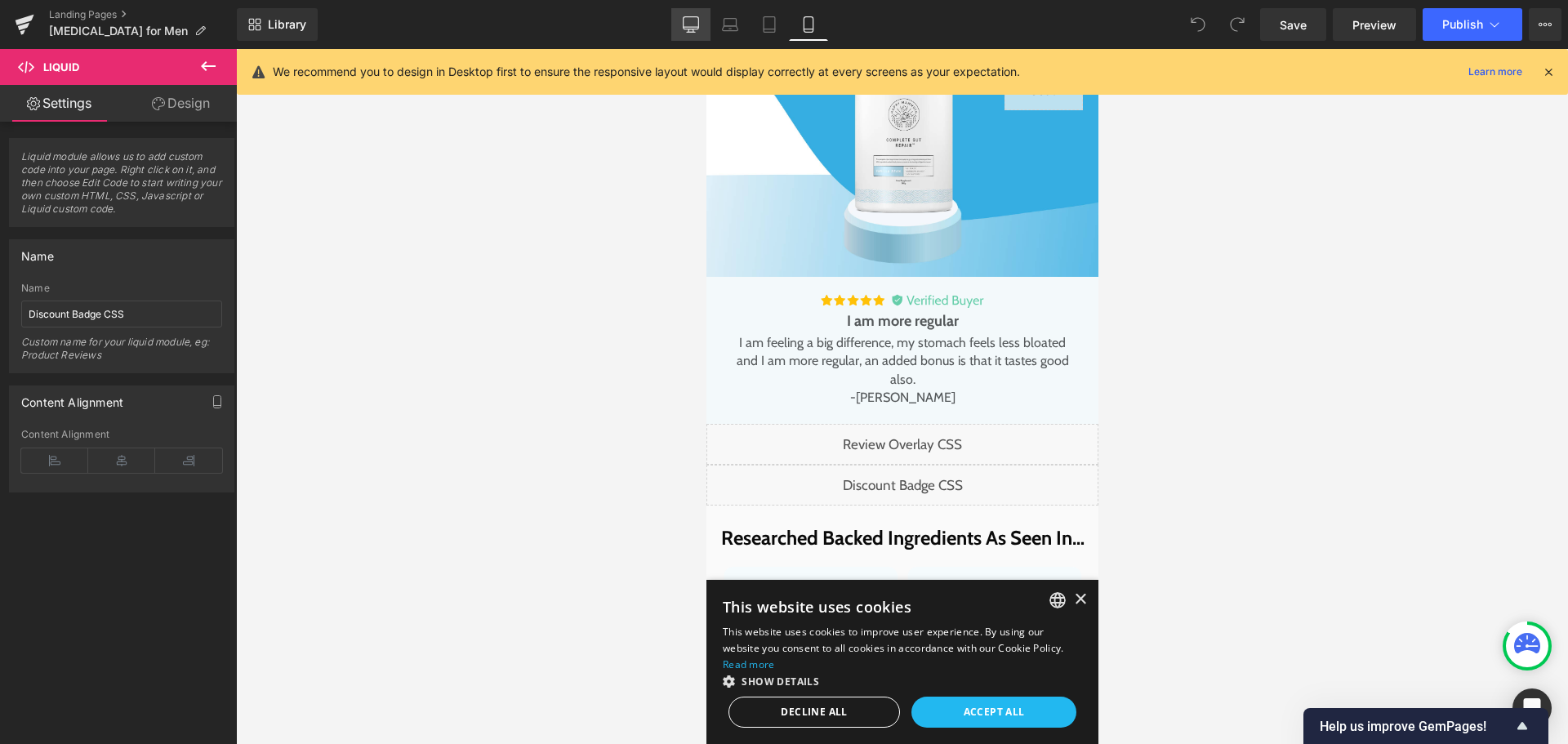
click at [692, 29] on icon at bounding box center [691, 24] width 15 height 13
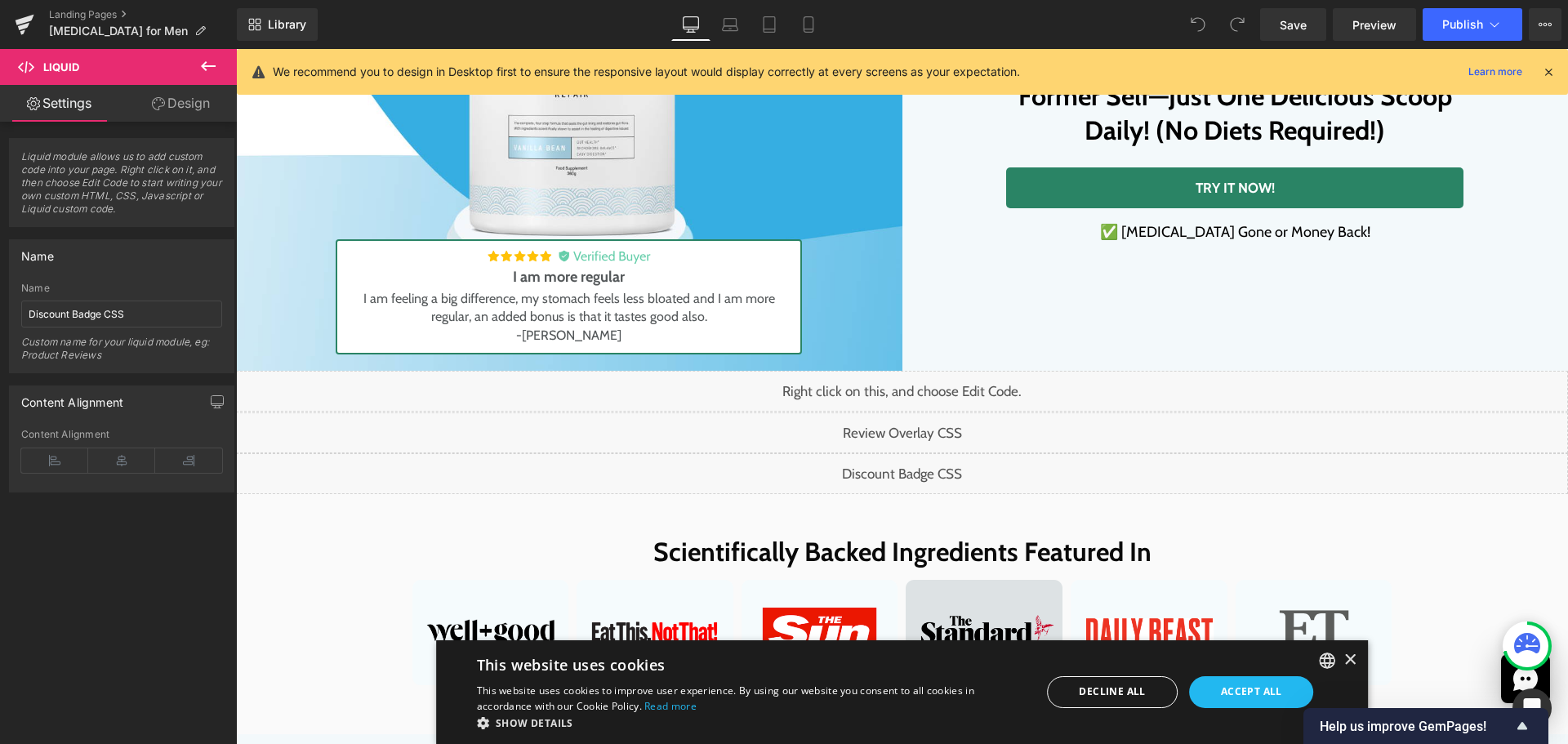
scroll to position [509, 0]
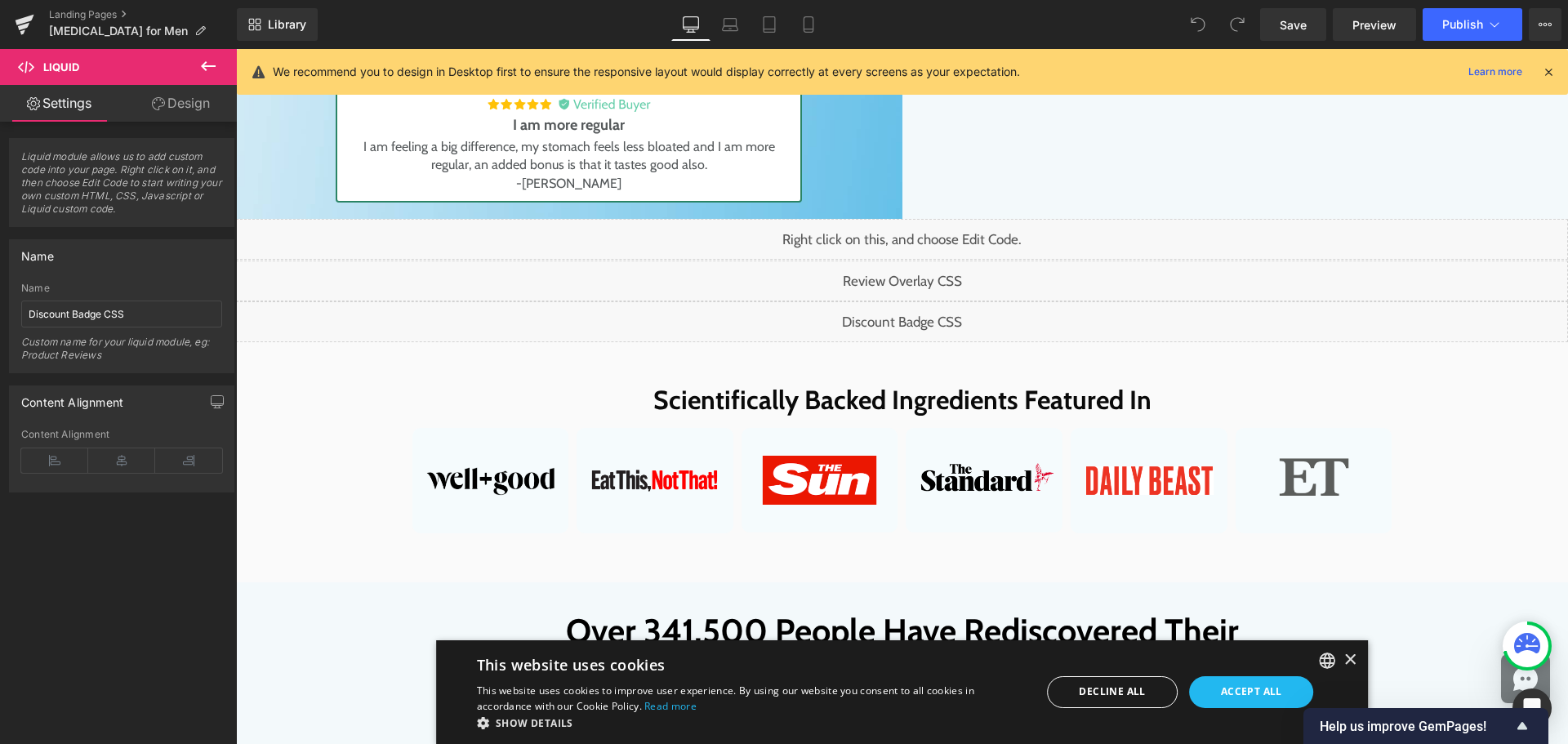
click at [929, 294] on div "Liquid" at bounding box center [902, 280] width 1332 height 41
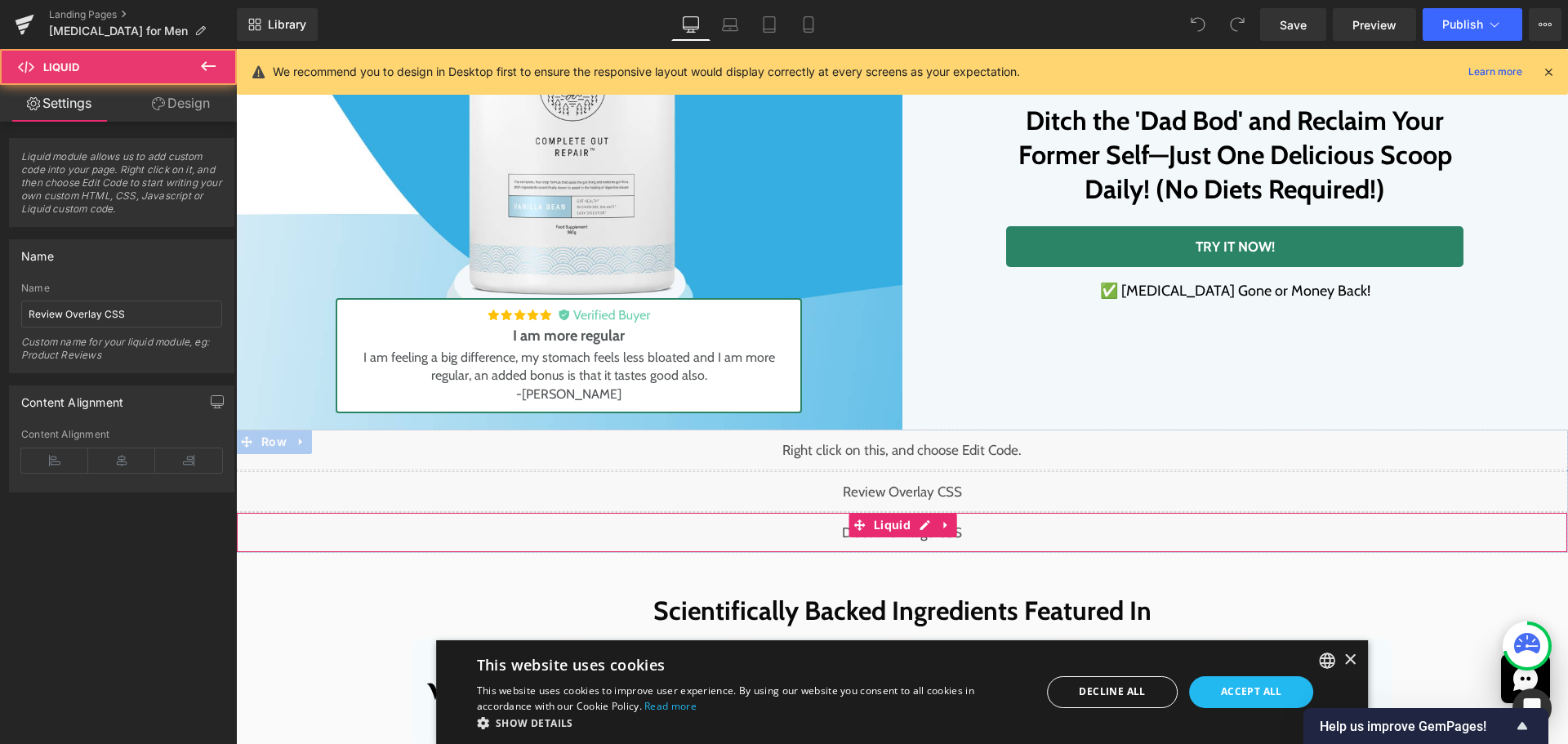
scroll to position [20, 0]
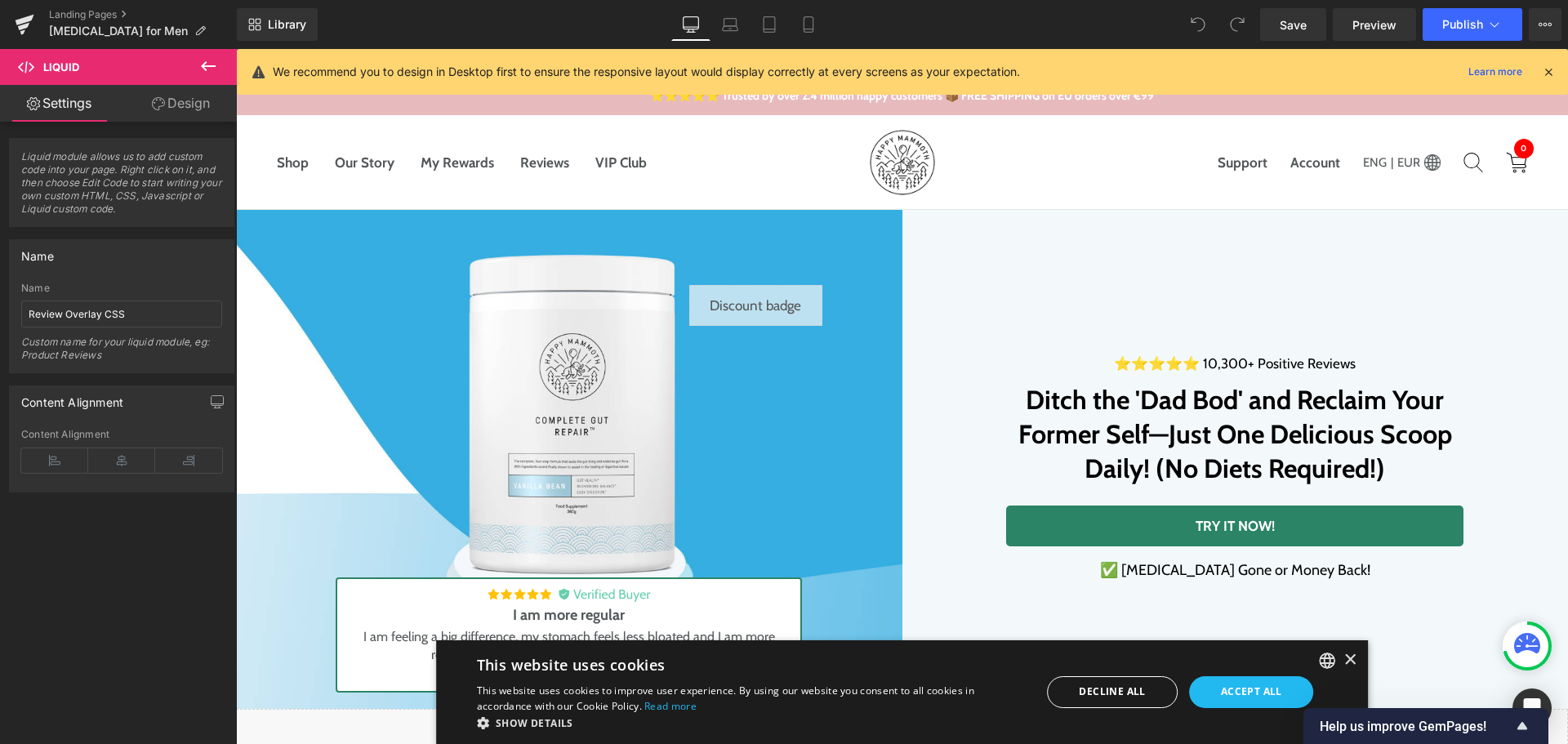
click at [738, 311] on div "Liquid" at bounding box center [755, 304] width 133 height 41
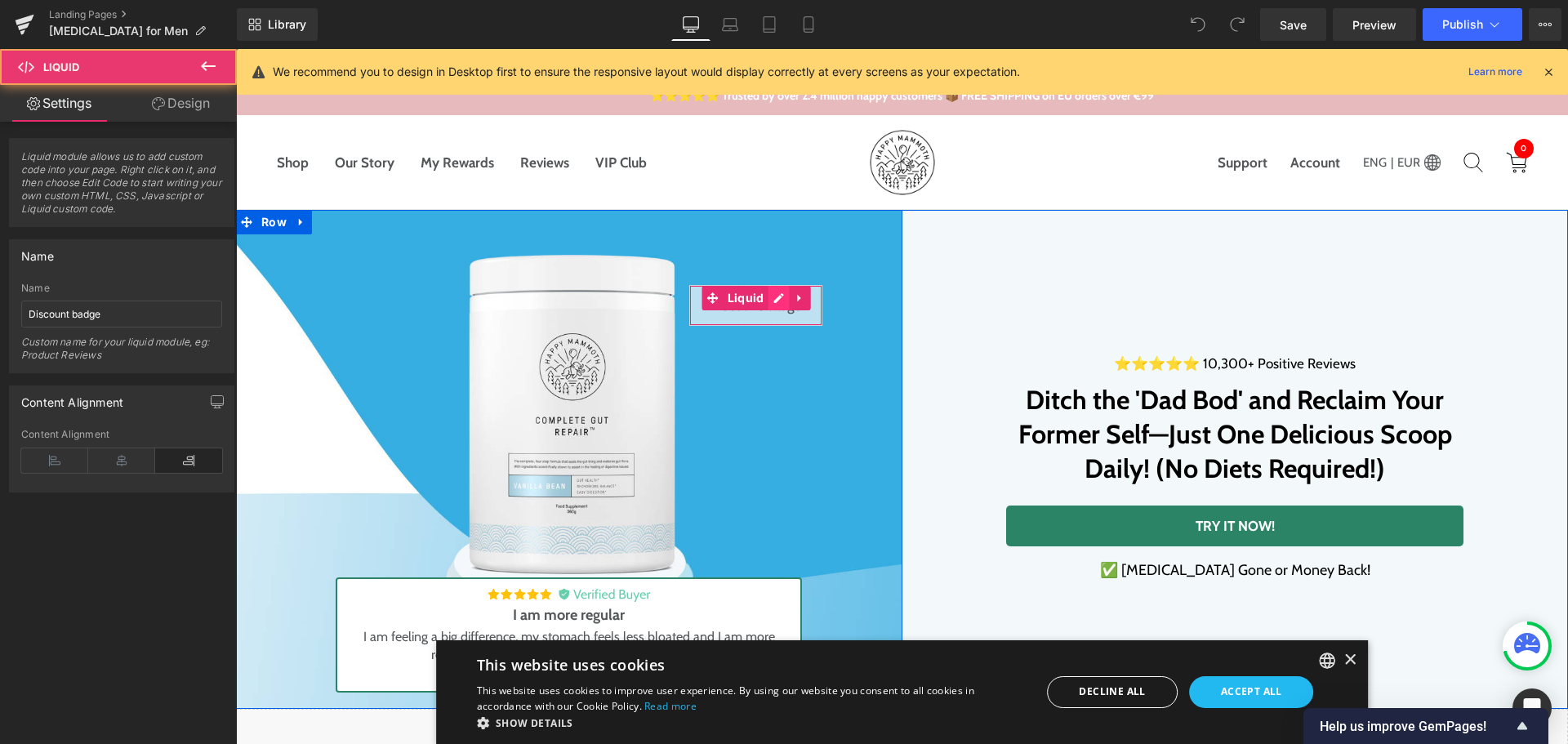
click at [770, 301] on div "Liquid" at bounding box center [755, 304] width 133 height 41
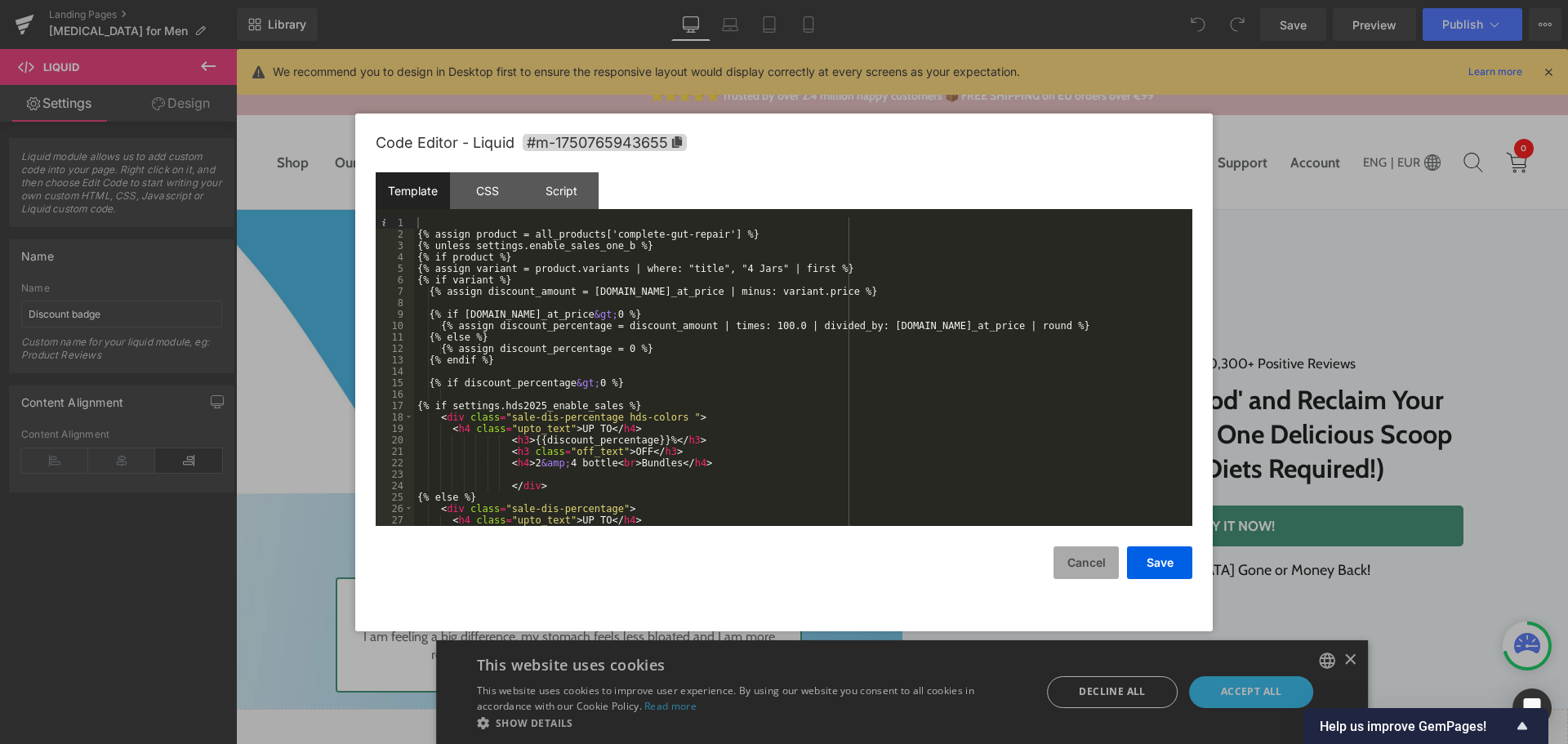
click at [1066, 562] on button "Cancel" at bounding box center [1086, 563] width 65 height 33
